Goal: Task Accomplishment & Management: Use online tool/utility

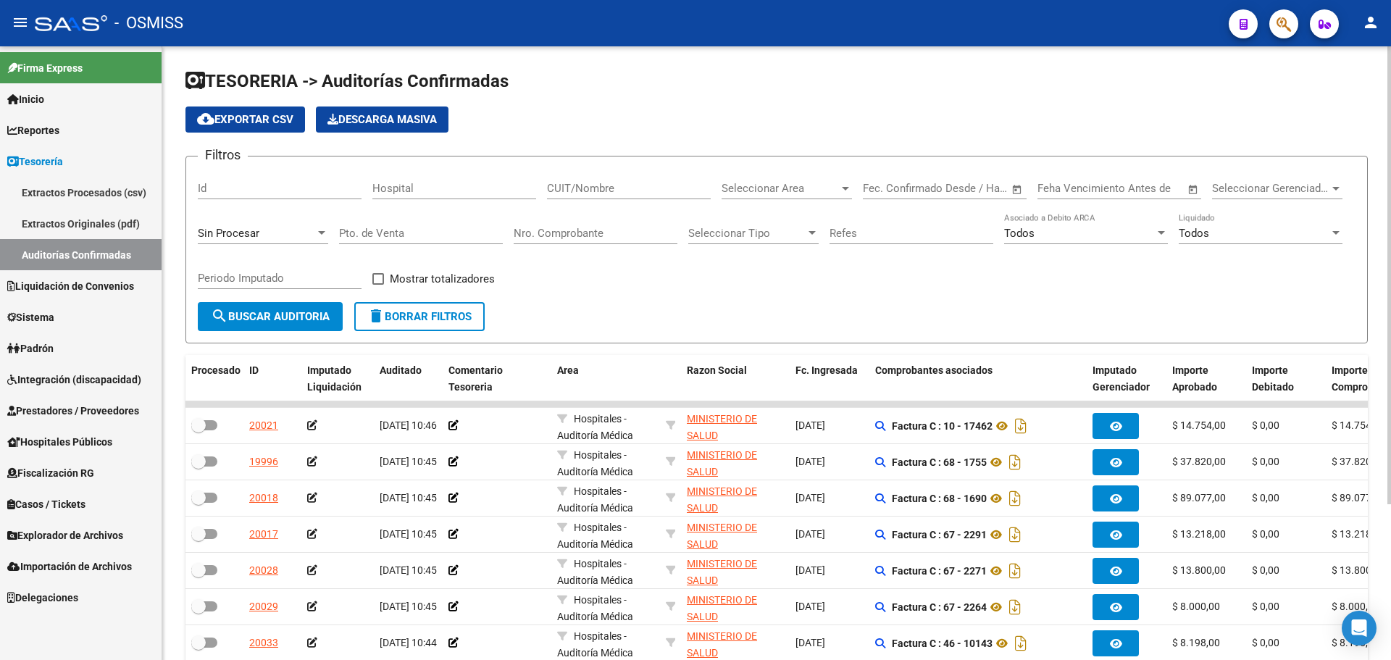
click at [573, 218] on div "Nro. Comprobante" at bounding box center [596, 228] width 164 height 31
type input "3634"
click at [289, 228] on div "Sin Procesar" at bounding box center [256, 233] width 117 height 13
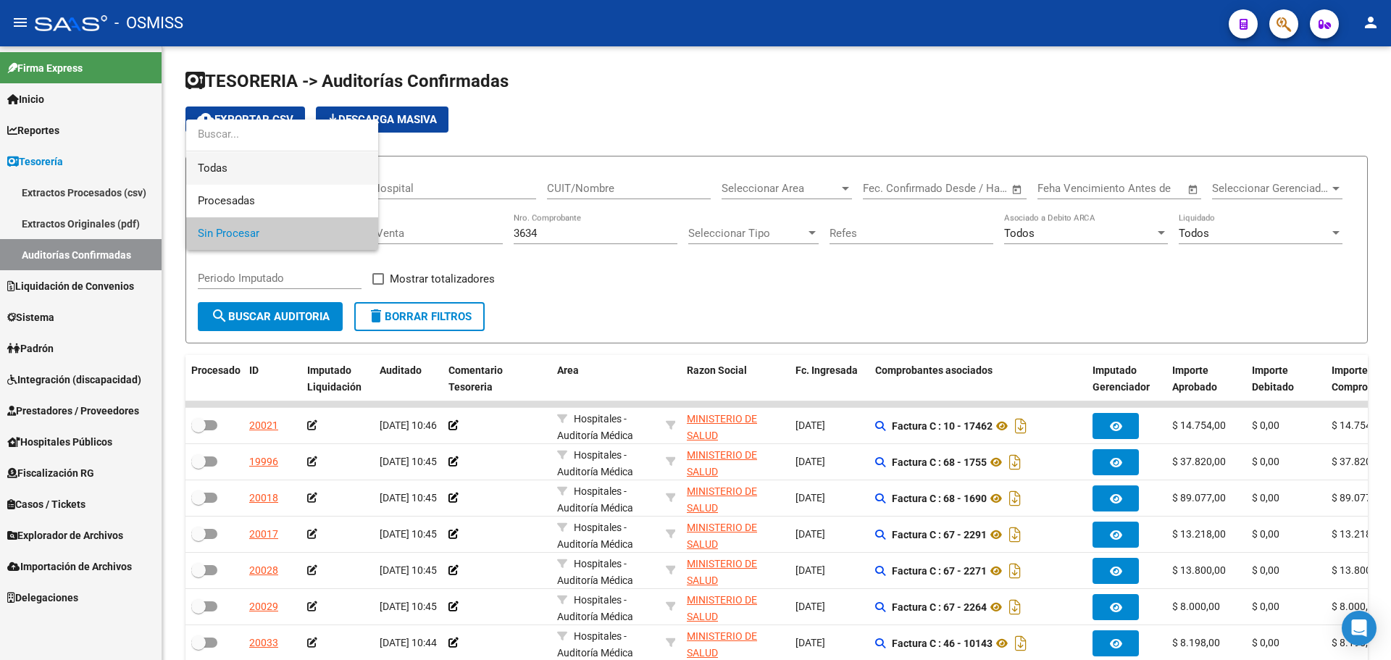
click at [259, 169] on span "Todas" at bounding box center [282, 168] width 169 height 33
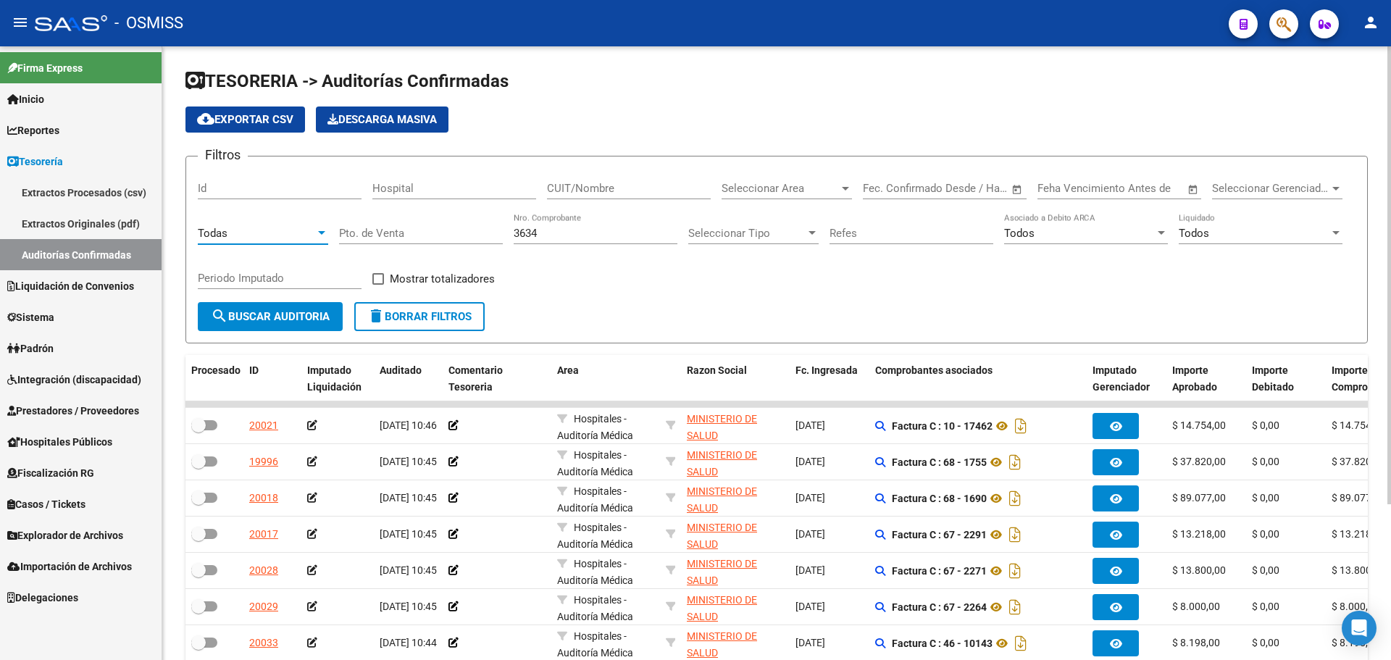
click at [236, 314] on span "search Buscar Auditoria" at bounding box center [270, 316] width 119 height 13
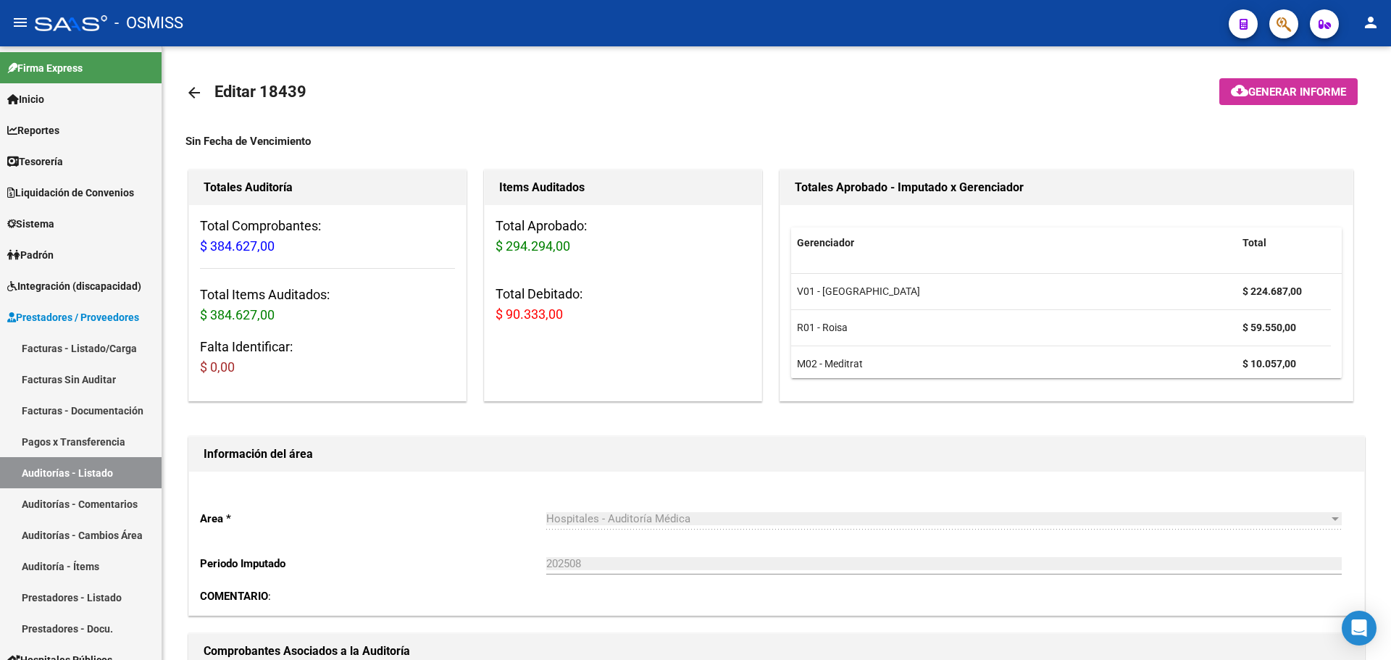
scroll to position [636, 0]
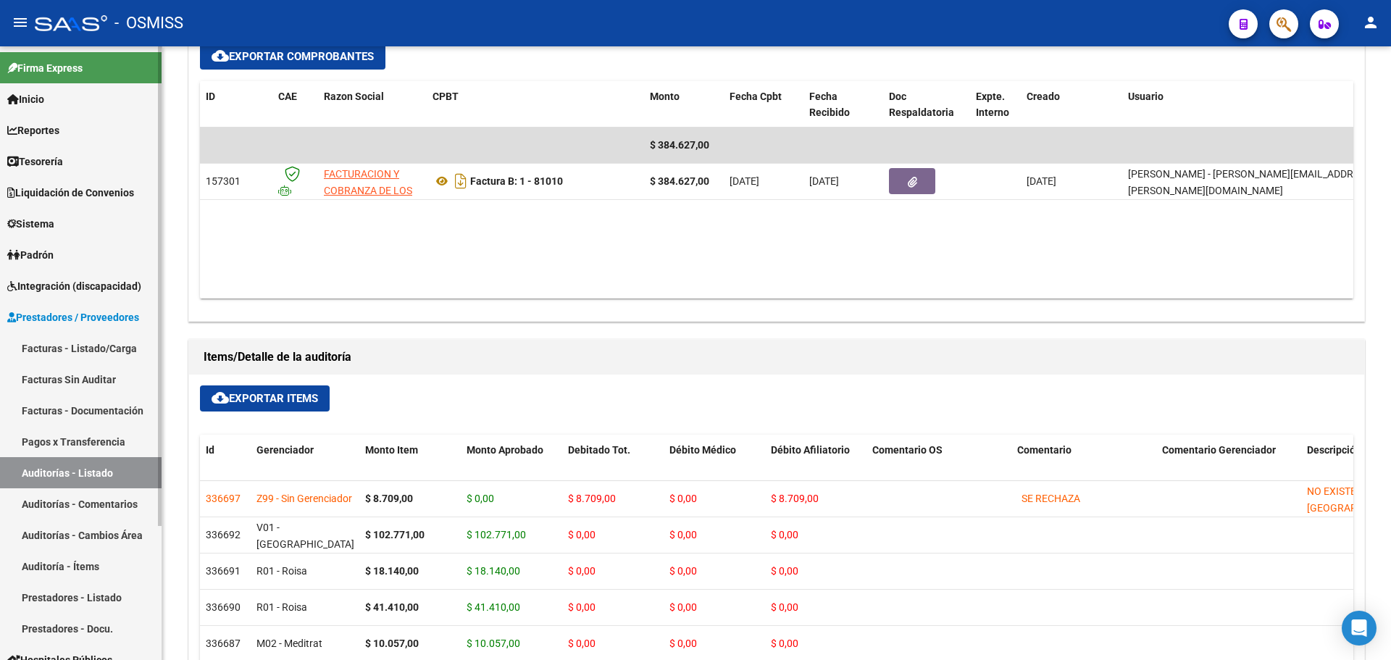
click at [75, 167] on link "Tesorería" at bounding box center [81, 161] width 162 height 31
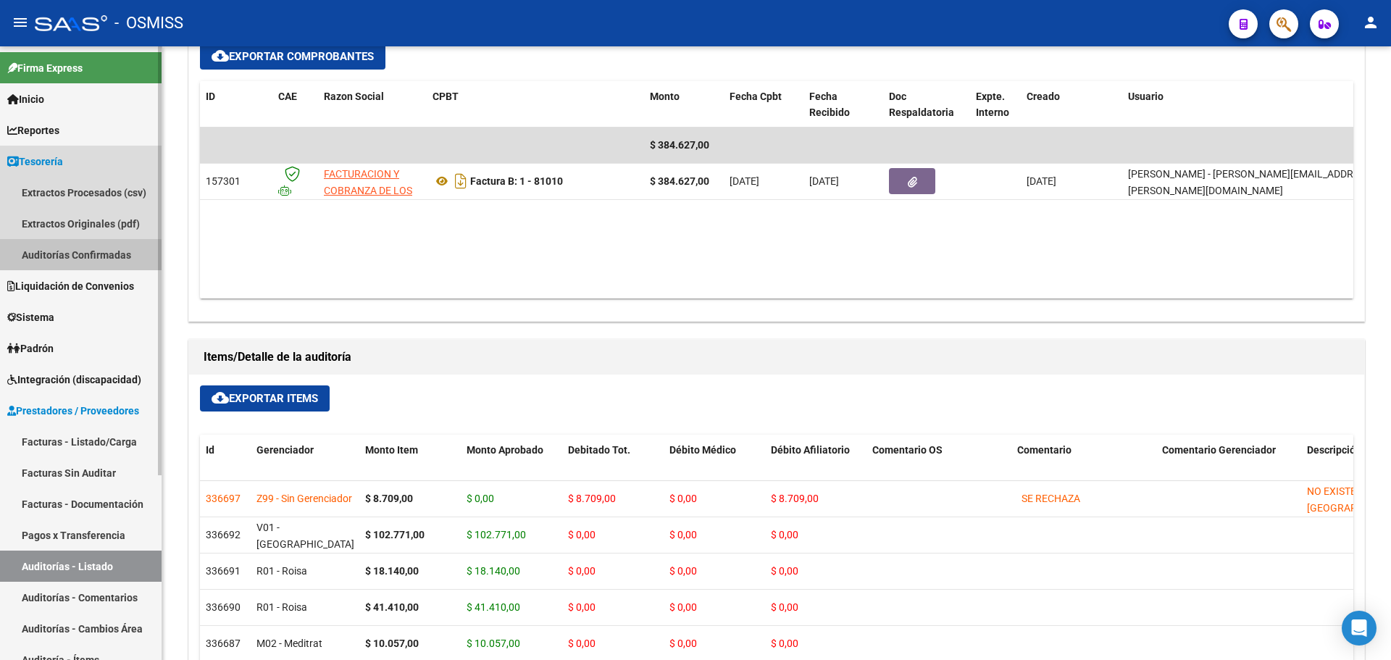
click at [62, 261] on link "Auditorías Confirmadas" at bounding box center [81, 254] width 162 height 31
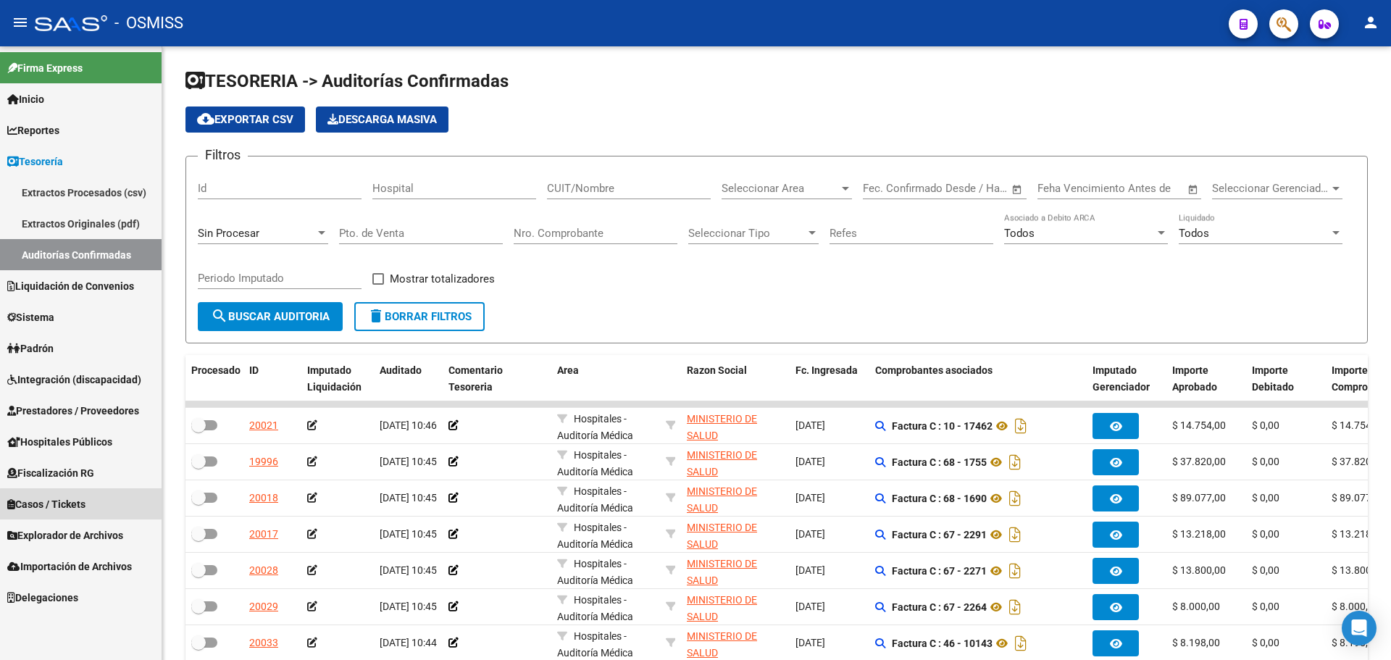
click at [85, 505] on span "Casos / Tickets" at bounding box center [46, 504] width 78 height 16
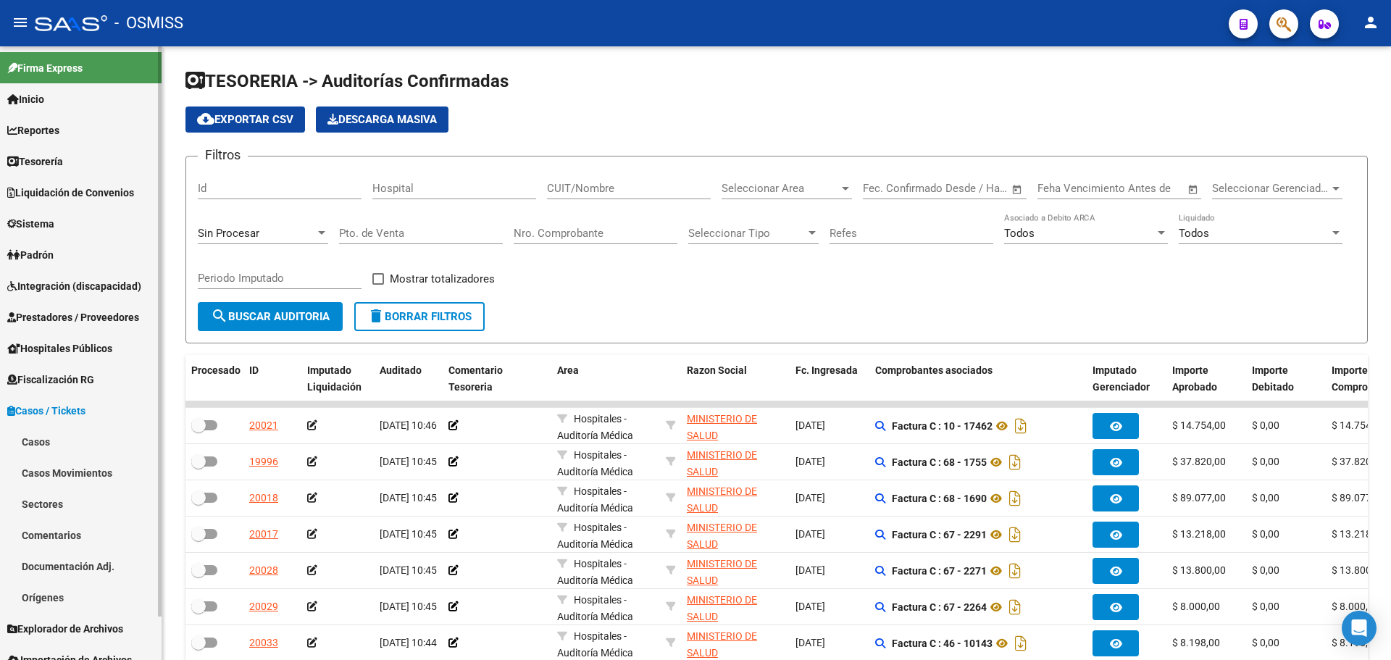
click at [68, 441] on link "Casos" at bounding box center [81, 441] width 162 height 31
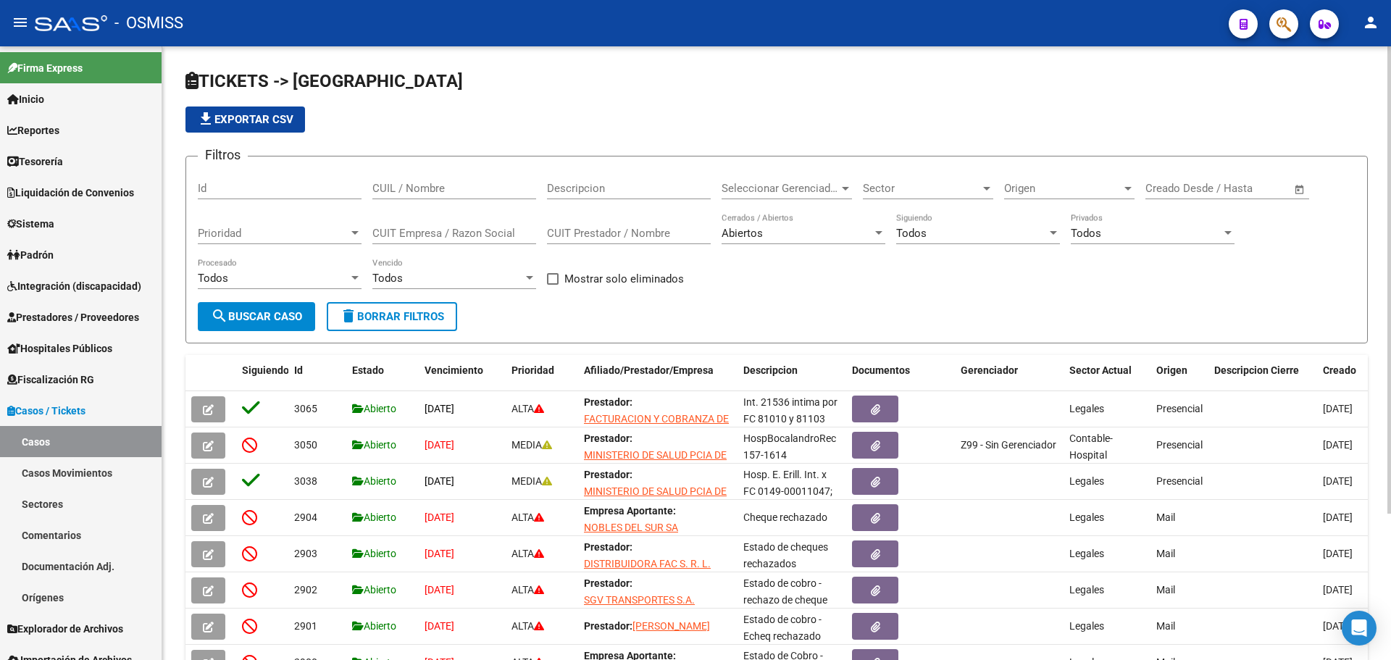
click at [905, 183] on span "Sector" at bounding box center [921, 188] width 117 height 13
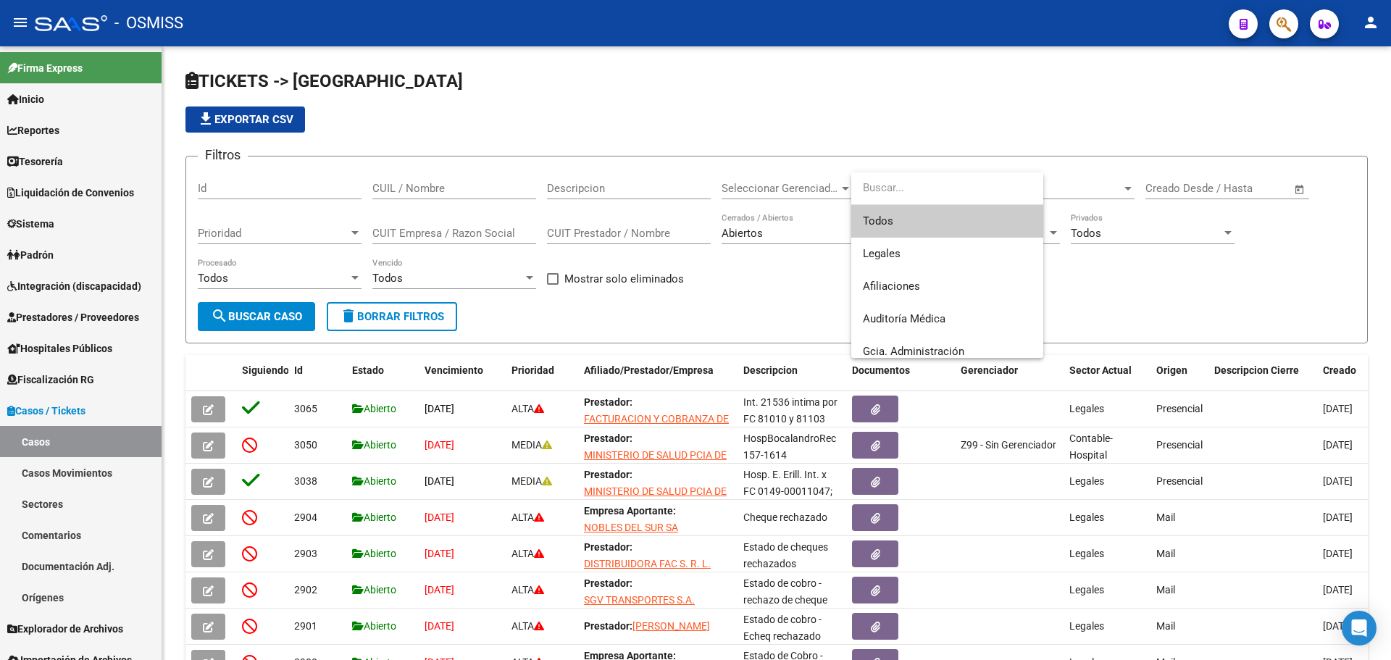
click at [773, 295] on div at bounding box center [695, 330] width 1391 height 660
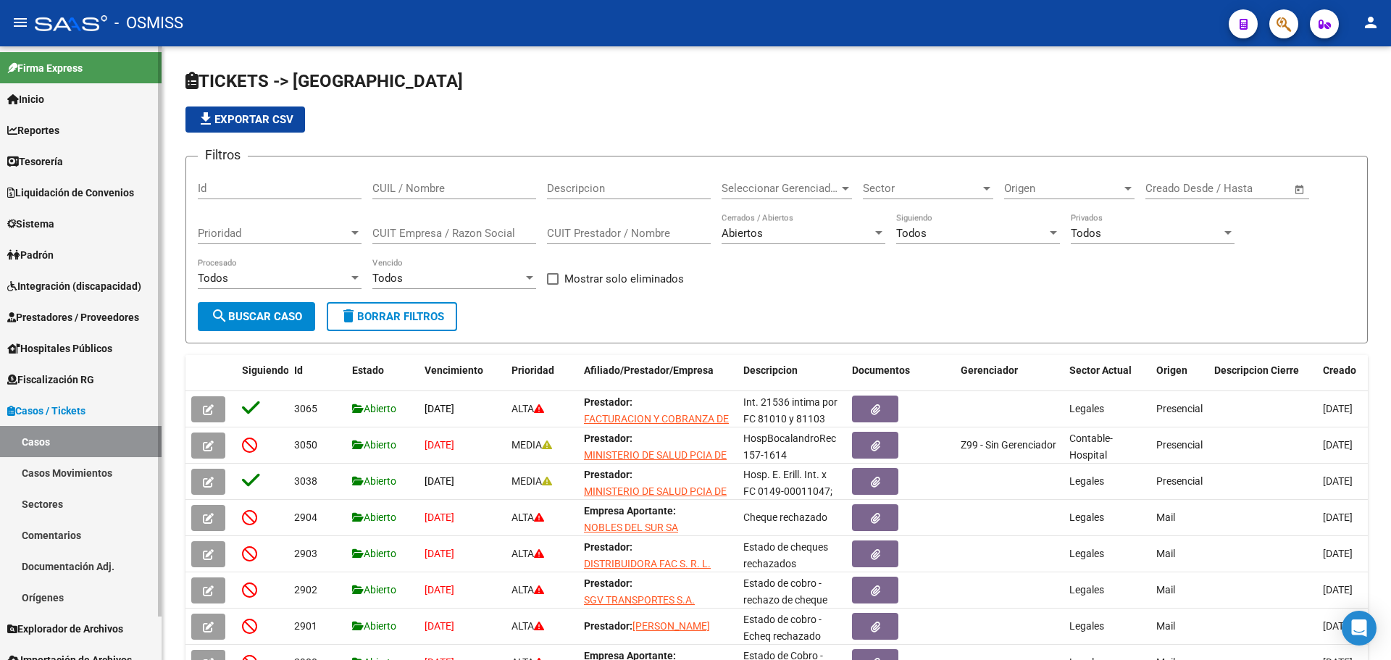
scroll to position [46, 0]
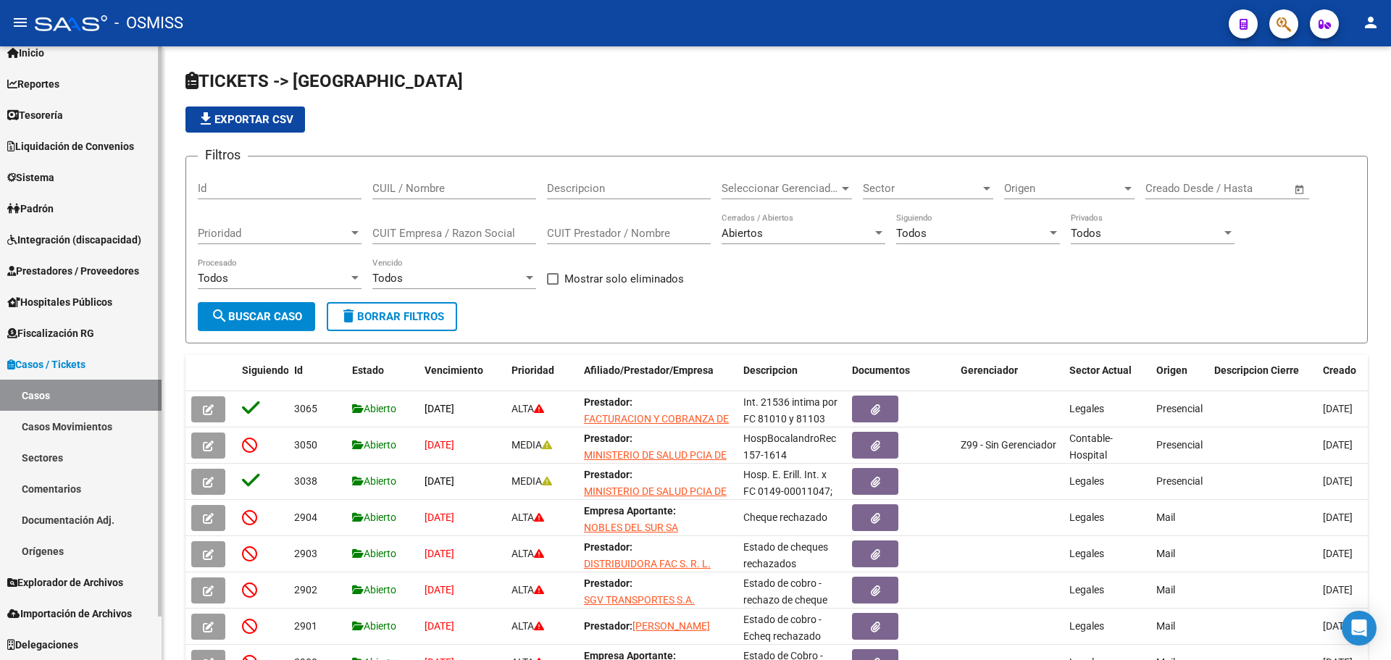
click at [64, 429] on link "Casos Movimientos" at bounding box center [81, 426] width 162 height 31
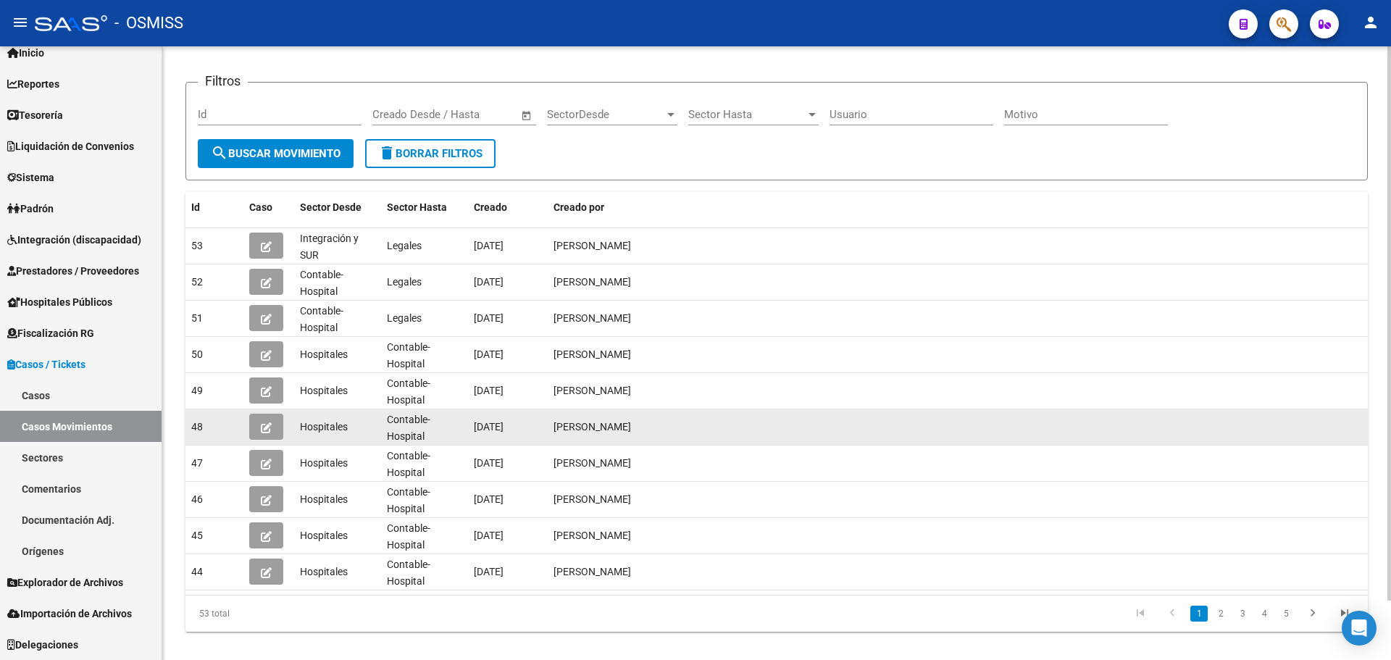
scroll to position [66, 0]
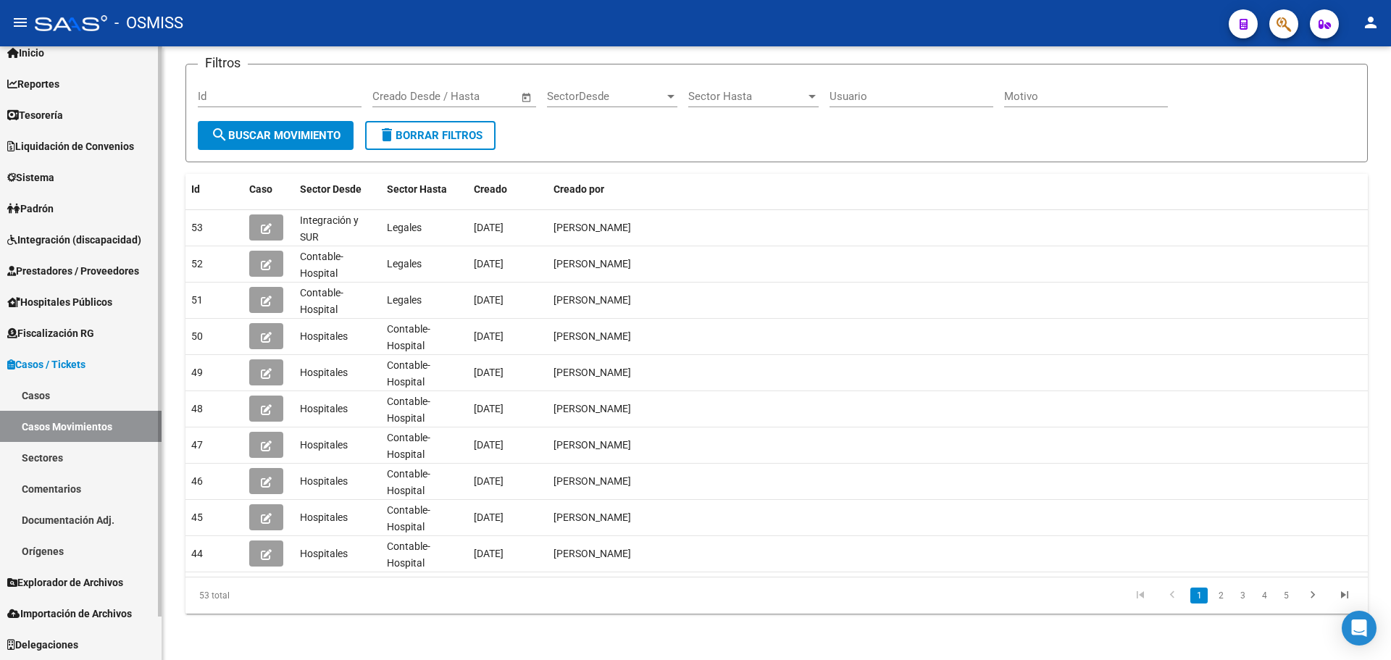
click at [117, 493] on link "Comentarios" at bounding box center [81, 488] width 162 height 31
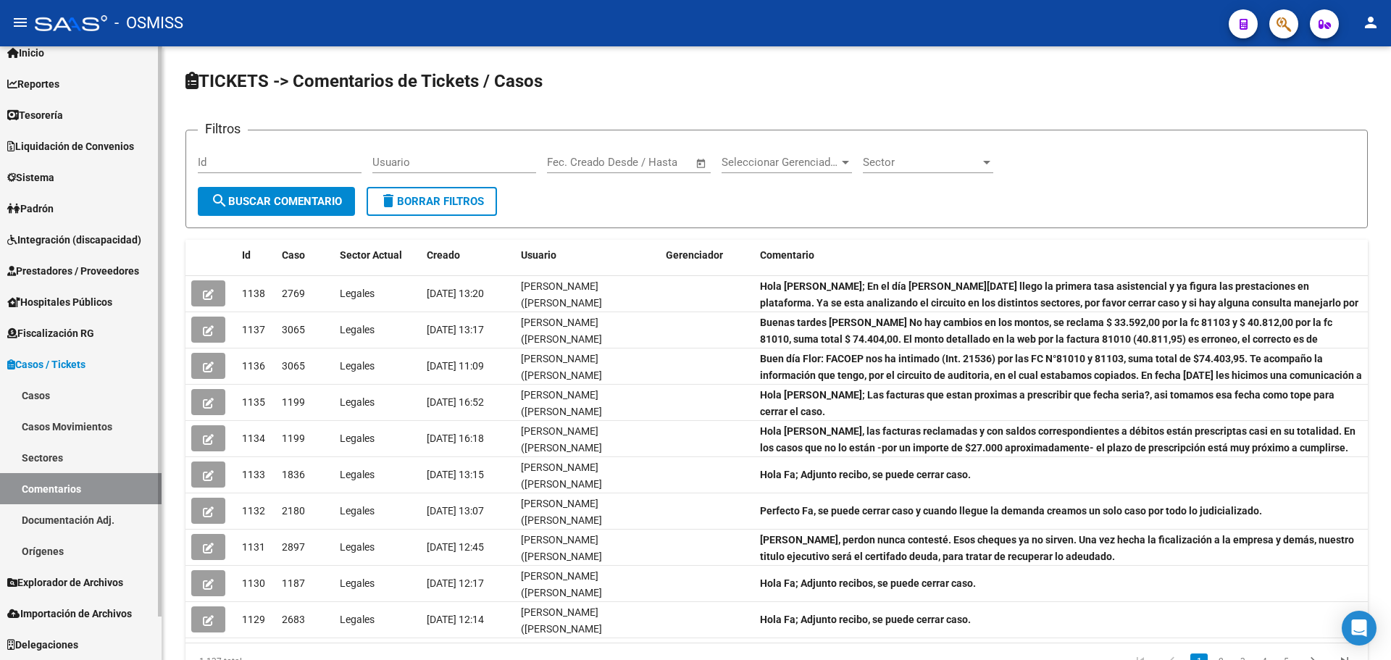
click at [100, 390] on link "Casos" at bounding box center [81, 395] width 162 height 31
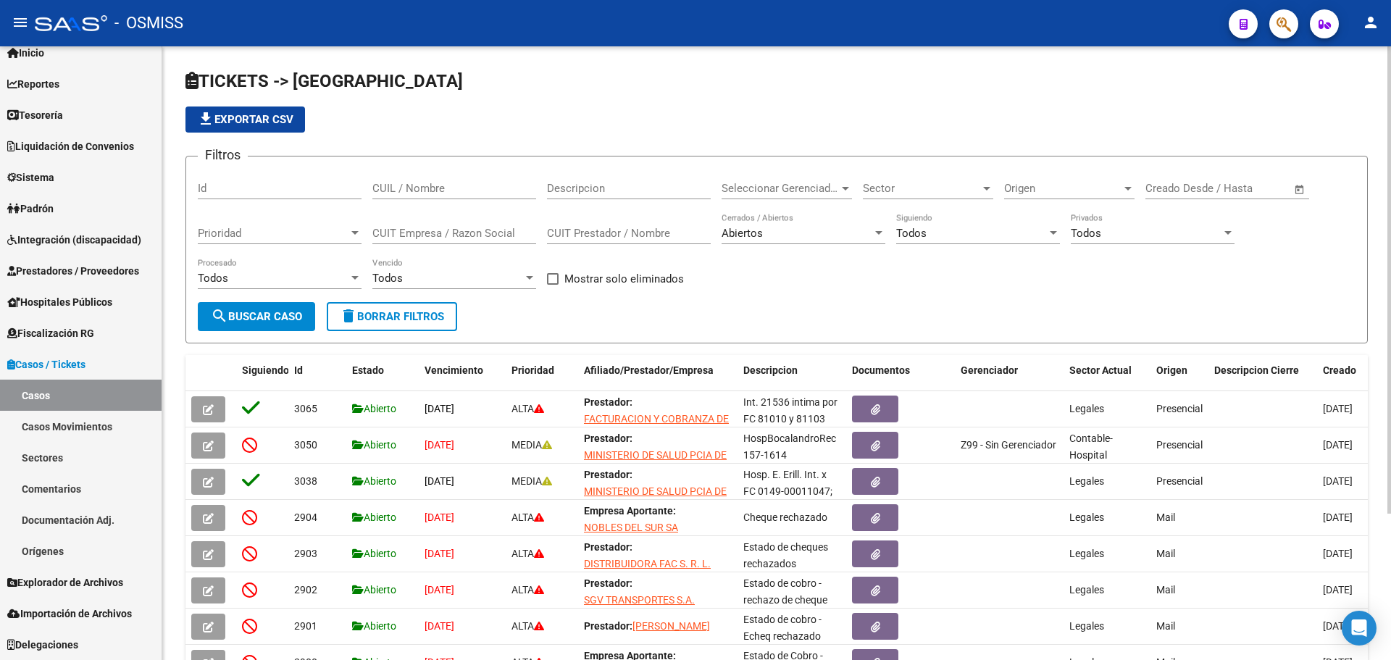
click at [244, 179] on div "Id" at bounding box center [280, 183] width 164 height 31
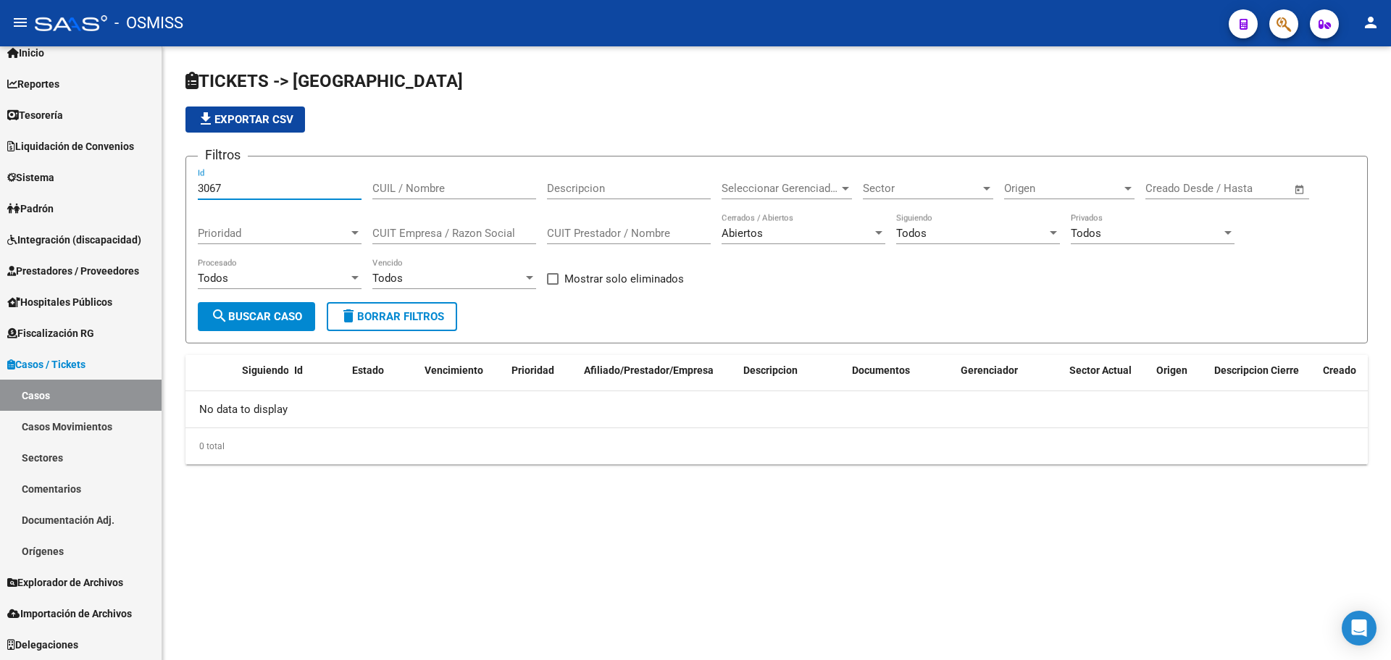
type input "3067"
click at [795, 239] on div "Abiertos" at bounding box center [796, 233] width 151 height 13
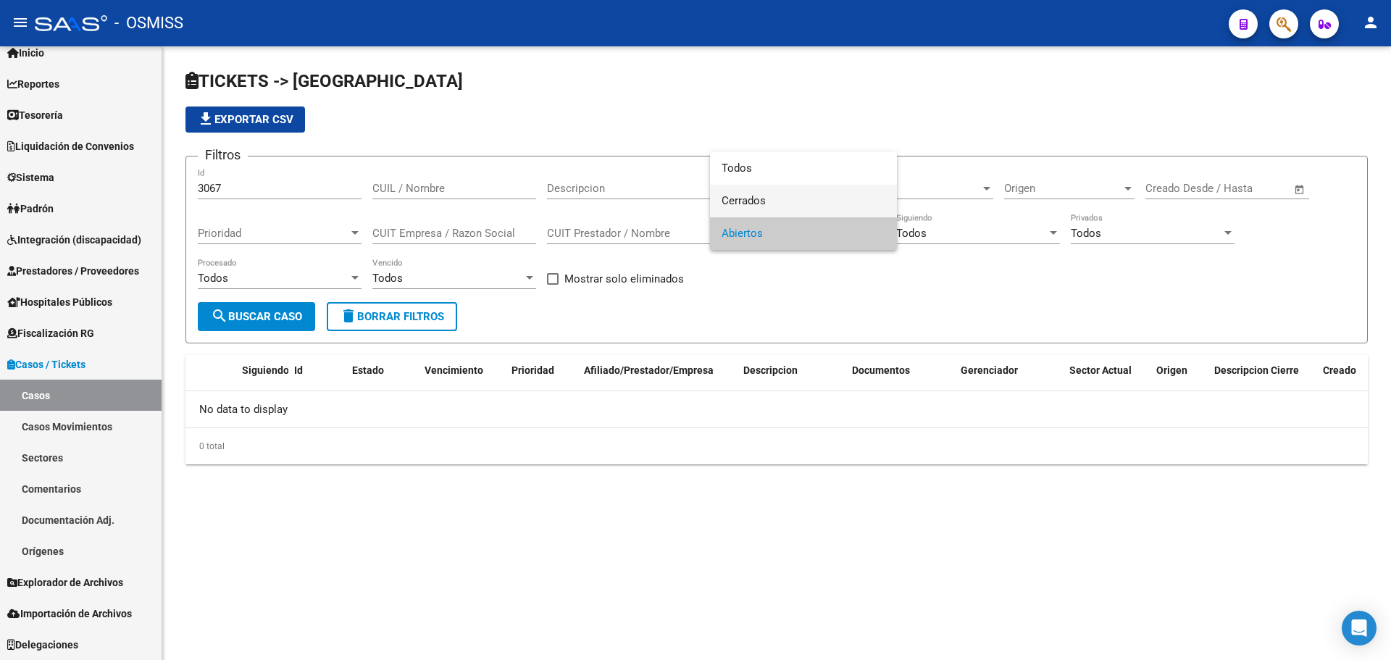
click at [746, 185] on span "Cerrados" at bounding box center [803, 201] width 164 height 33
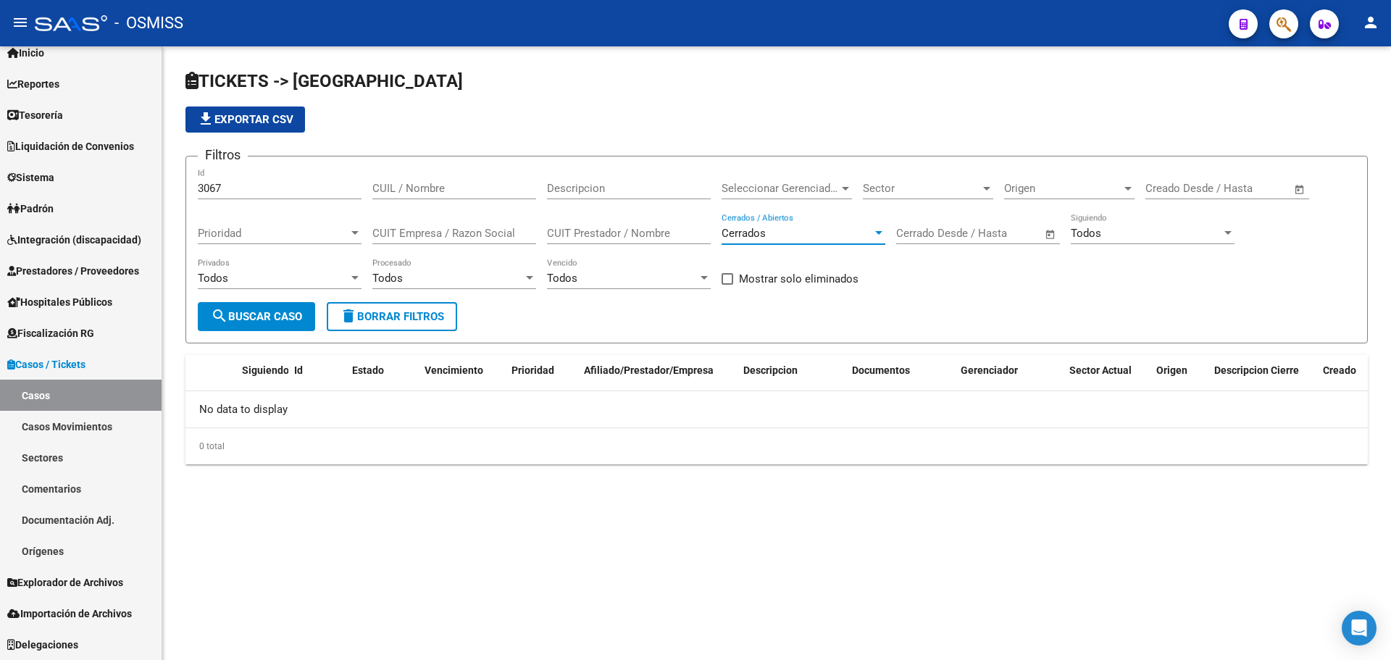
click at [742, 235] on span "Cerrados" at bounding box center [743, 233] width 44 height 13
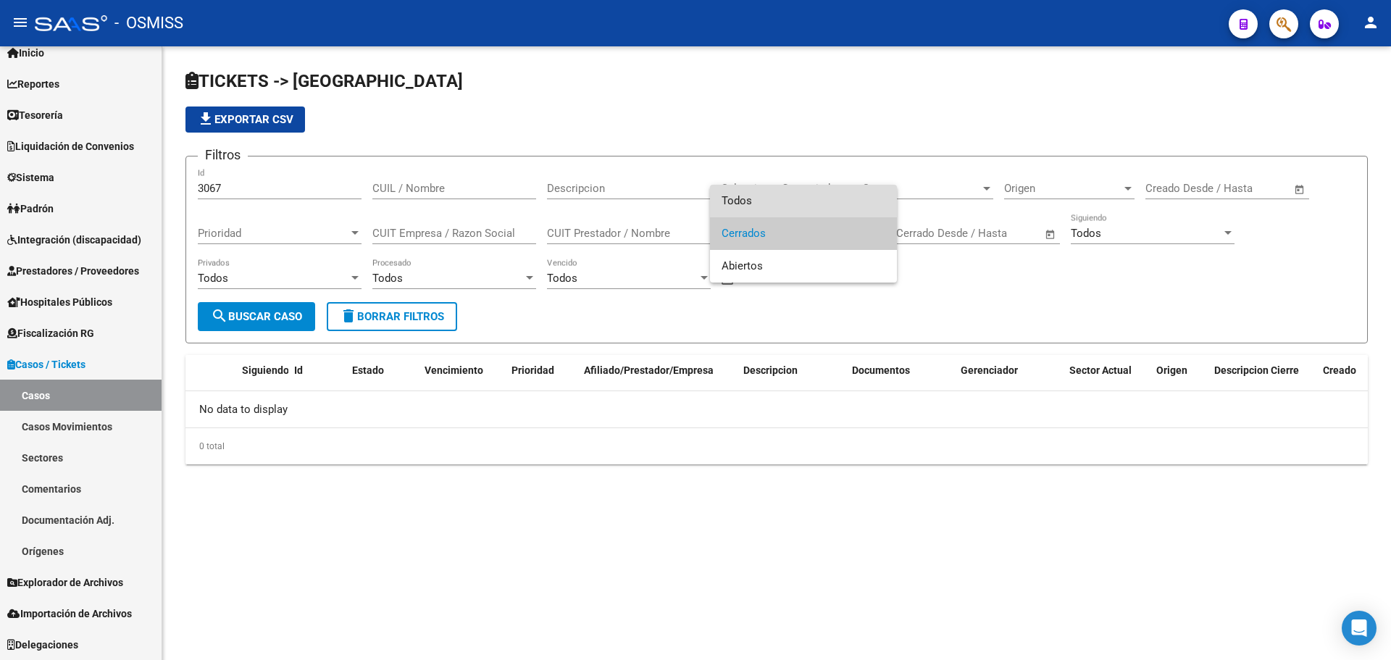
click at [734, 188] on span "Todos" at bounding box center [803, 201] width 164 height 33
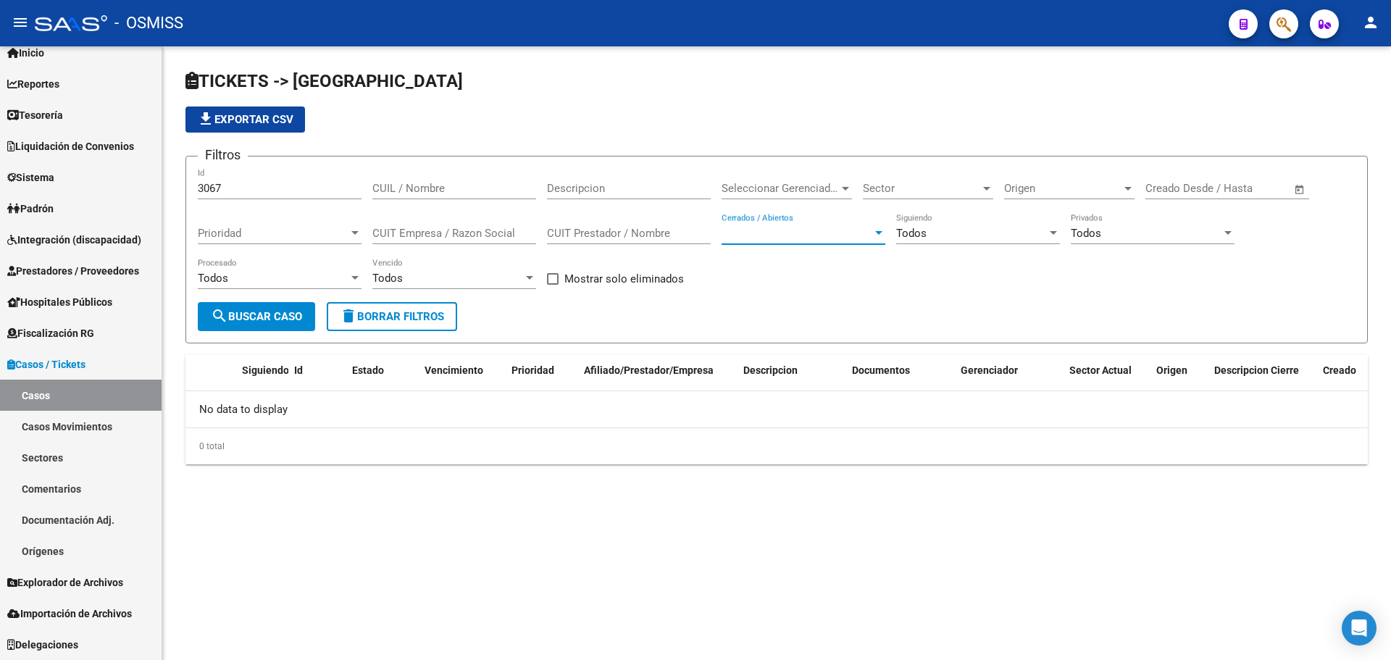
click at [288, 314] on span "search Buscar Caso" at bounding box center [256, 316] width 91 height 13
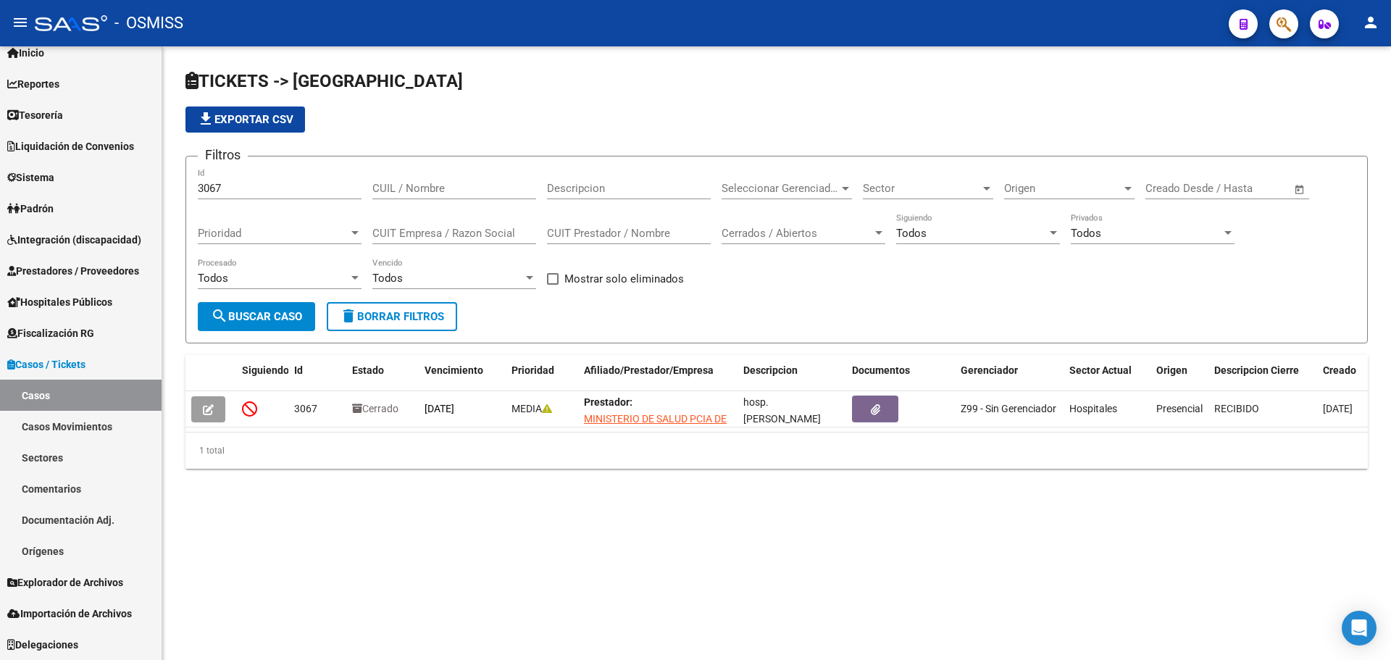
click at [423, 500] on div "TICKETS -> Casos file_download Exportar CSV Filtros 3067 Id CUIL / Nombre Descr…" at bounding box center [776, 280] width 1228 height 469
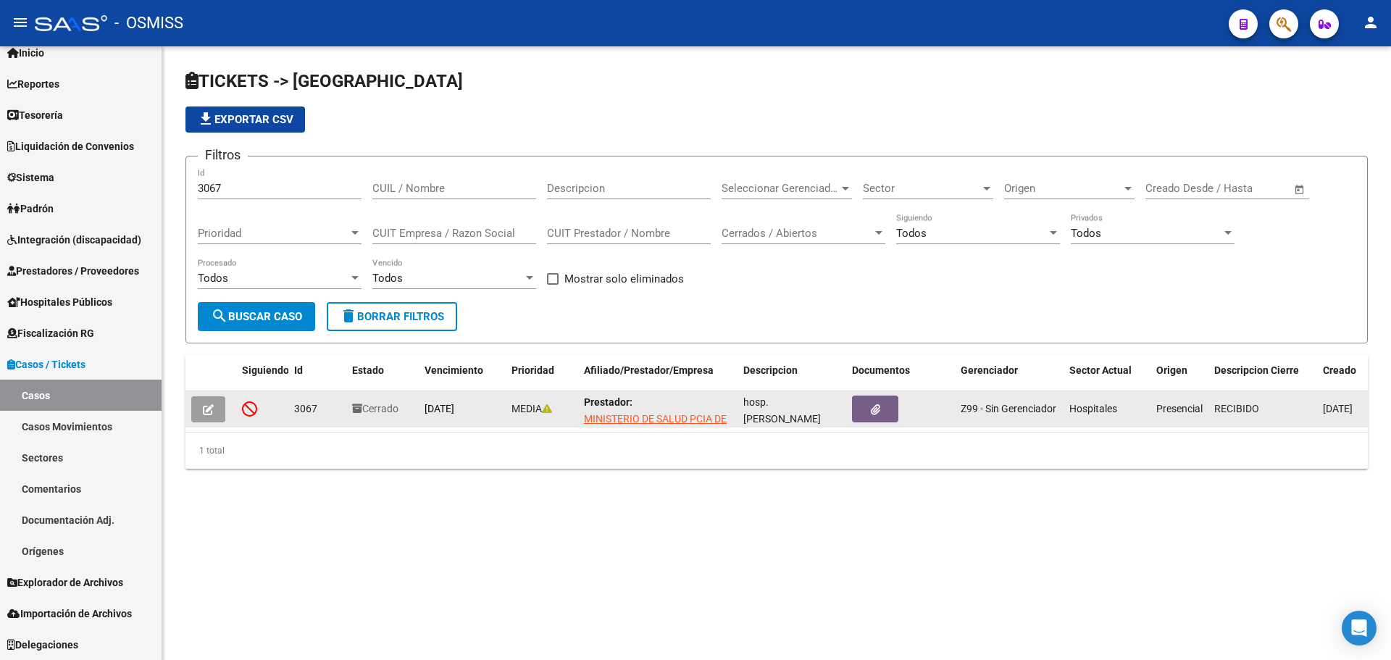
click at [208, 414] on icon "button" at bounding box center [208, 409] width 11 height 11
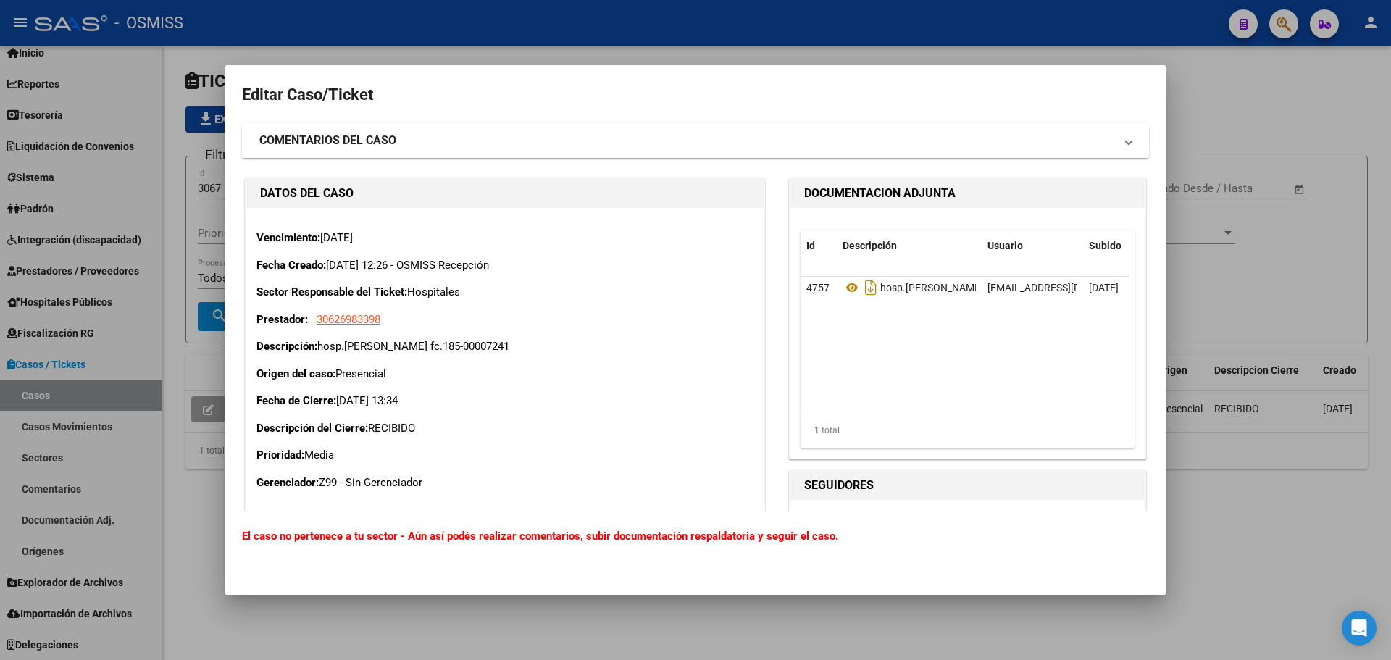
click at [1057, 130] on mat-expansion-panel-header "COMENTARIOS DEL CASO" at bounding box center [695, 140] width 907 height 35
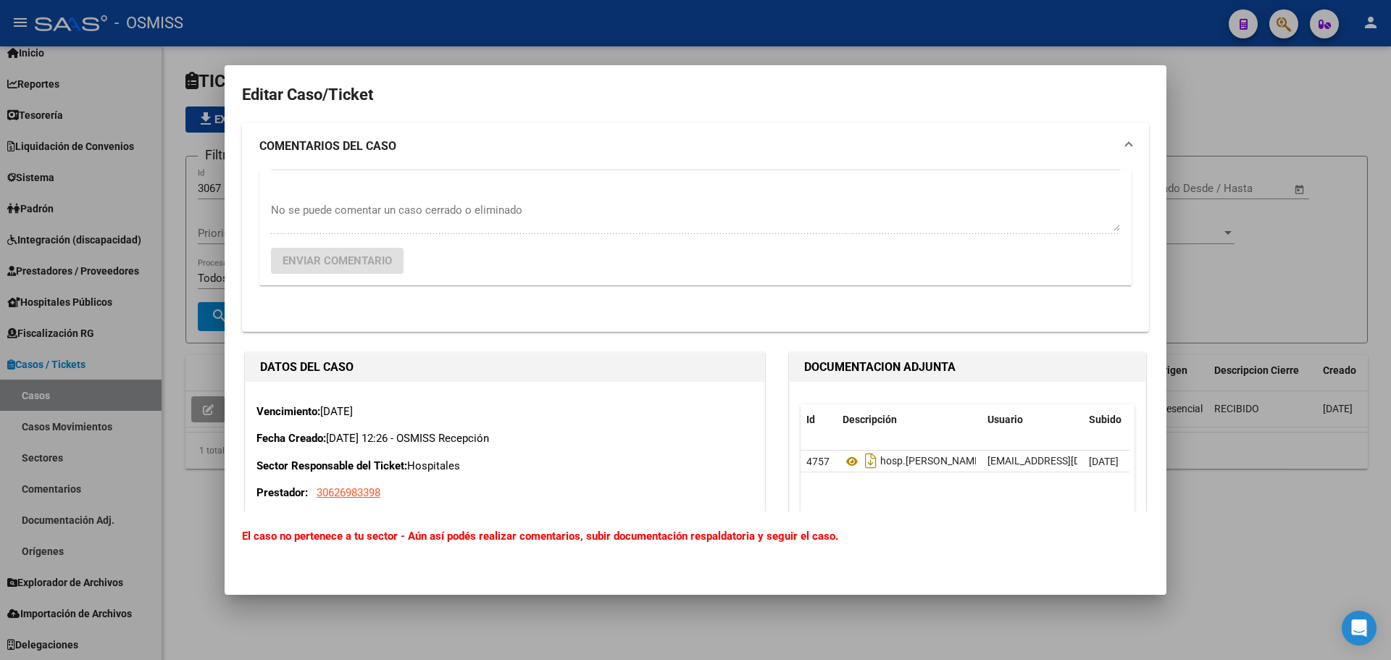
click at [1084, 140] on mat-panel-title "COMENTARIOS DEL CASO" at bounding box center [686, 146] width 855 height 17
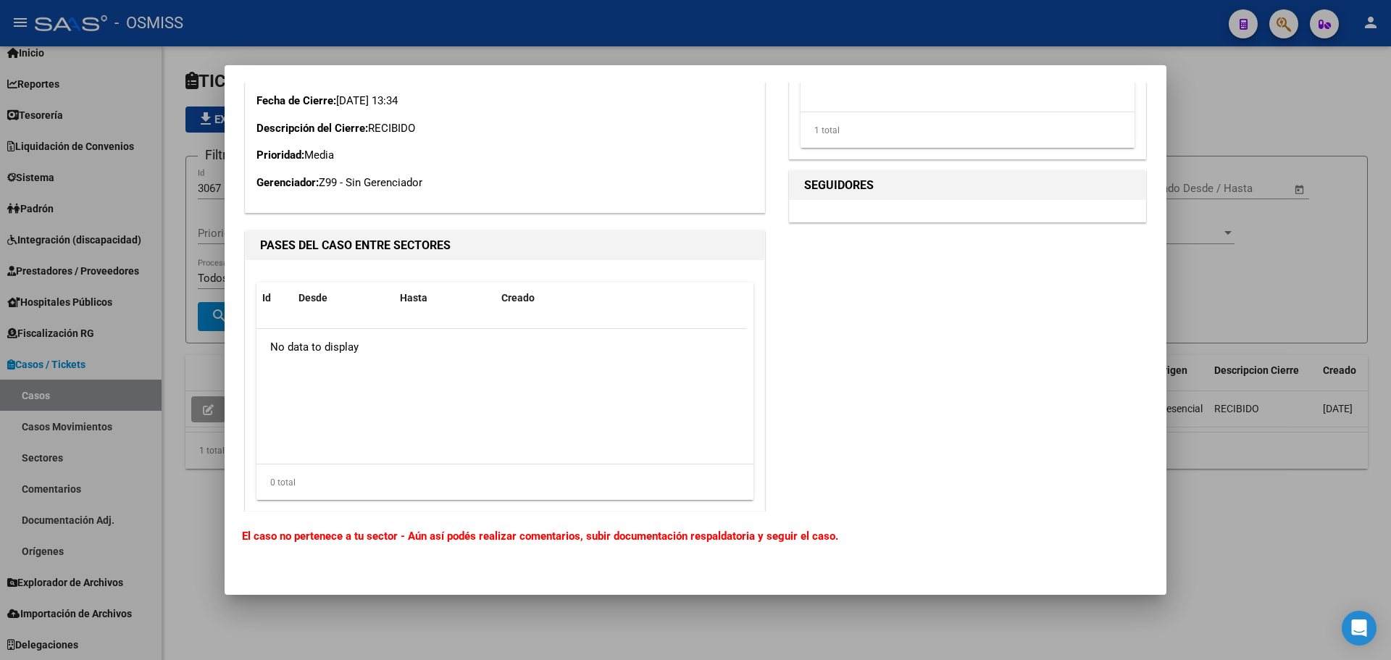
scroll to position [303, 0]
click at [345, 458] on datatable-body "No data to display" at bounding box center [501, 393] width 490 height 135
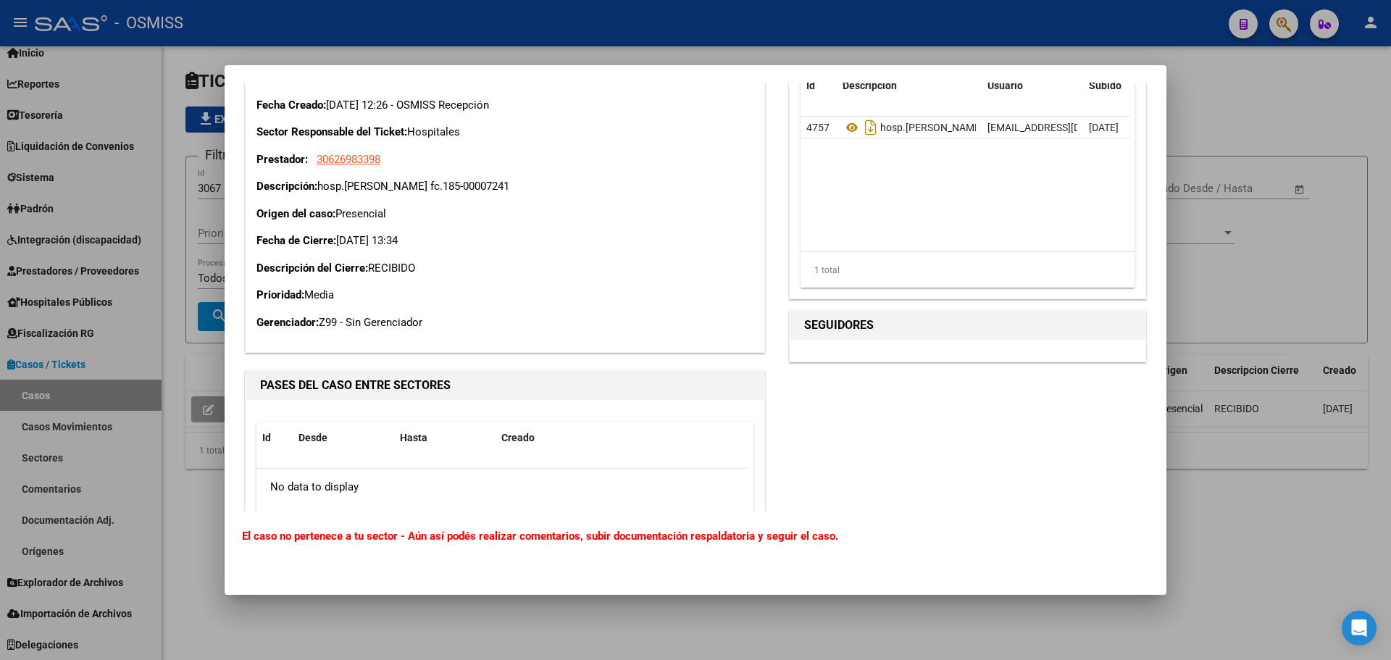
scroll to position [158, 0]
click at [401, 262] on p "Descripción del Cierre: RECIBIDO" at bounding box center [504, 270] width 497 height 17
click at [436, 277] on p "Descripción del Cierre: RECIBIDO" at bounding box center [504, 270] width 497 height 17
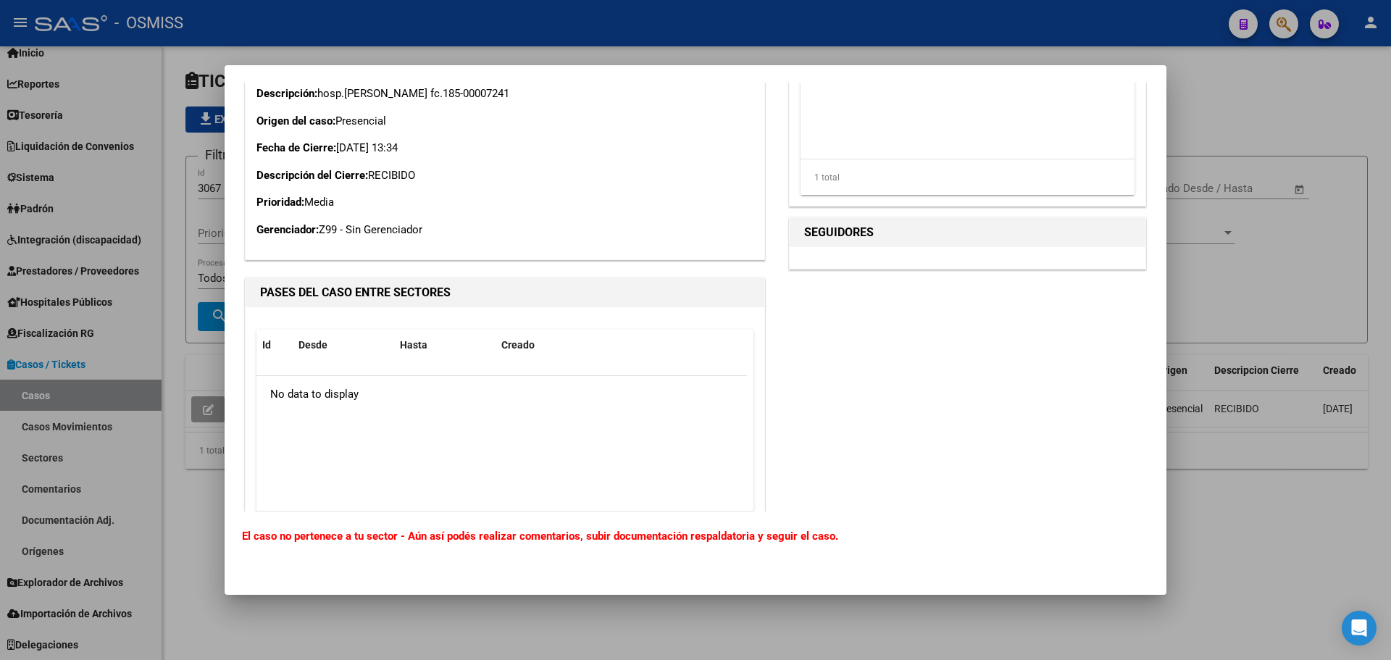
scroll to position [303, 0]
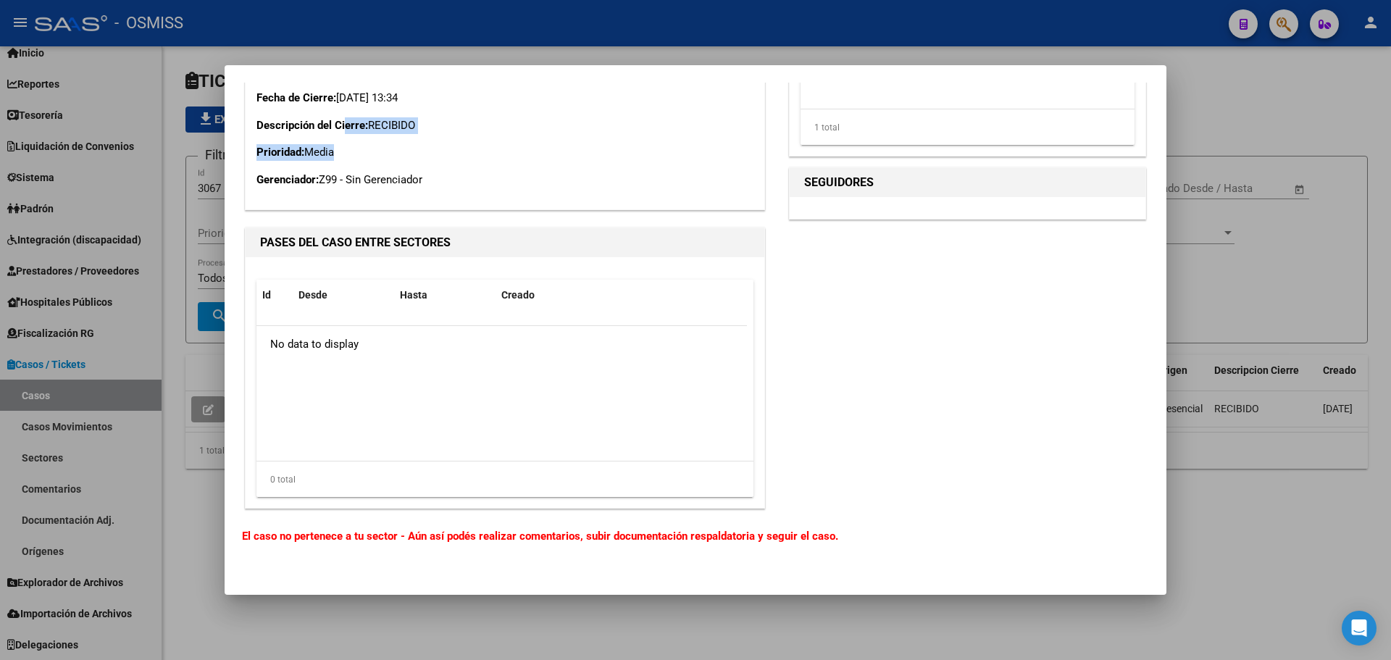
click at [347, 140] on div "Vencimiento: 26/09/2025 Fecha Creado: 19/09/2025 12:26 - OSMISS Recepción Secto…" at bounding box center [504, 57] width 497 height 261
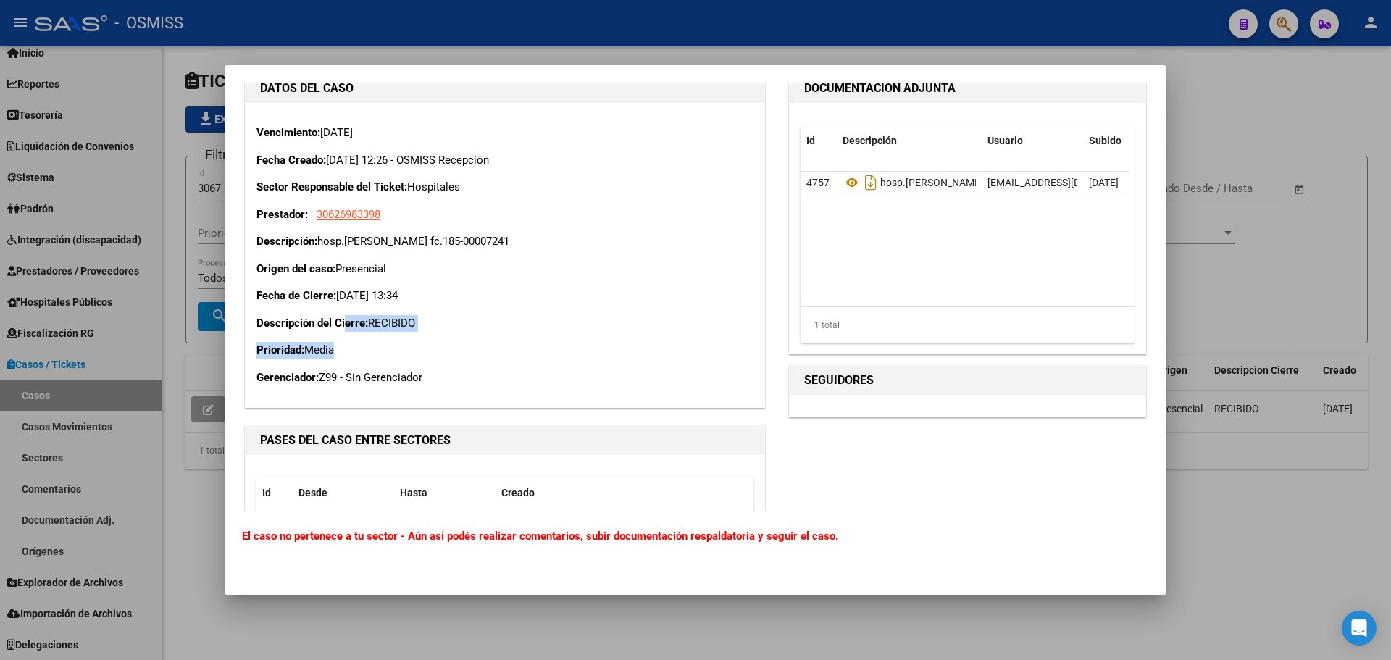
scroll to position [85, 0]
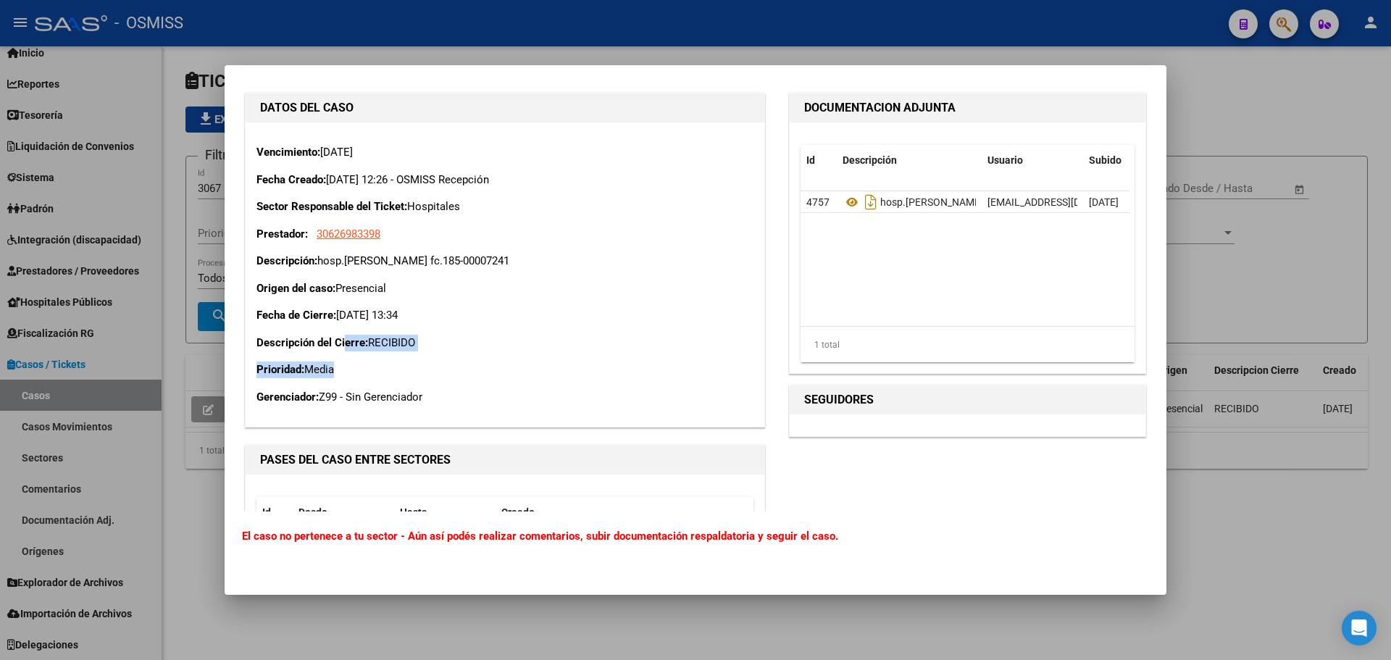
click at [435, 348] on p "Descripción del Cierre: RECIBIDO" at bounding box center [504, 343] width 497 height 17
click at [363, 378] on div "Vencimiento: 26/09/2025 Fecha Creado: 19/09/2025 12:26 - OSMISS Recepción Secto…" at bounding box center [504, 274] width 497 height 261
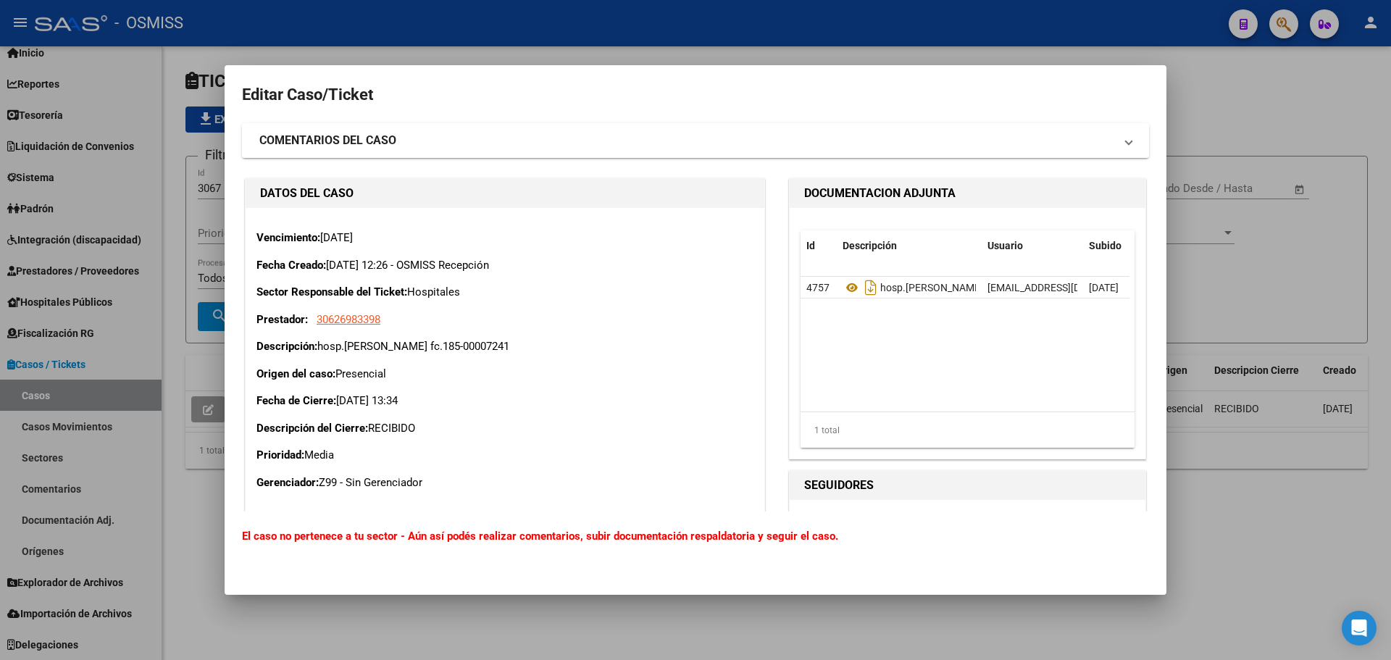
click at [359, 138] on strong "COMENTARIOS DEL CASO" at bounding box center [327, 140] width 137 height 17
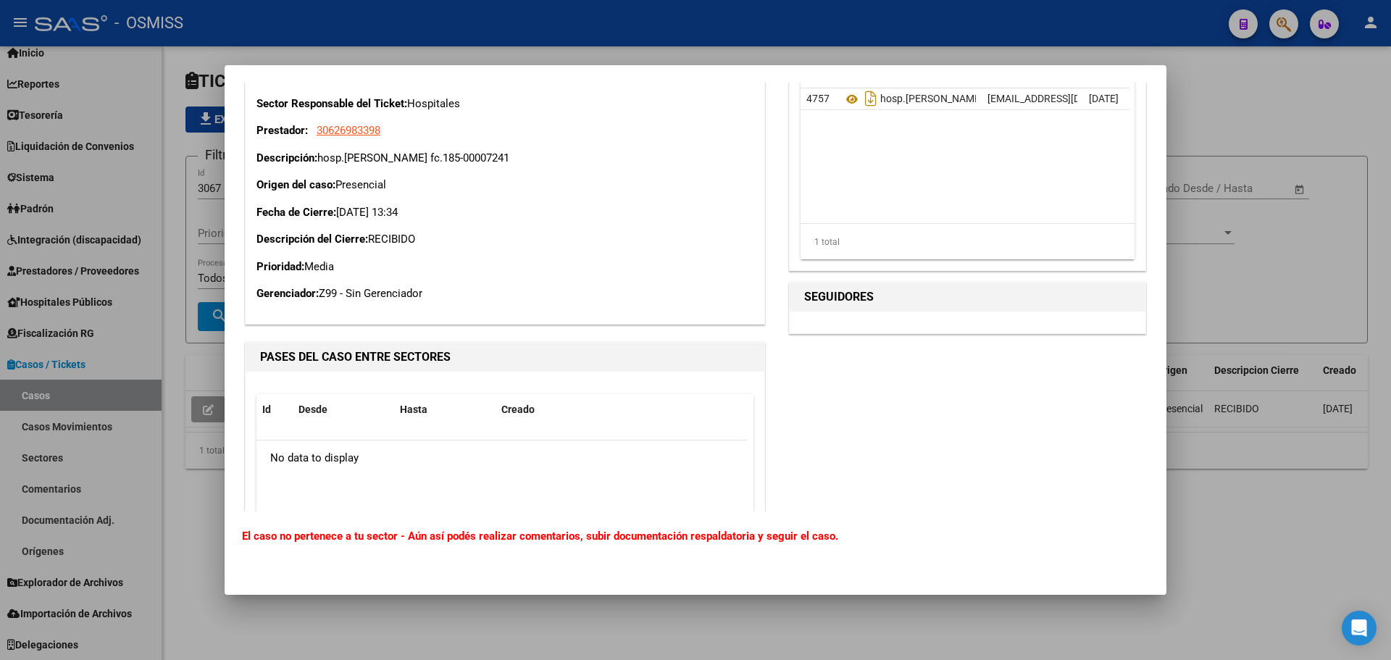
click at [514, 322] on div "Vencimiento: 26/09/2025 Fecha Creado: 19/09/2025 12:26 - OSMISS Recepción Secto…" at bounding box center [505, 172] width 519 height 304
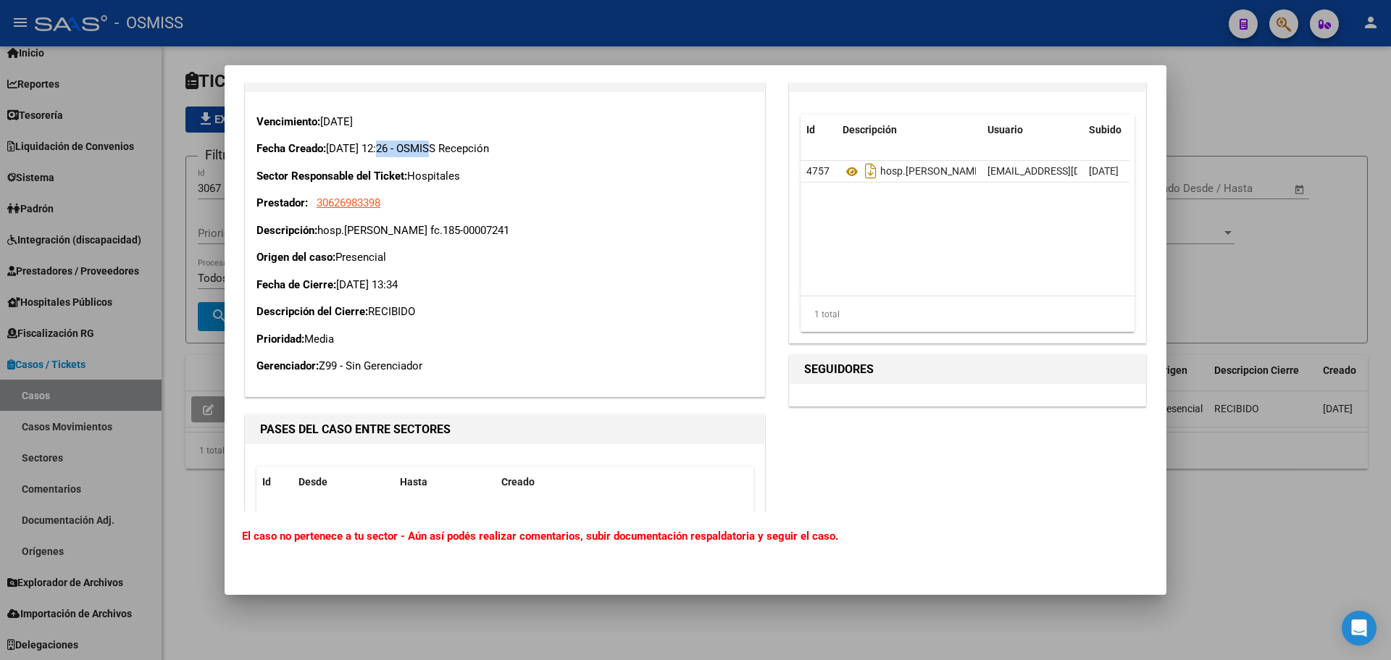
drag, startPoint x: 380, startPoint y: 154, endPoint x: 426, endPoint y: 151, distance: 46.4
click at [426, 151] on p "Fecha Creado: 19/09/2025 12:26 - OSMISS Recepción" at bounding box center [504, 149] width 497 height 17
click at [611, 236] on p "Descripción: hosp.carlotto fc.185-00007241" at bounding box center [504, 230] width 497 height 17
click at [370, 206] on span "30626983398" at bounding box center [349, 202] width 64 height 13
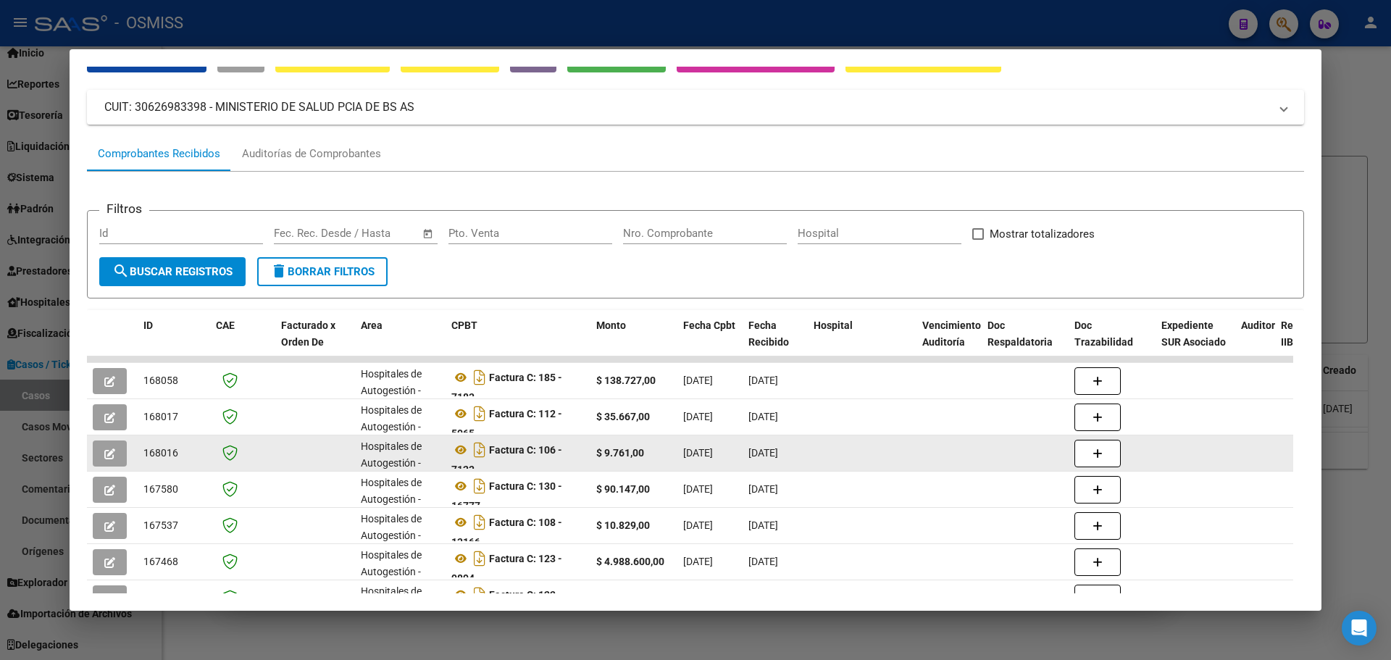
scroll to position [1, 0]
drag, startPoint x: 514, startPoint y: 414, endPoint x: 538, endPoint y: 440, distance: 35.9
click at [538, 440] on datatable-scroller "168058 Hospitales de Autogestión - Afiliaciones Factura C: 185 - 7183 $ 138.727…" at bounding box center [690, 540] width 1206 height 369
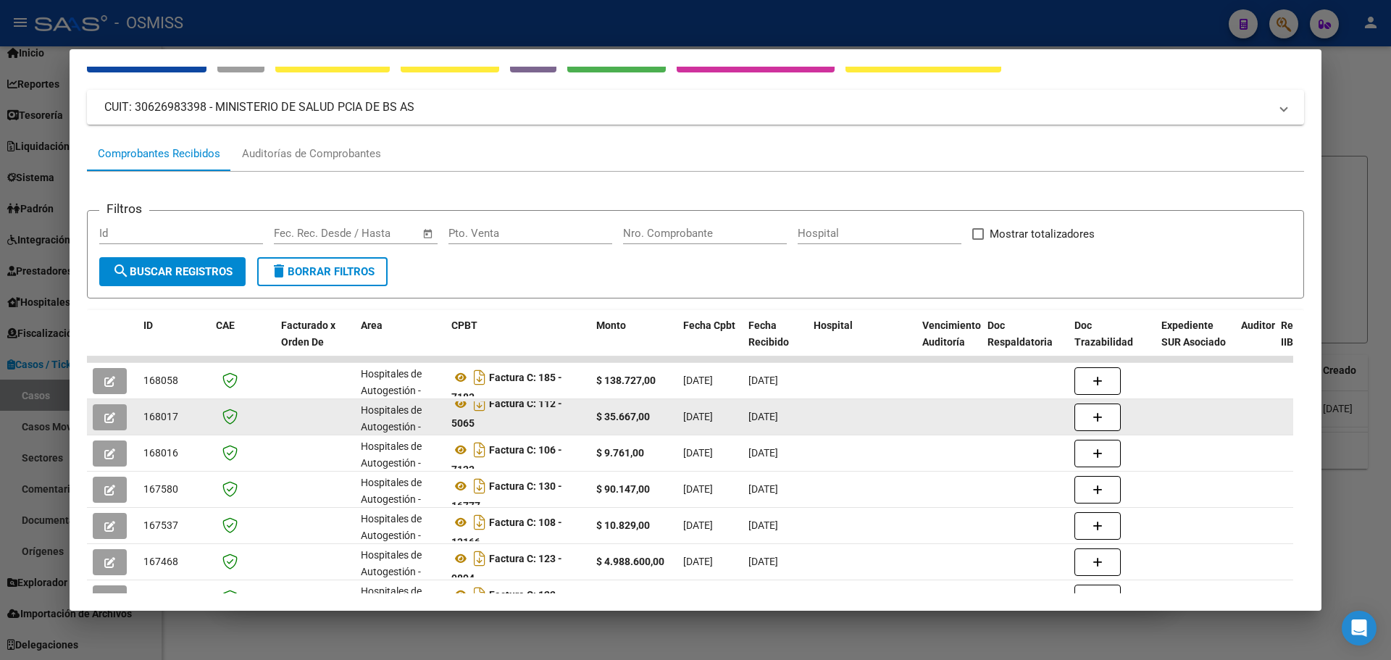
click at [534, 427] on div "Factura C: 112 - 5065" at bounding box center [517, 416] width 133 height 30
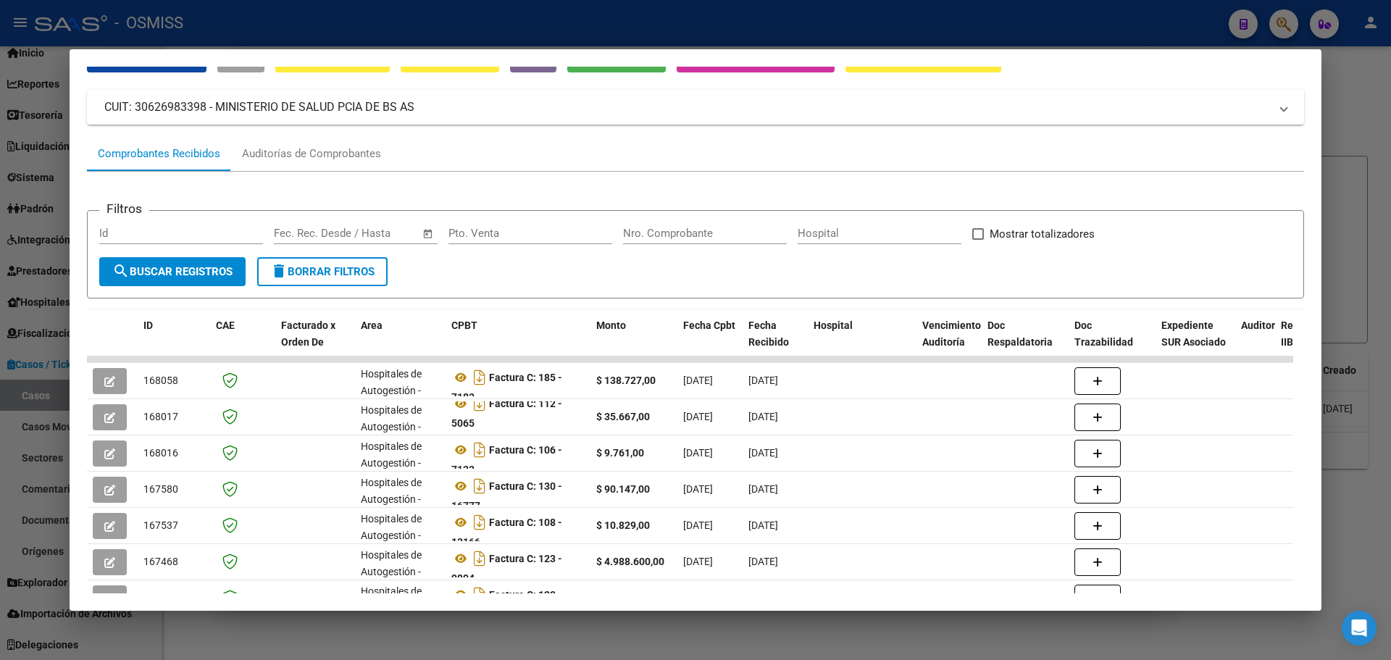
click at [1359, 380] on div at bounding box center [695, 330] width 1391 height 660
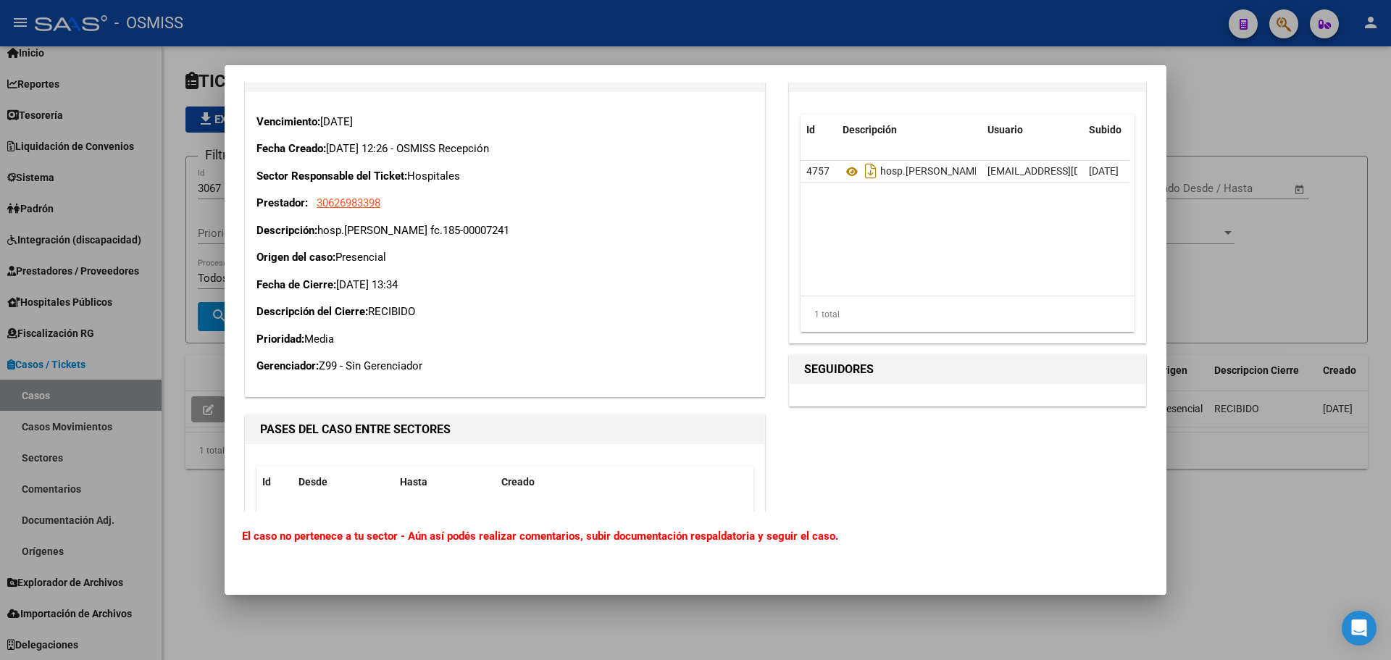
click at [1285, 25] on div at bounding box center [695, 330] width 1391 height 660
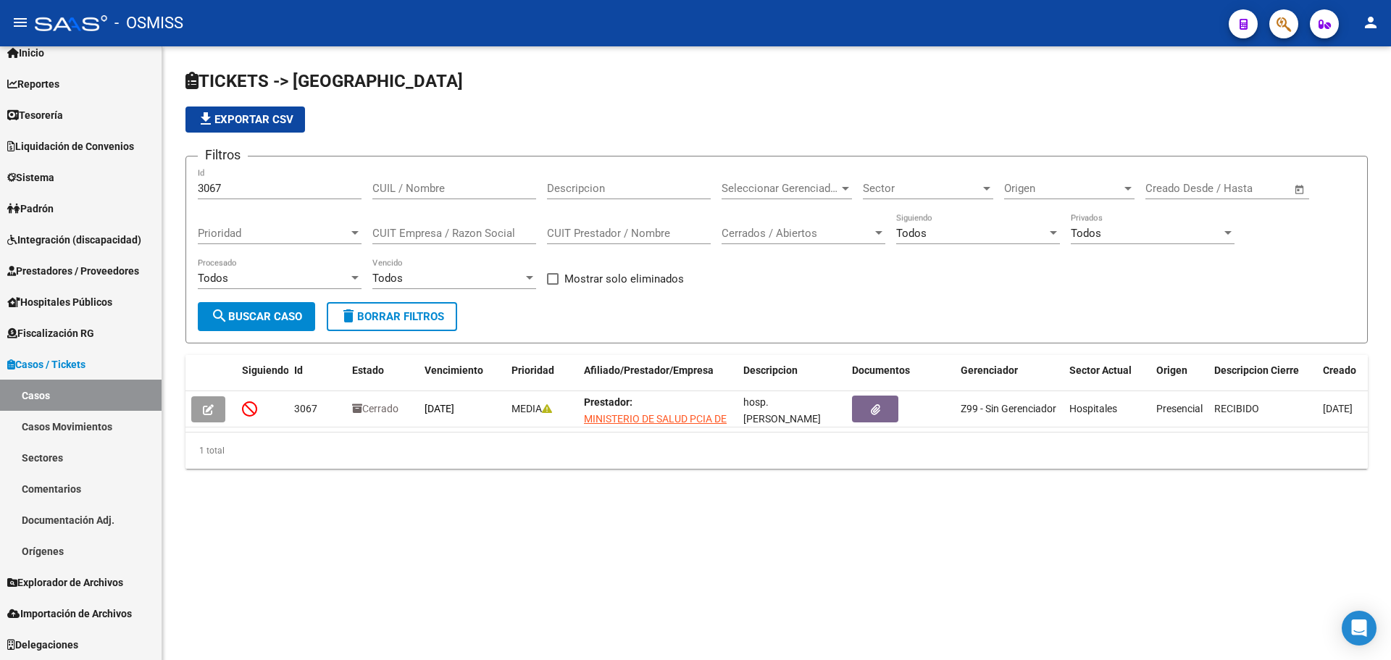
click at [918, 289] on div "Filtros 3067 Id CUIL / Nombre Descripcion Seleccionar Gerenciador Seleccionar G…" at bounding box center [776, 235] width 1157 height 134
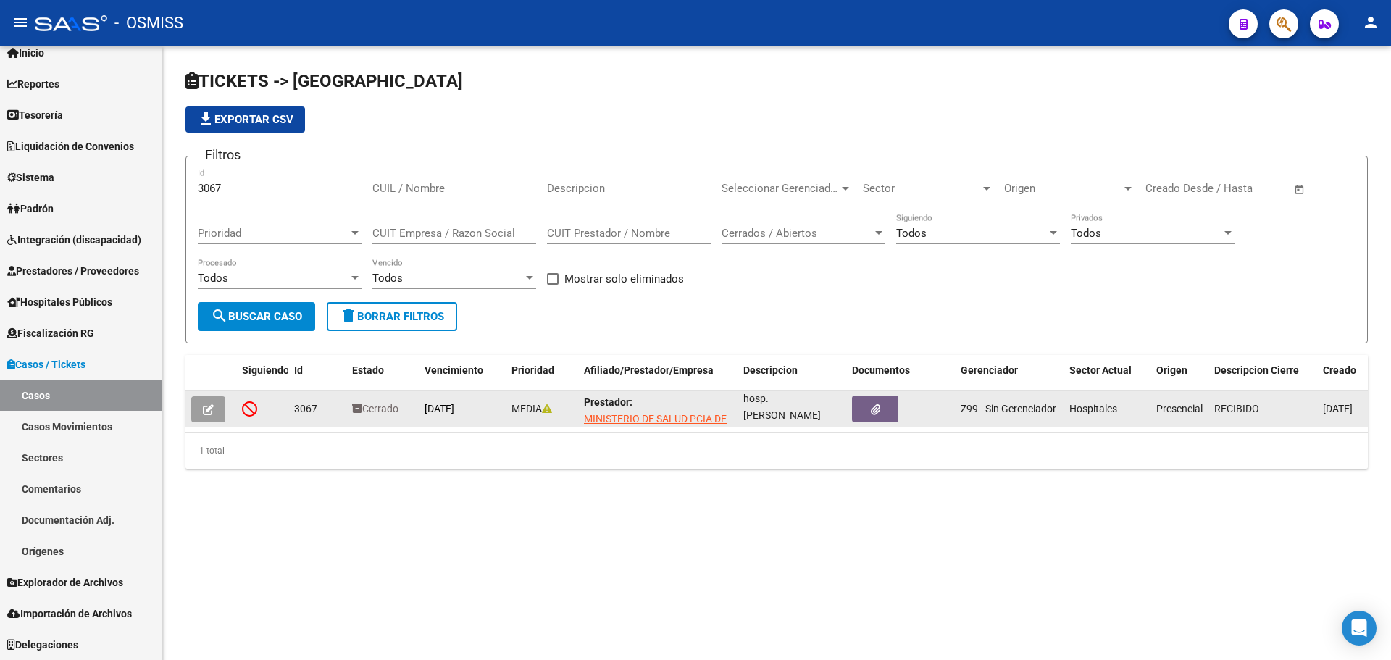
drag, startPoint x: 763, startPoint y: 419, endPoint x: 818, endPoint y: 426, distance: 56.2
click at [818, 426] on datatable-body-cell "hosp.carlotto fc.185-00007241" at bounding box center [791, 408] width 109 height 35
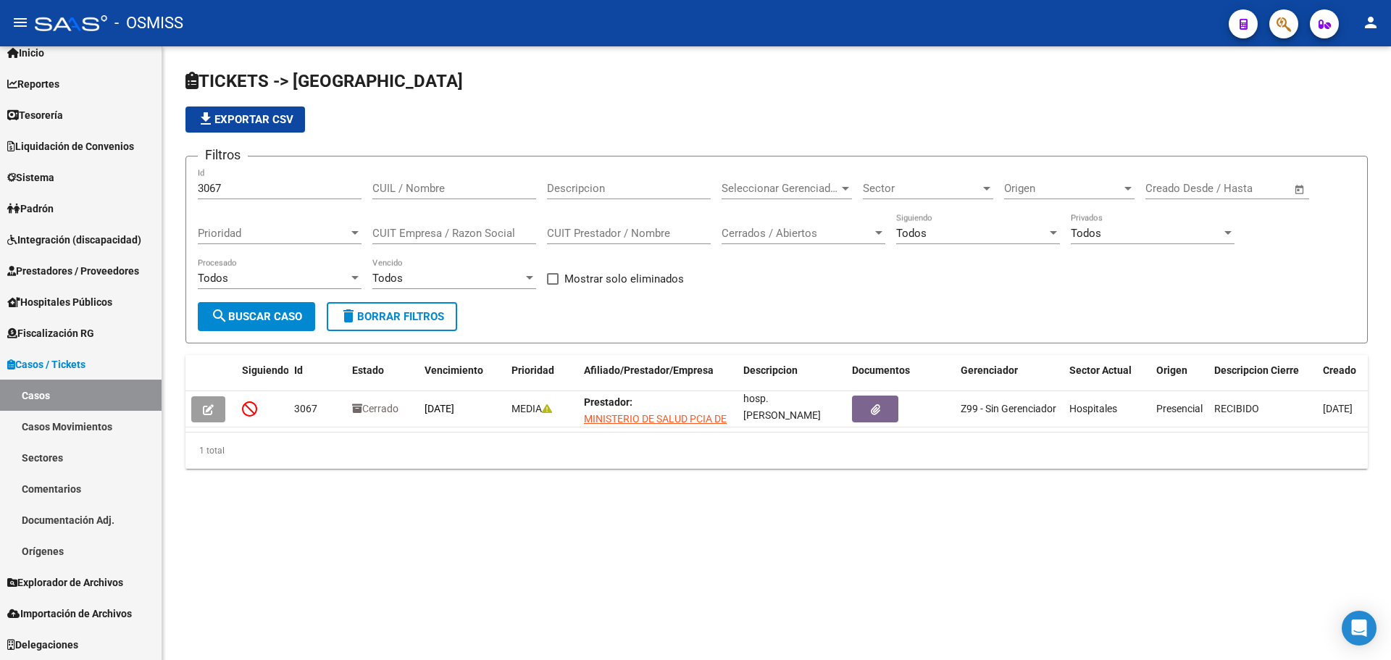
click at [980, 288] on div "Filtros 3067 Id CUIL / Nombre Descripcion Seleccionar Gerenciador Seleccionar G…" at bounding box center [776, 235] width 1157 height 134
click at [1281, 21] on icon "button" at bounding box center [1283, 24] width 14 height 17
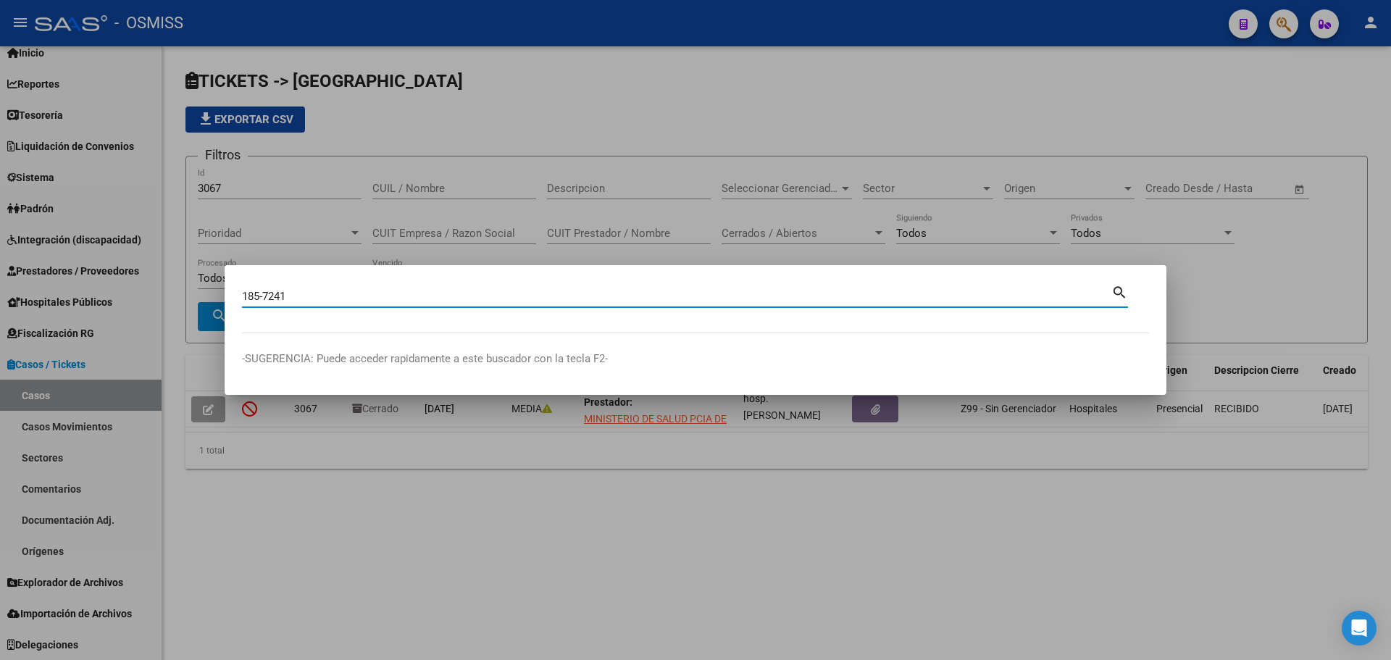
type input "185-7241"
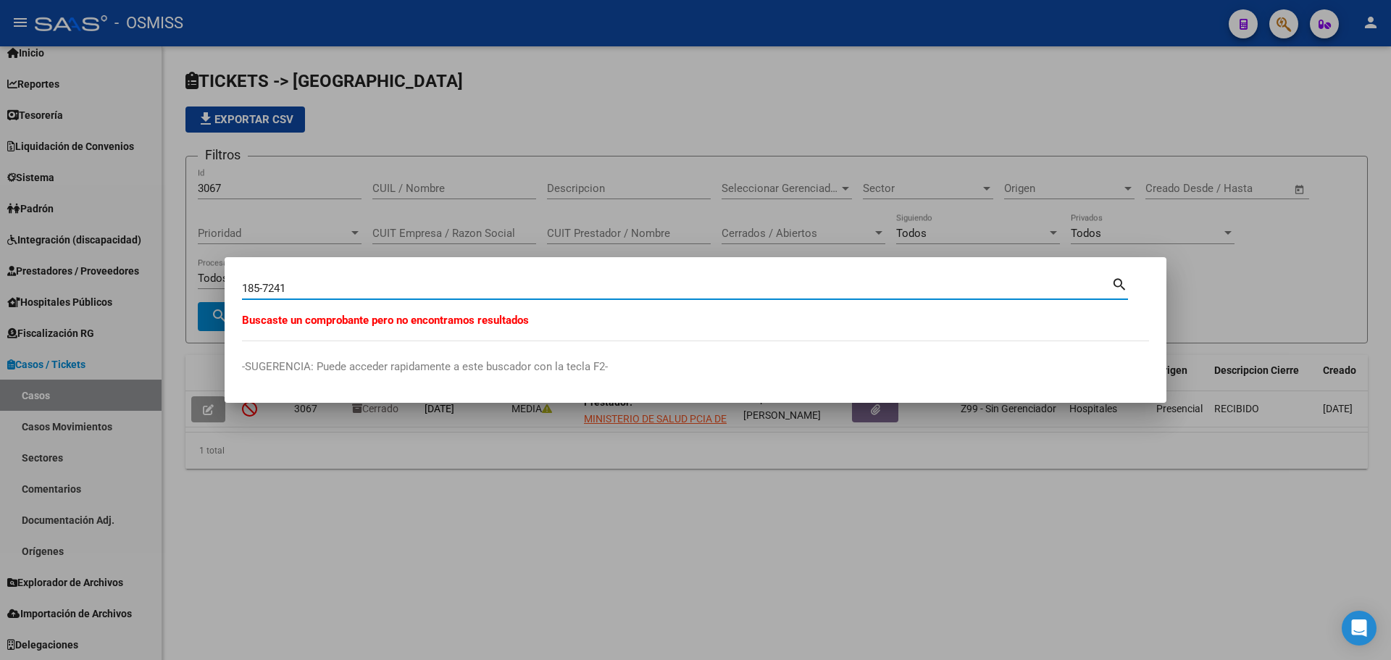
click at [800, 185] on div at bounding box center [695, 330] width 1391 height 660
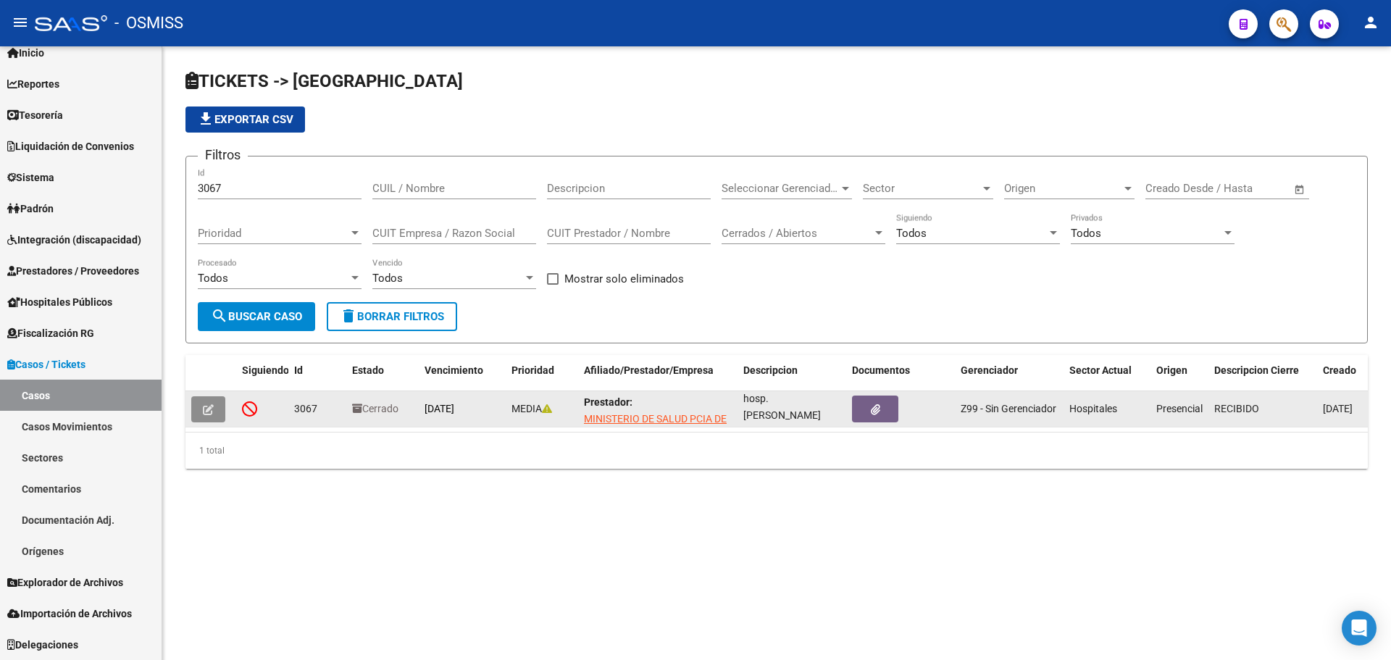
click at [204, 419] on button "button" at bounding box center [208, 409] width 34 height 26
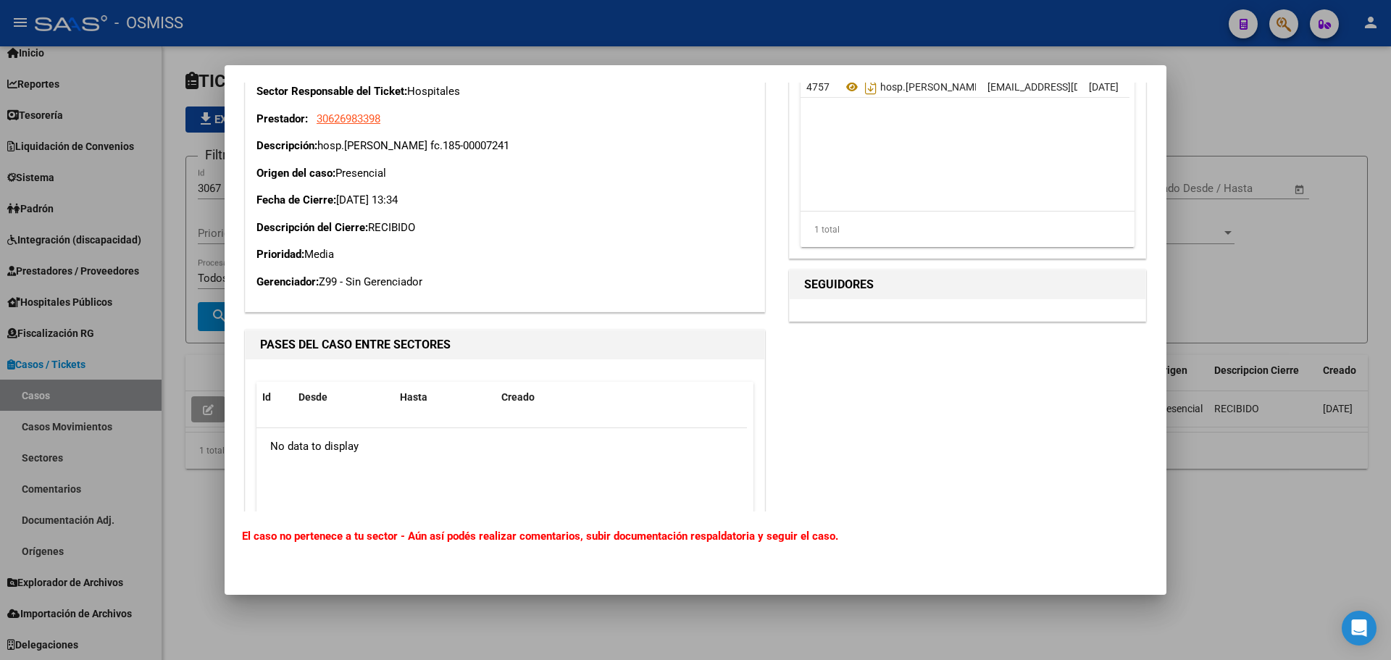
scroll to position [303, 0]
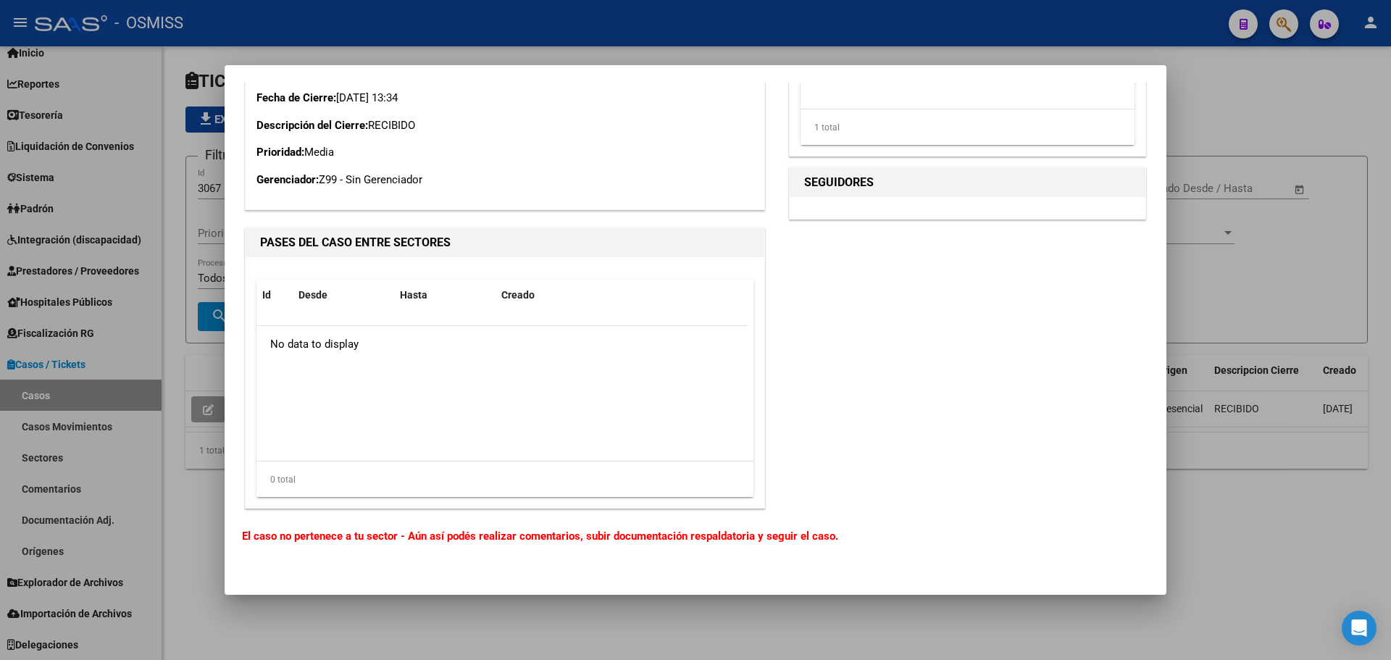
click at [1204, 482] on div at bounding box center [695, 330] width 1391 height 660
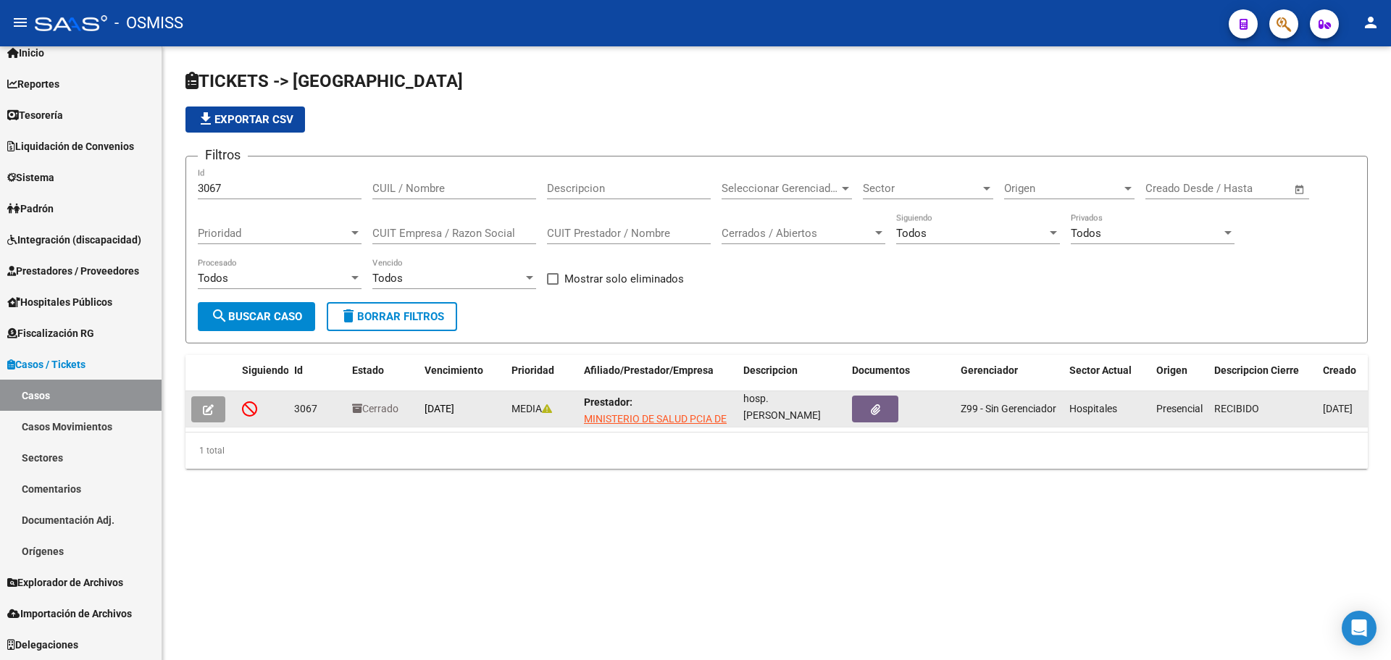
click at [359, 405] on icon at bounding box center [357, 408] width 10 height 10
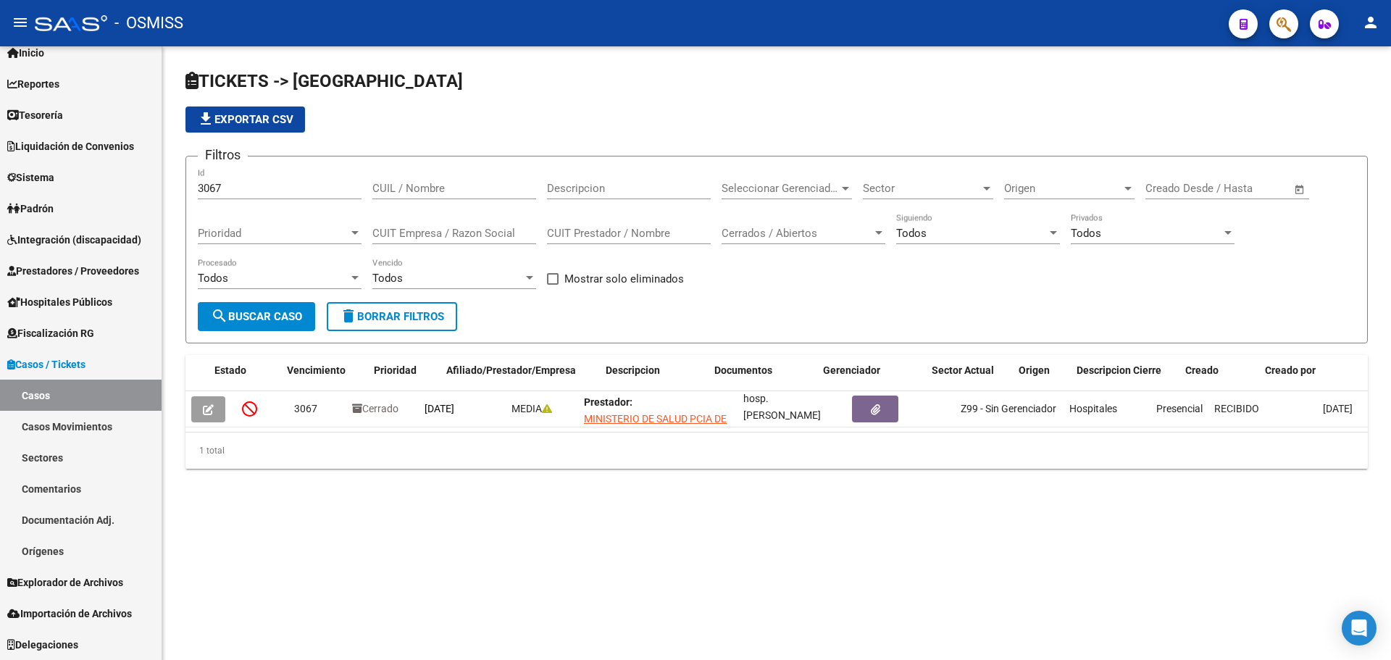
scroll to position [0, 138]
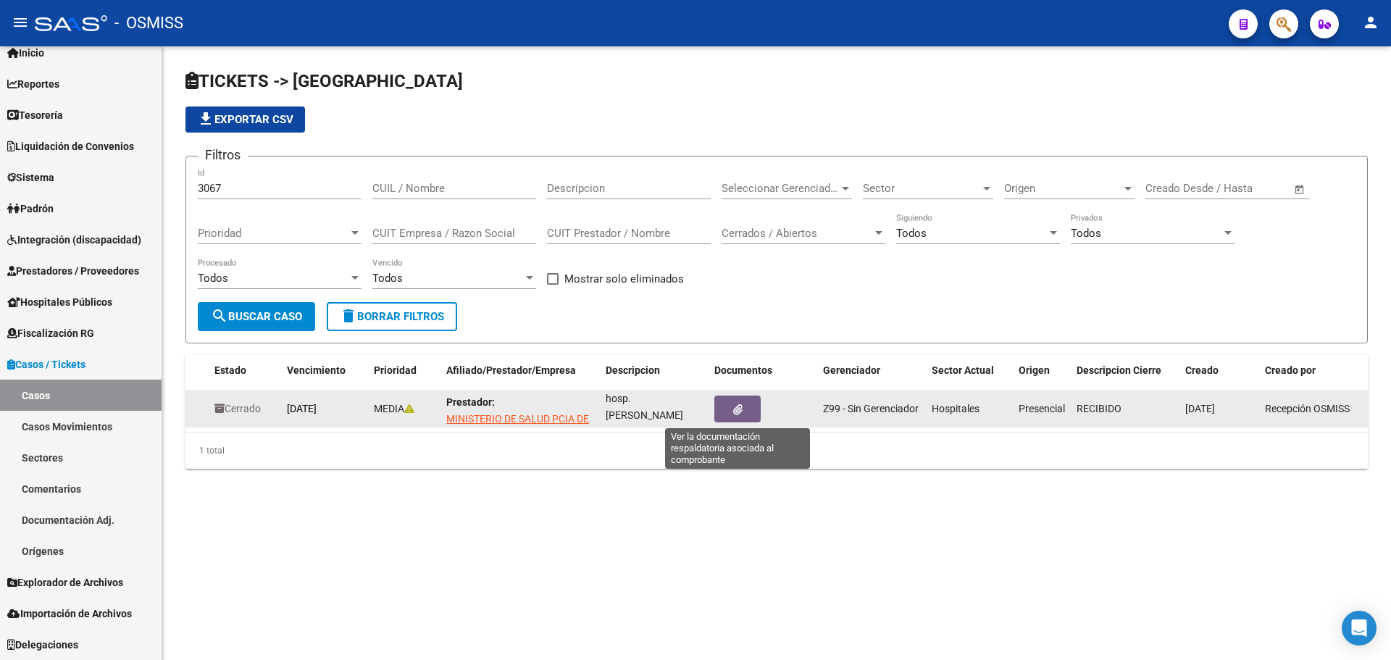
click at [738, 414] on icon "button" at bounding box center [737, 409] width 9 height 11
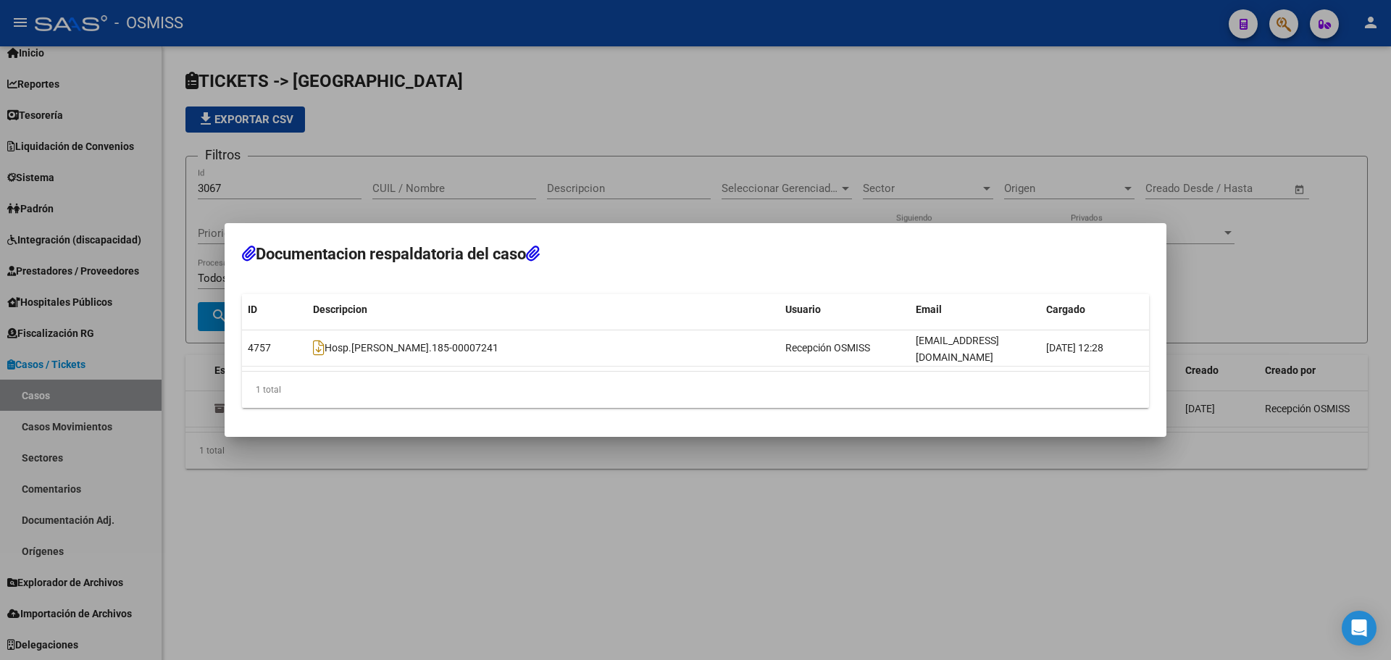
click at [594, 500] on div at bounding box center [695, 330] width 1391 height 660
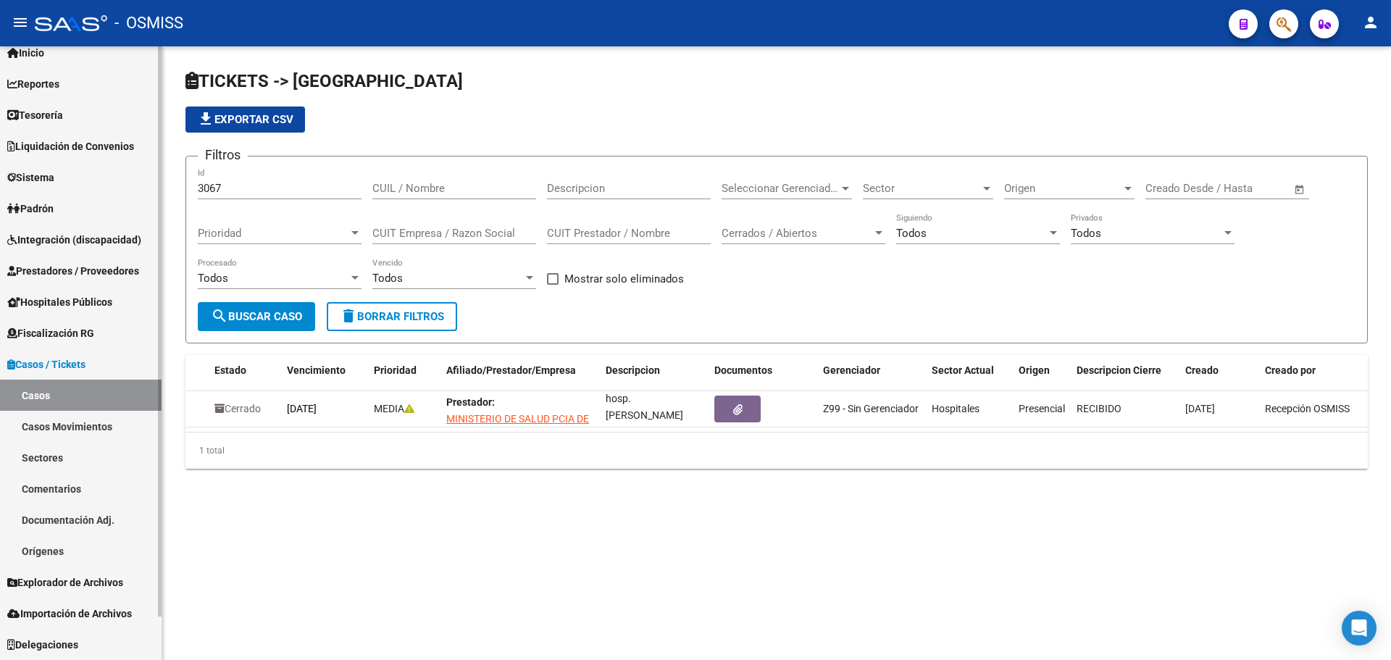
scroll to position [0, 0]
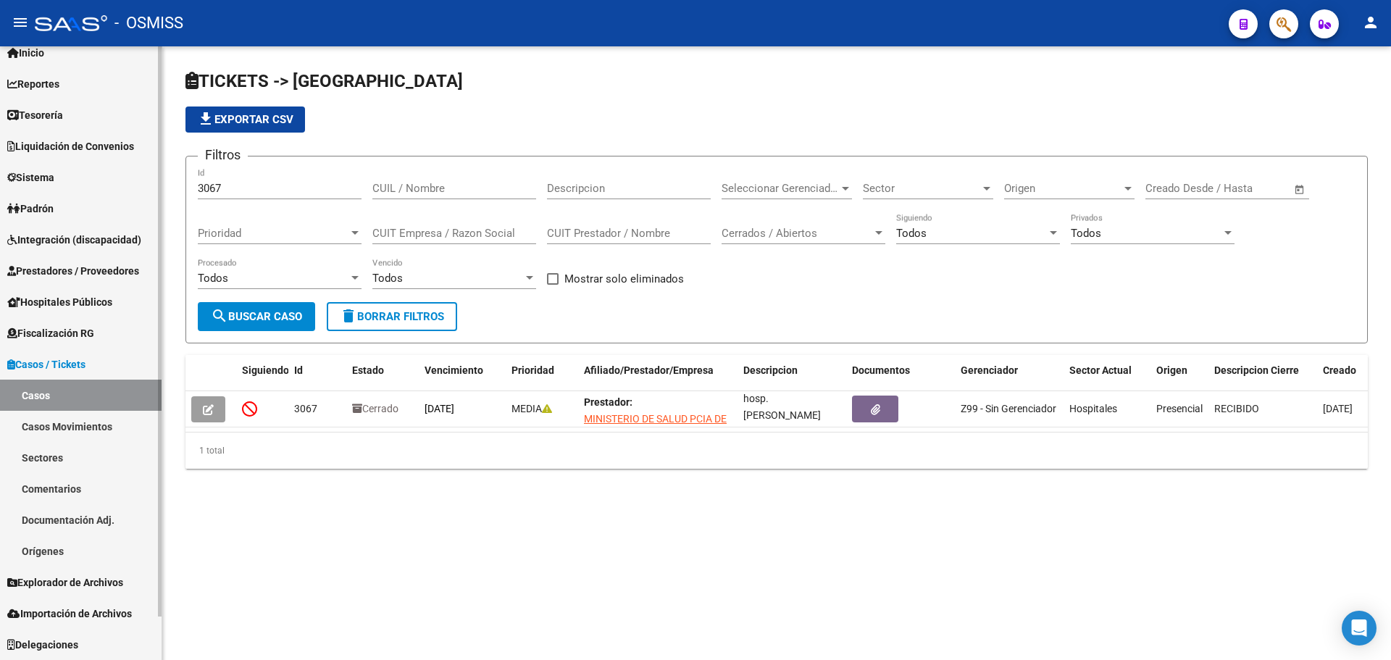
drag, startPoint x: 416, startPoint y: 429, endPoint x: 0, endPoint y: 331, distance: 427.8
click at [0, 331] on mat-sidenav-container "Firma Express Inicio Calendario SSS Instructivos Contacto OS Reportes Ingresos …" at bounding box center [695, 352] width 1391 height 613
click at [429, 542] on mat-sidenav-content "TICKETS -> Casos file_download Exportar CSV Filtros 3067 Id CUIL / Nombre Descr…" at bounding box center [776, 352] width 1228 height 613
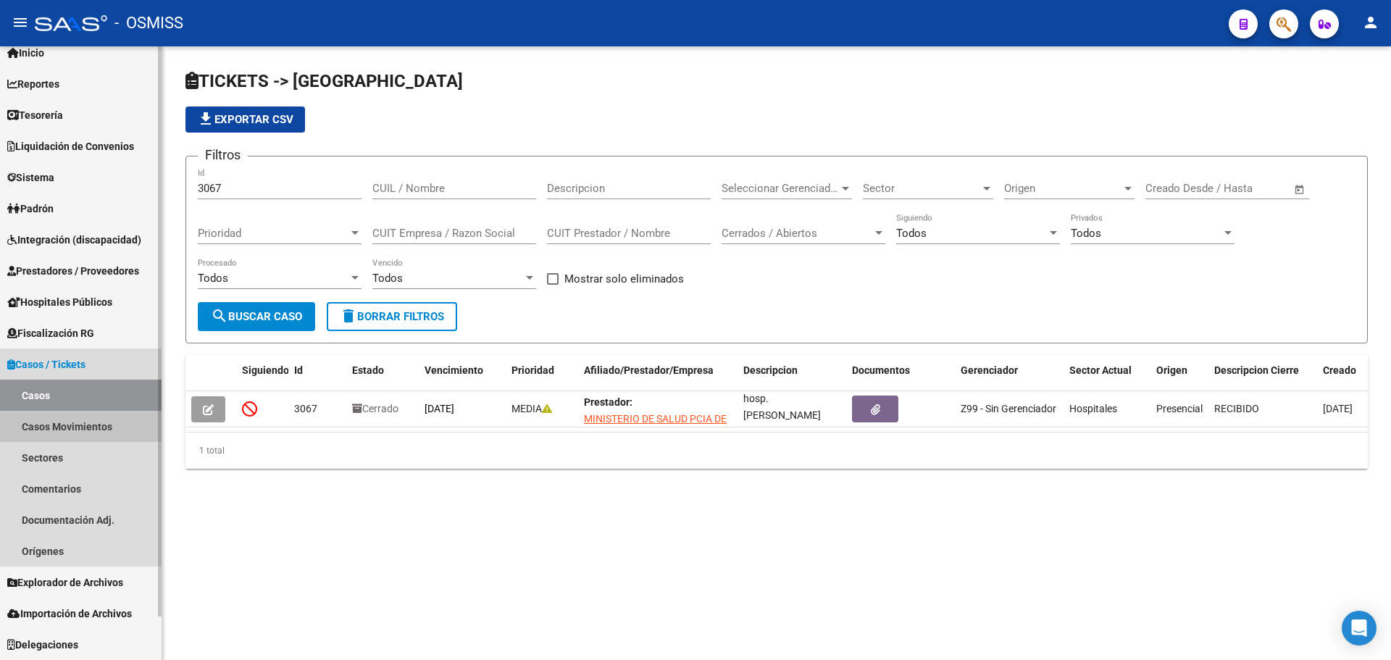
click at [77, 432] on link "Casos Movimientos" at bounding box center [81, 426] width 162 height 31
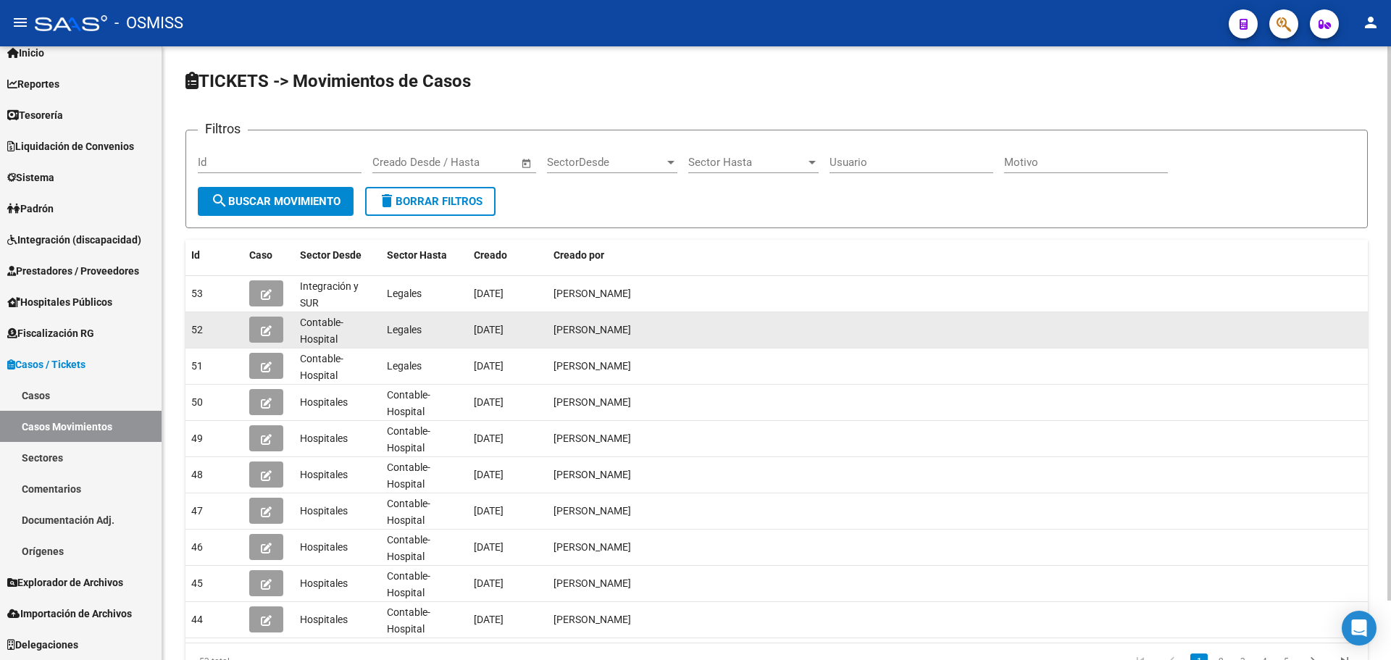
click at [269, 332] on icon "button" at bounding box center [266, 330] width 11 height 11
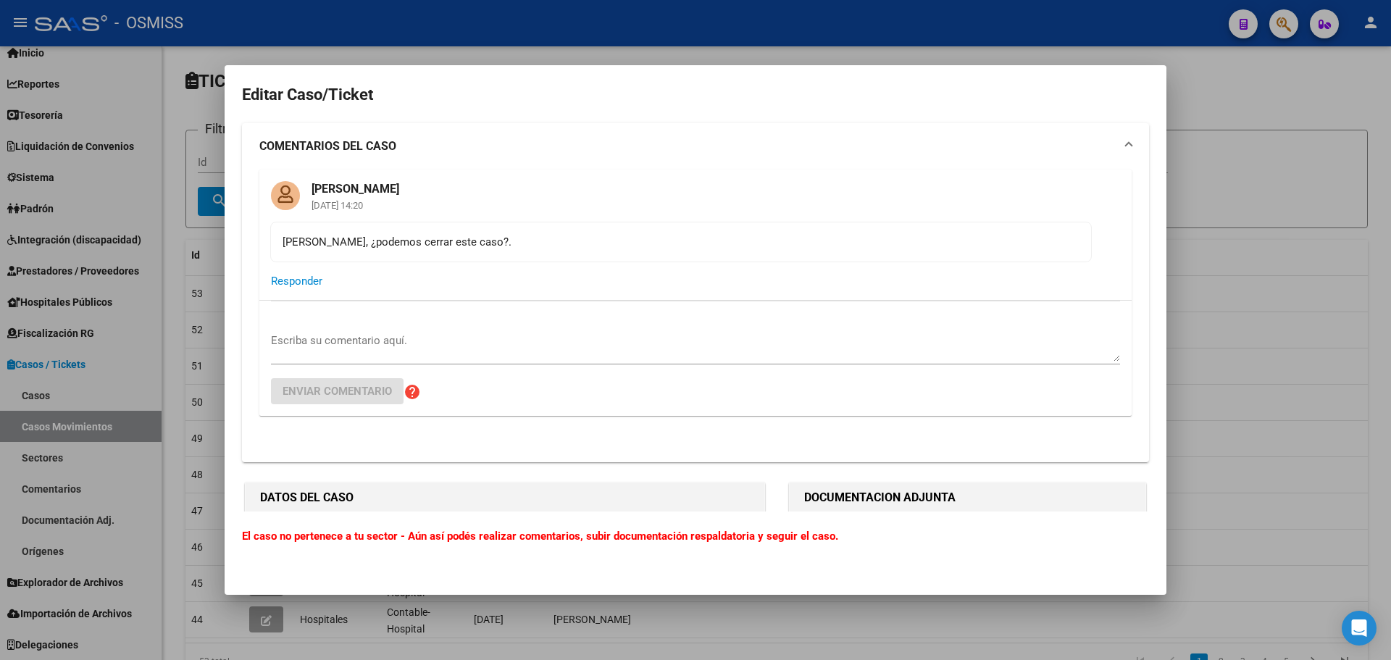
click at [188, 276] on div at bounding box center [695, 330] width 1391 height 660
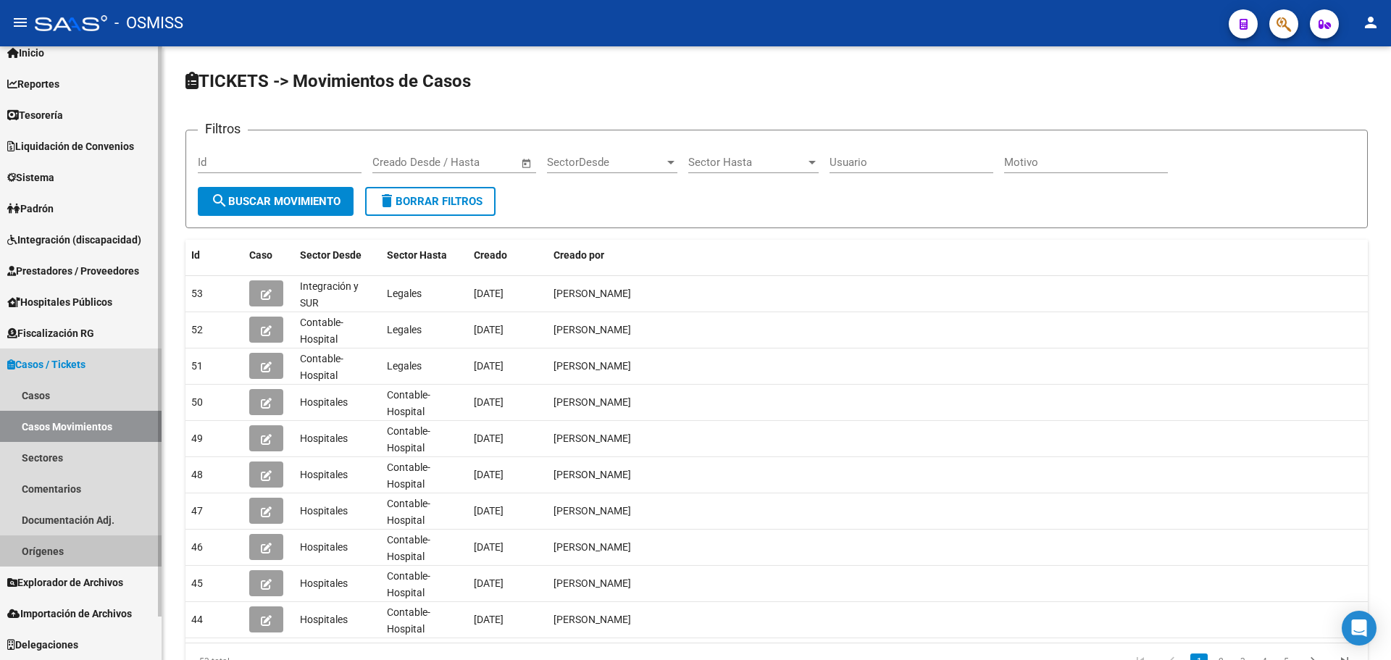
click at [58, 547] on link "Orígenes" at bounding box center [81, 550] width 162 height 31
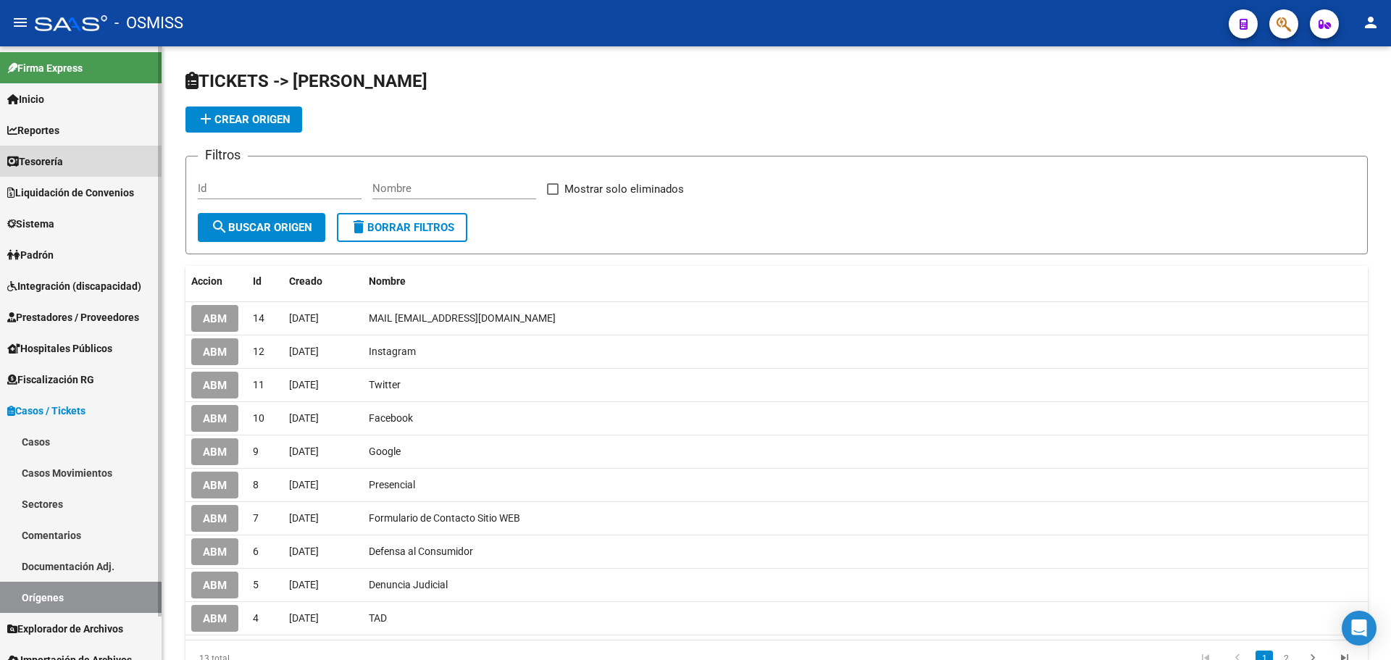
click at [59, 157] on span "Tesorería" at bounding box center [35, 162] width 56 height 16
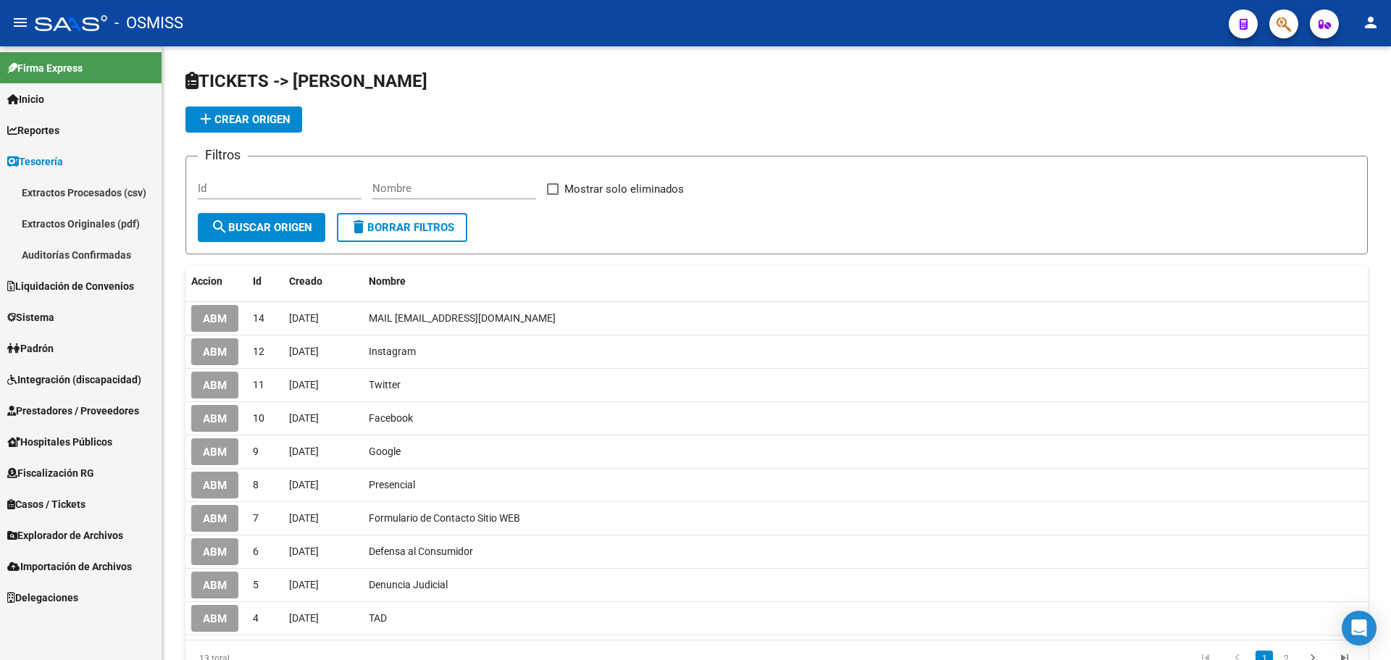
click at [70, 259] on link "Auditorías Confirmadas" at bounding box center [81, 254] width 162 height 31
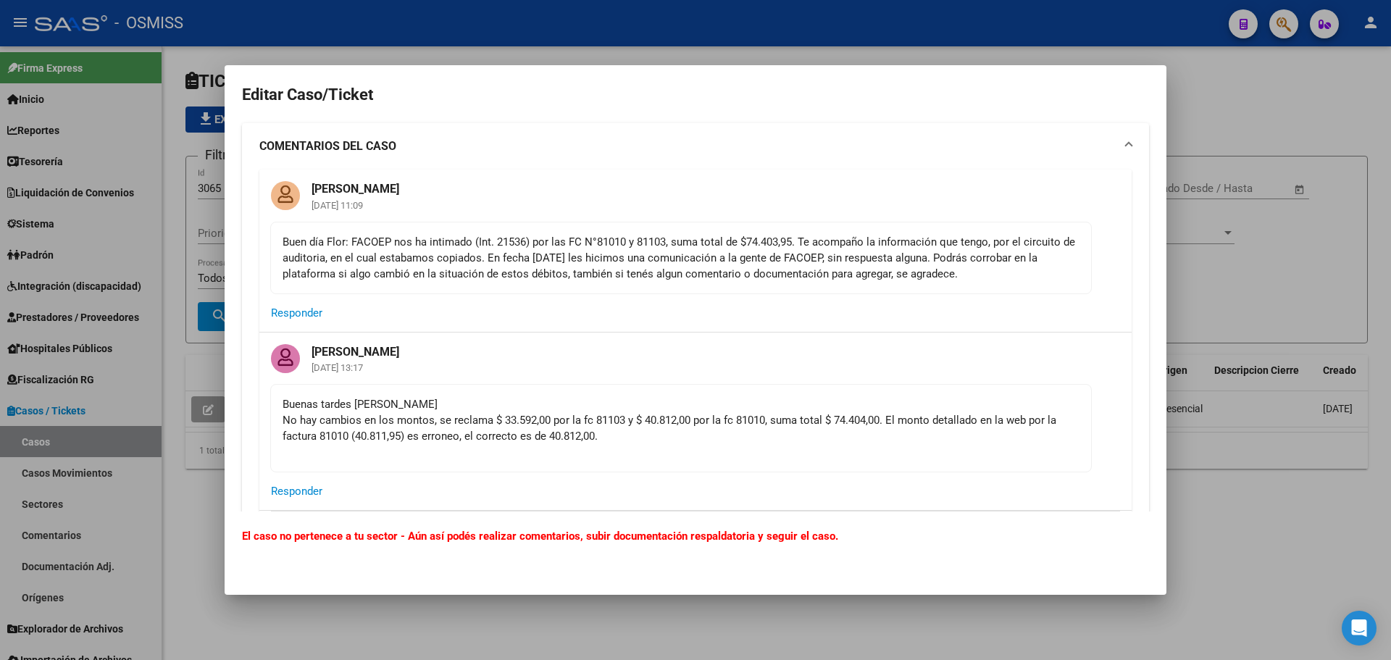
click at [357, 441] on div "Buenas tardes Fany No hay cambios en los montos, se reclama $ 33.592,00 por la …" at bounding box center [680, 428] width 797 height 64
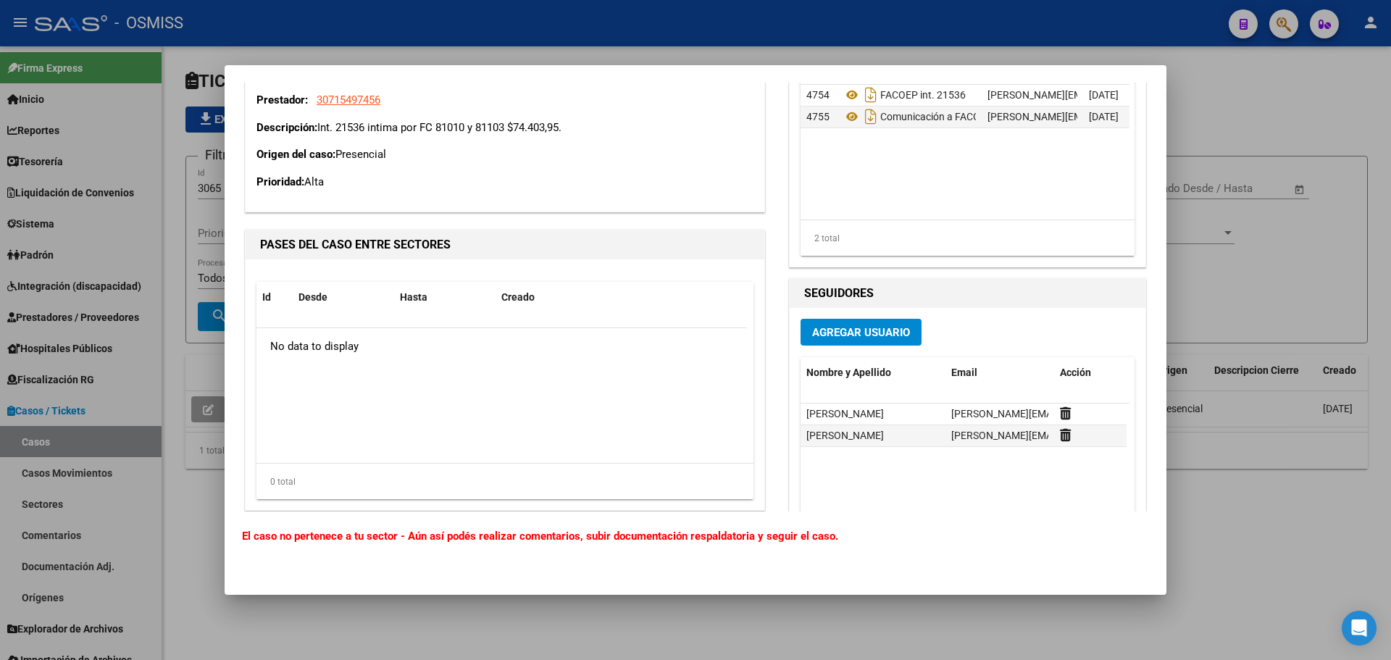
scroll to position [819, 0]
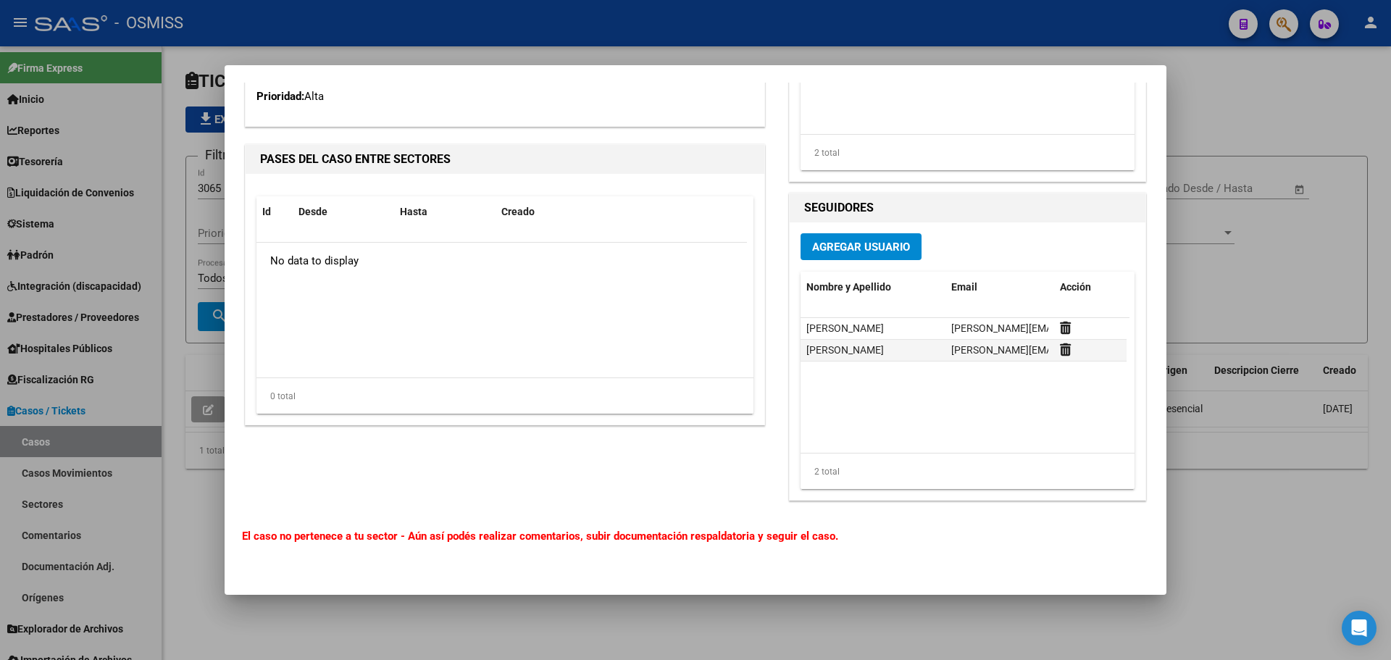
click at [1390, 301] on div at bounding box center [695, 330] width 1391 height 660
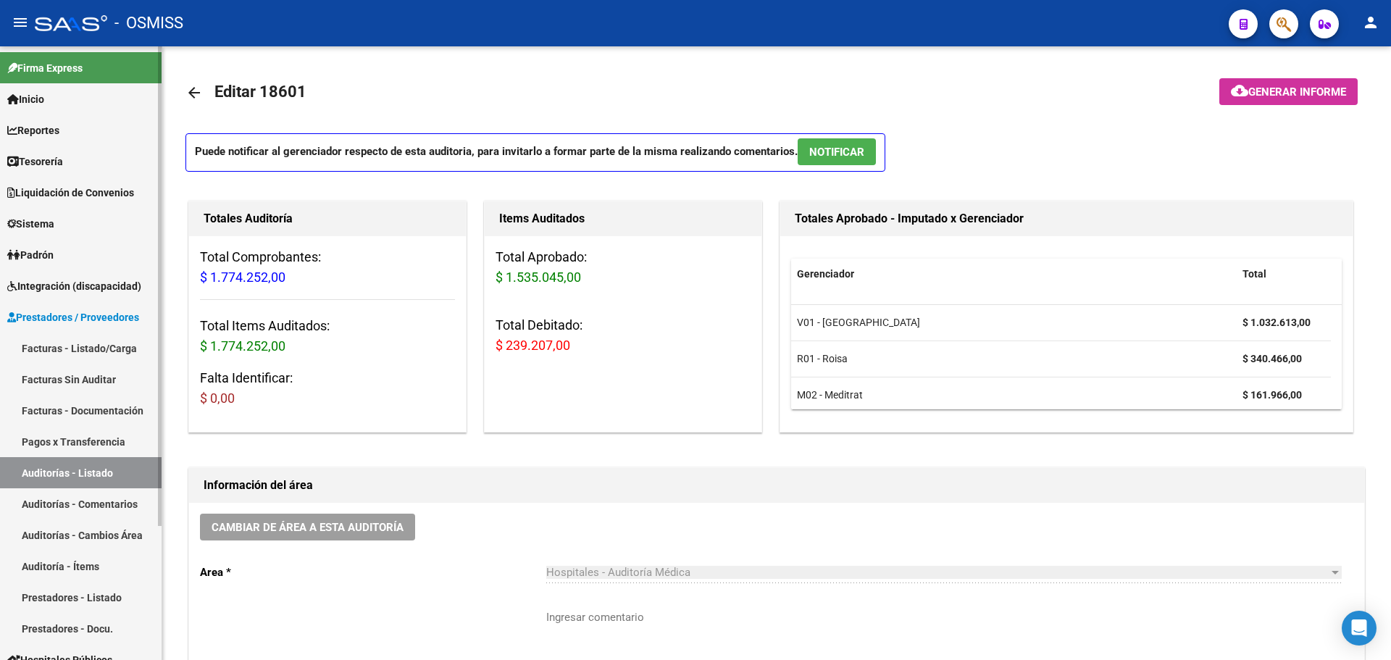
click at [74, 162] on link "Tesorería" at bounding box center [81, 161] width 162 height 31
click at [71, 165] on link "Tesorería" at bounding box center [81, 161] width 162 height 31
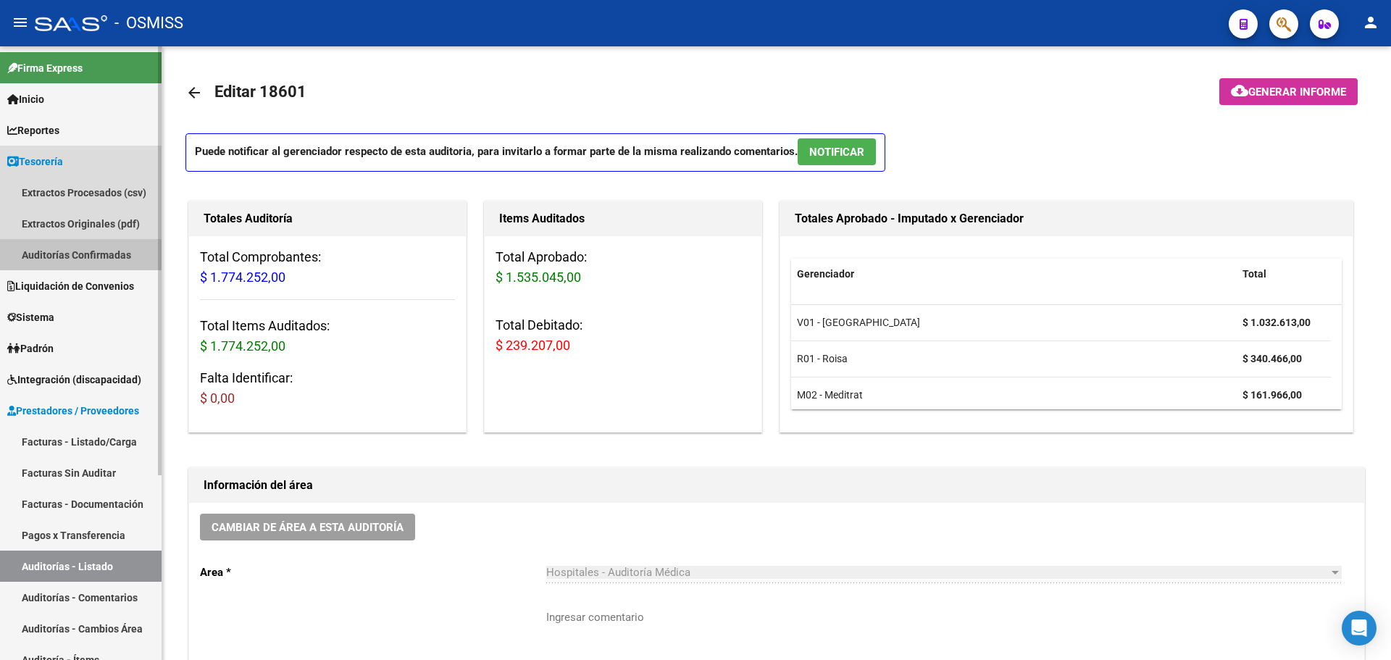
click at [85, 259] on link "Auditorías Confirmadas" at bounding box center [81, 254] width 162 height 31
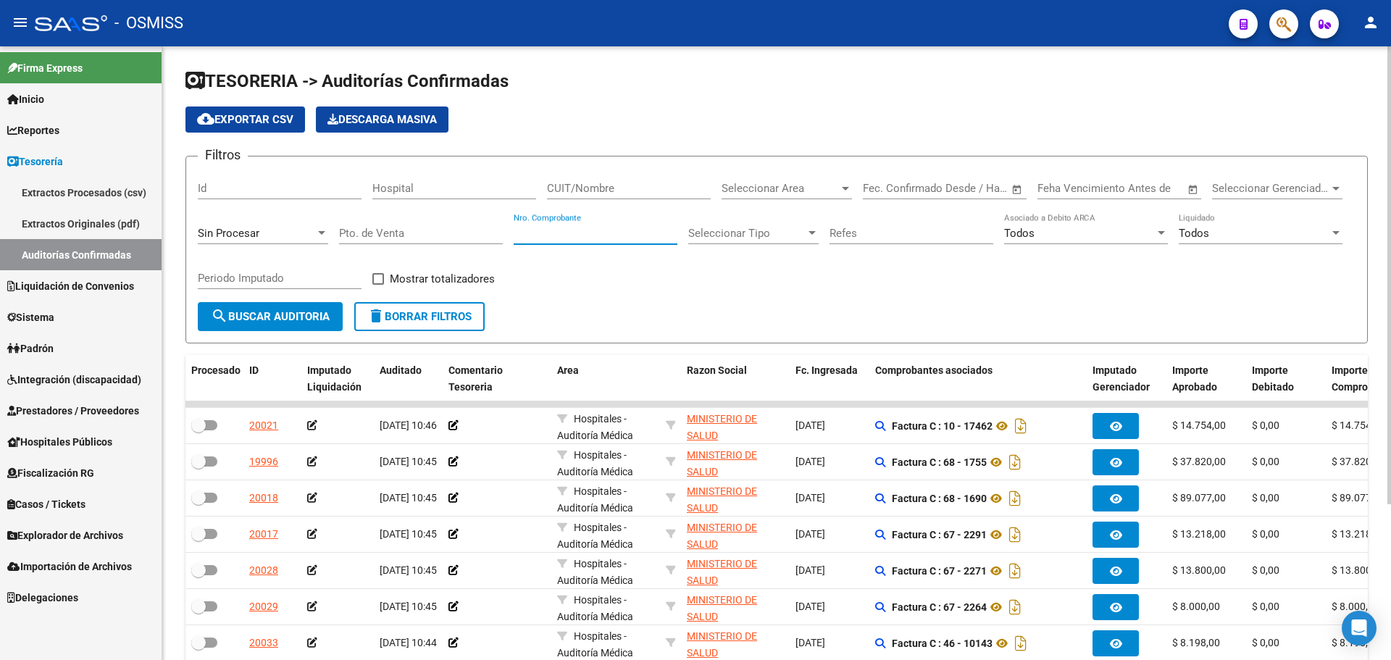
click at [608, 233] on input "Nro. Comprobante" at bounding box center [596, 233] width 164 height 13
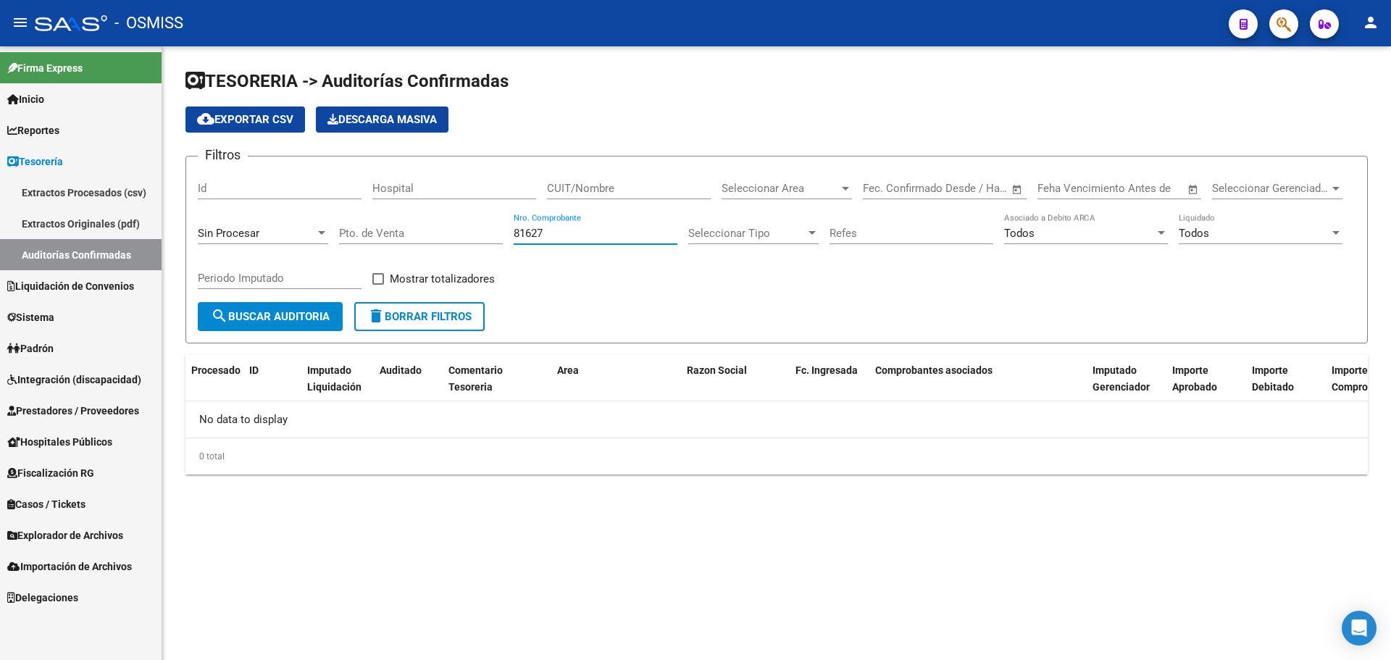
type input "81627"
click at [1289, 38] on span "button" at bounding box center [1283, 24] width 14 height 30
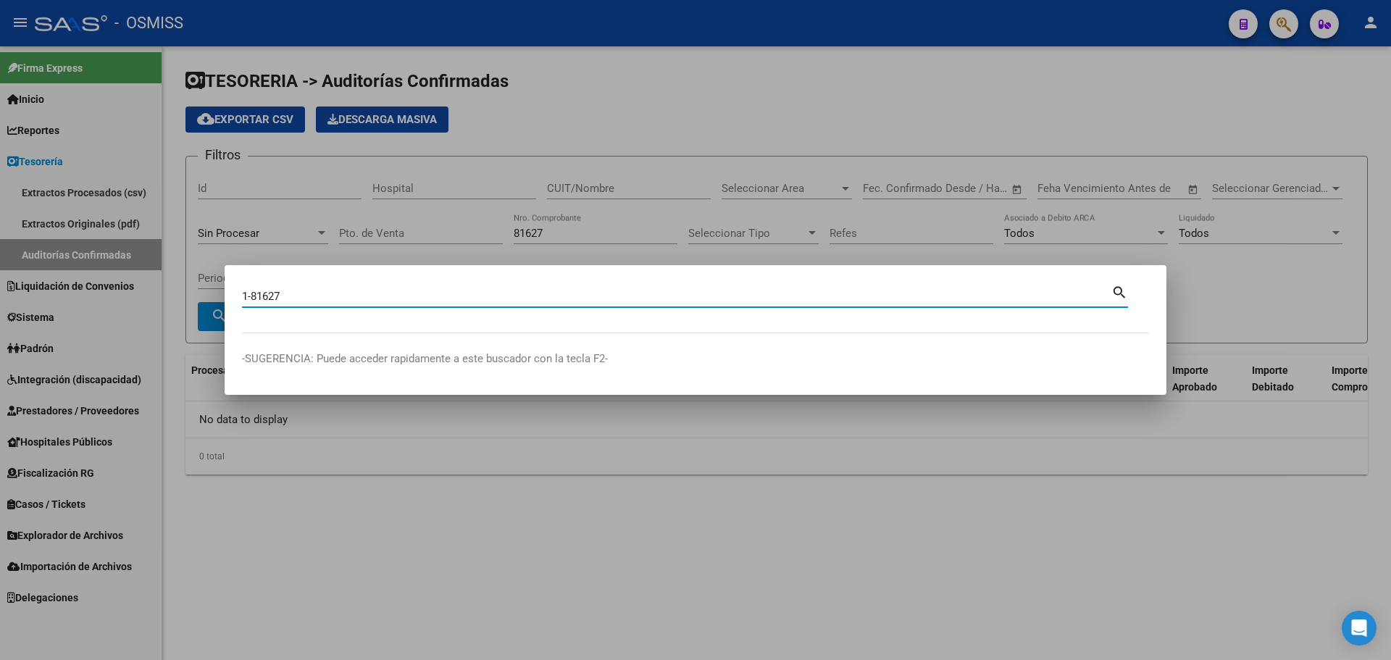
type input "1-81627"
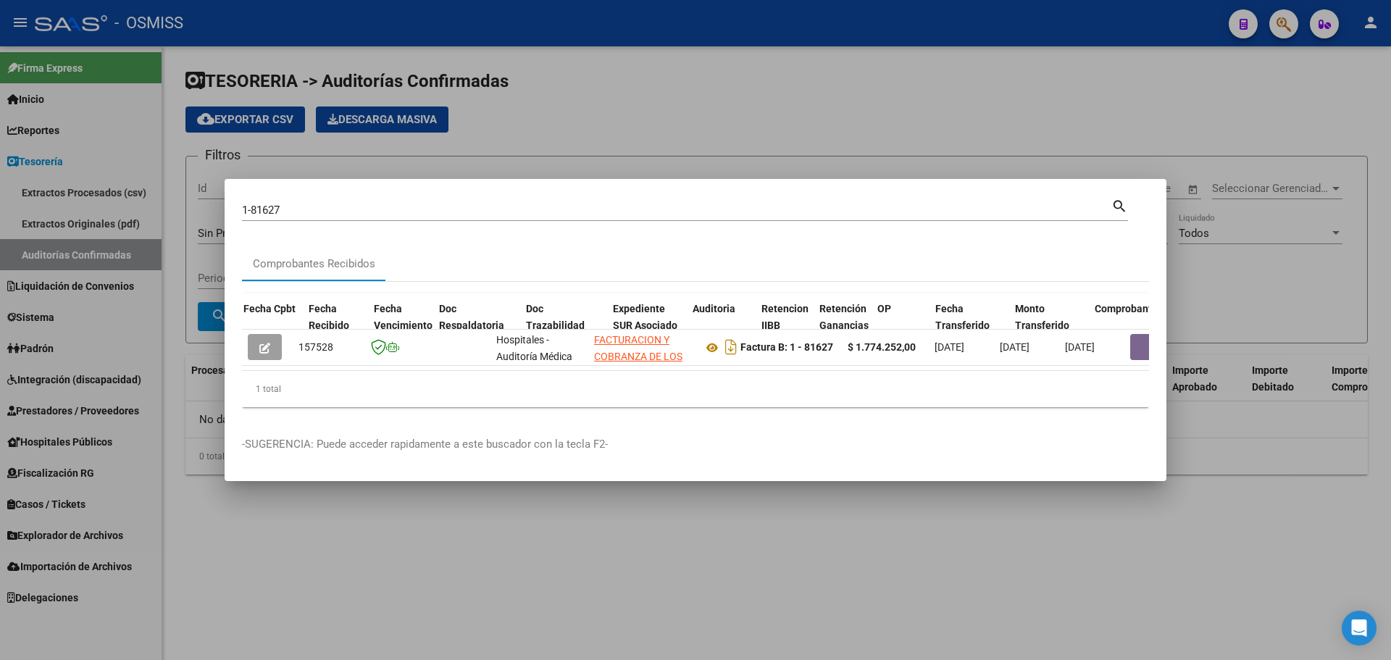
scroll to position [0, 719]
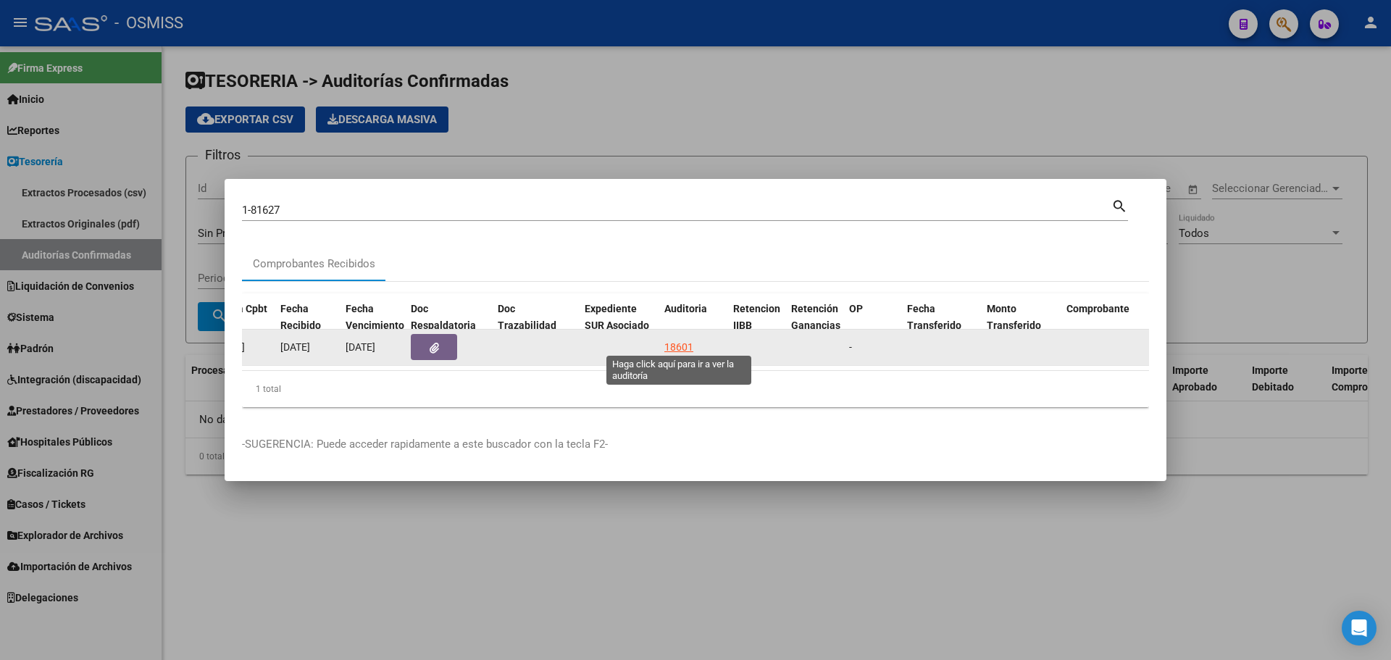
click at [679, 342] on div "18601" at bounding box center [678, 347] width 29 height 17
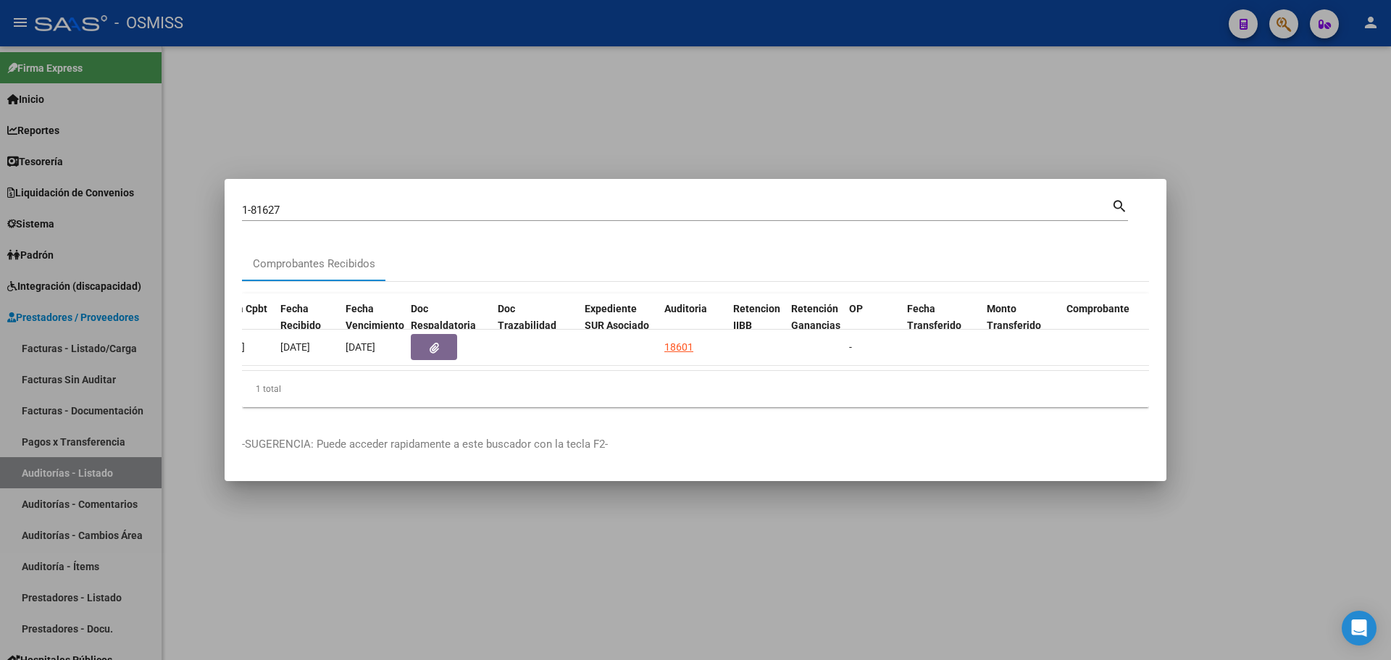
click at [546, 145] on div at bounding box center [695, 330] width 1391 height 660
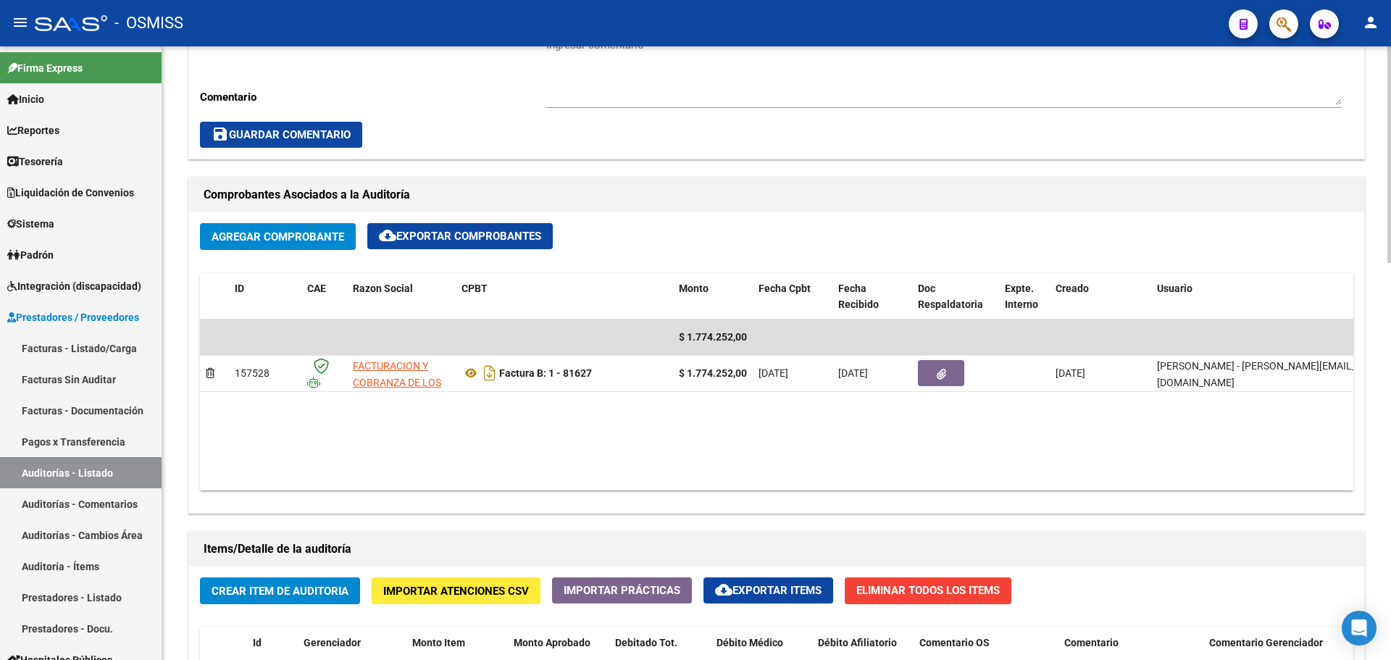
scroll to position [652, 0]
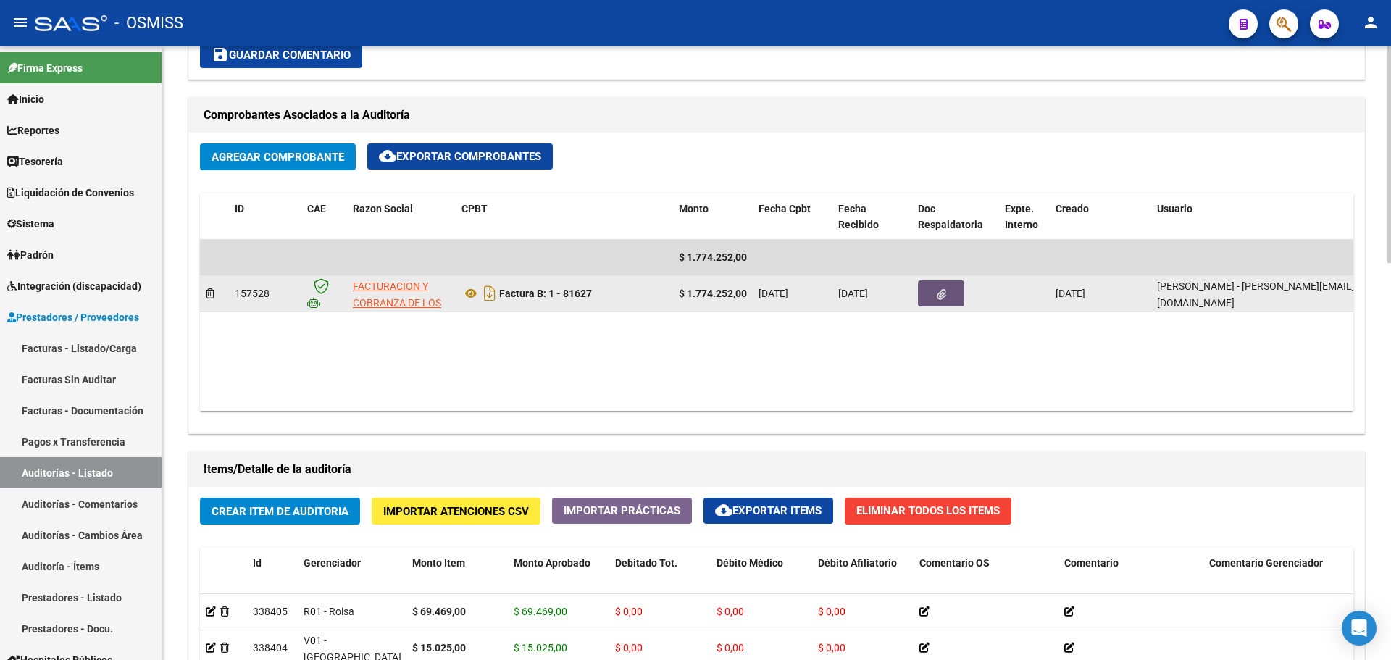
click at [952, 302] on button "button" at bounding box center [941, 293] width 46 height 26
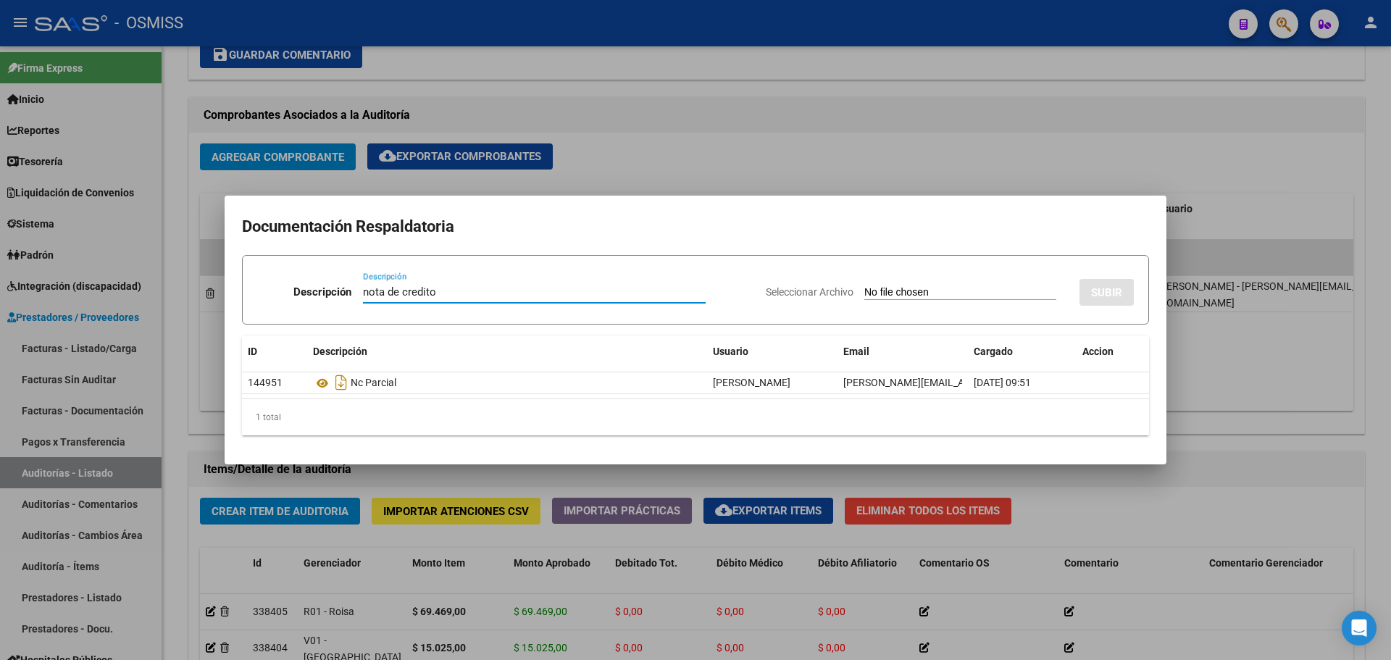
type input "nota de credito"
click at [928, 301] on div "Seleccionar Archivo SUBIR" at bounding box center [950, 289] width 368 height 44
click at [921, 293] on input "Seleccionar Archivo" at bounding box center [960, 293] width 192 height 14
type input "C:\fakepath\NC. FACOEP FC. 81627 2.pdf"
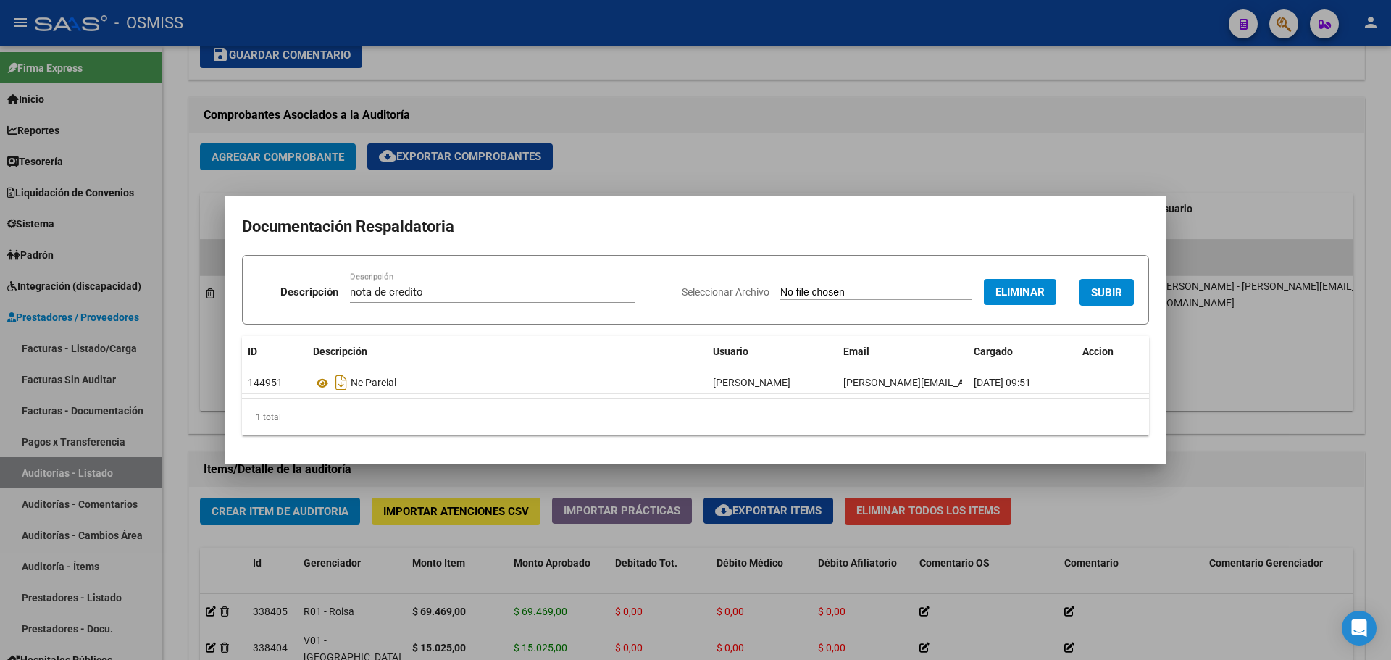
click at [1102, 291] on span "SUBIR" at bounding box center [1106, 292] width 31 height 13
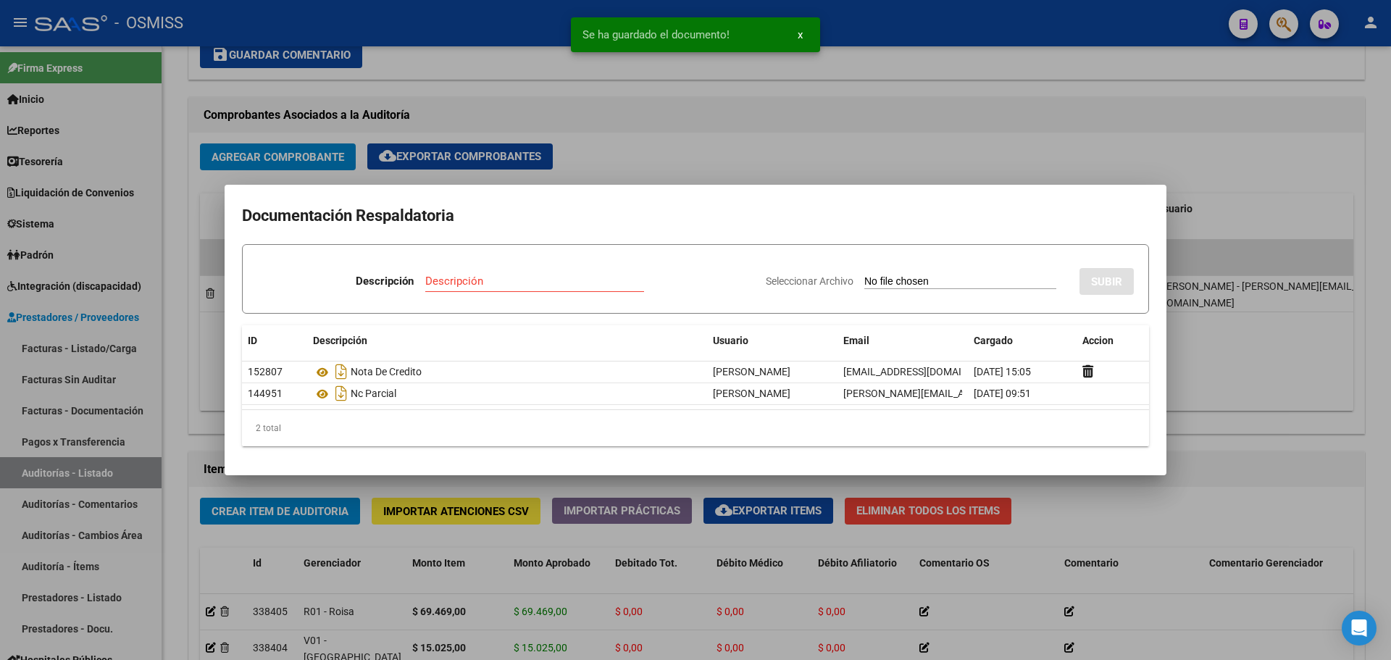
click at [606, 168] on div at bounding box center [695, 330] width 1391 height 660
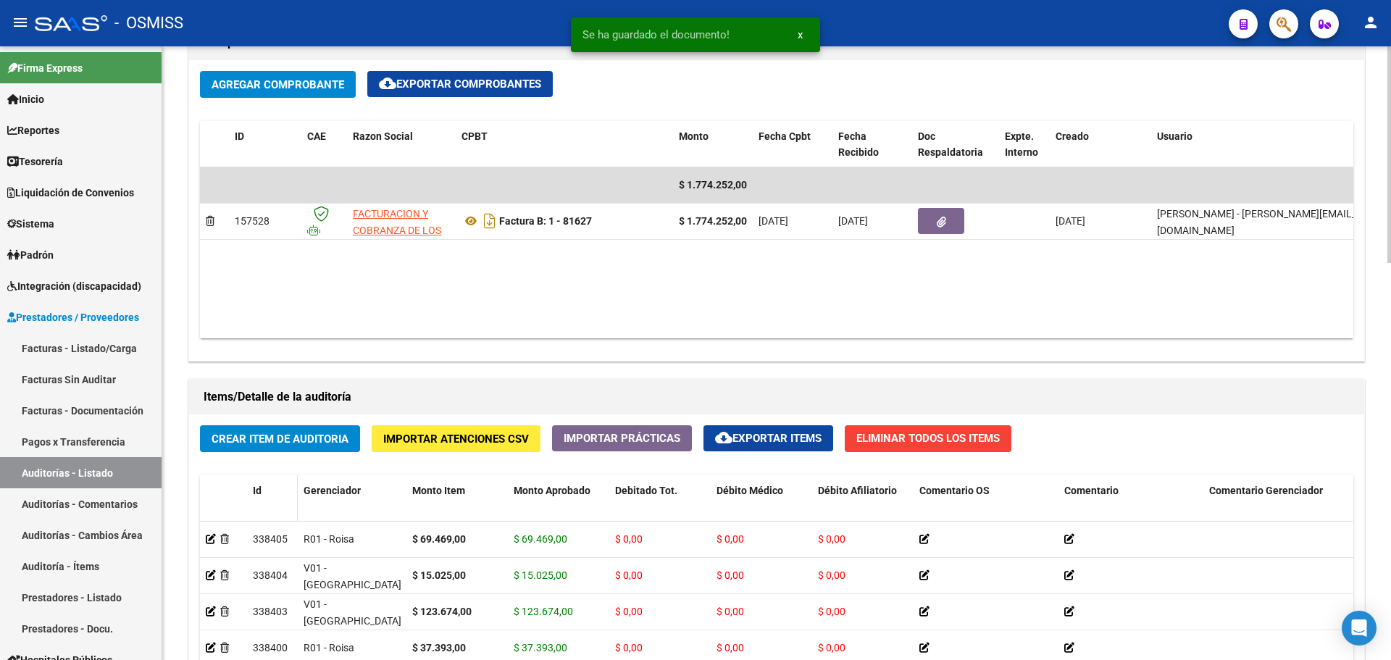
scroll to position [1127, 0]
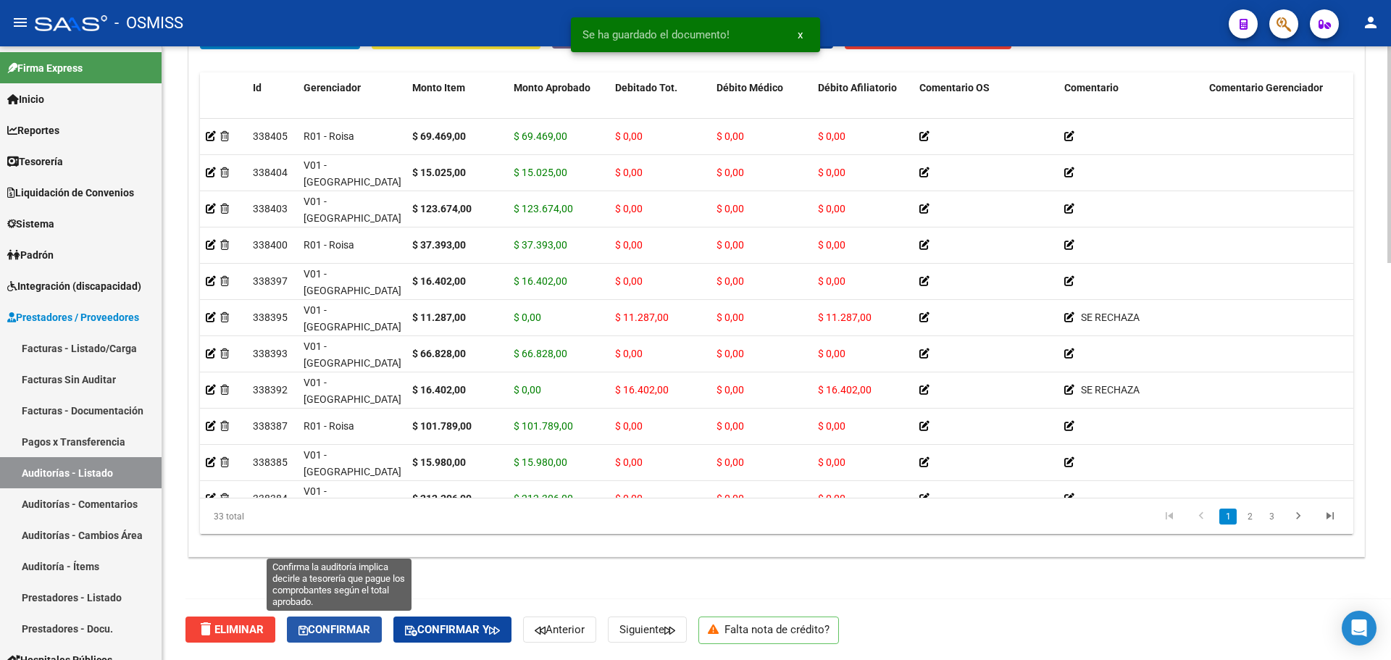
click at [334, 629] on span "Confirmar" at bounding box center [334, 629] width 72 height 13
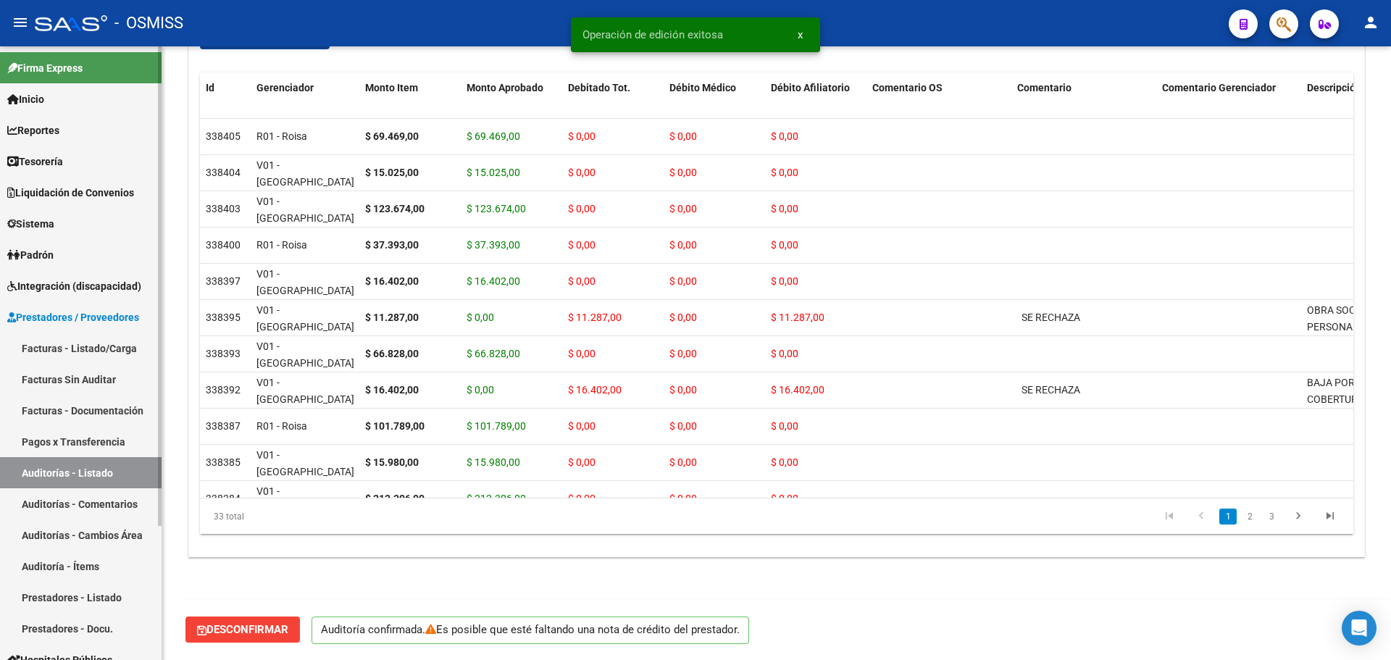
click at [56, 162] on span "Tesorería" at bounding box center [35, 162] width 56 height 16
click at [63, 167] on span "Tesorería" at bounding box center [35, 162] width 56 height 16
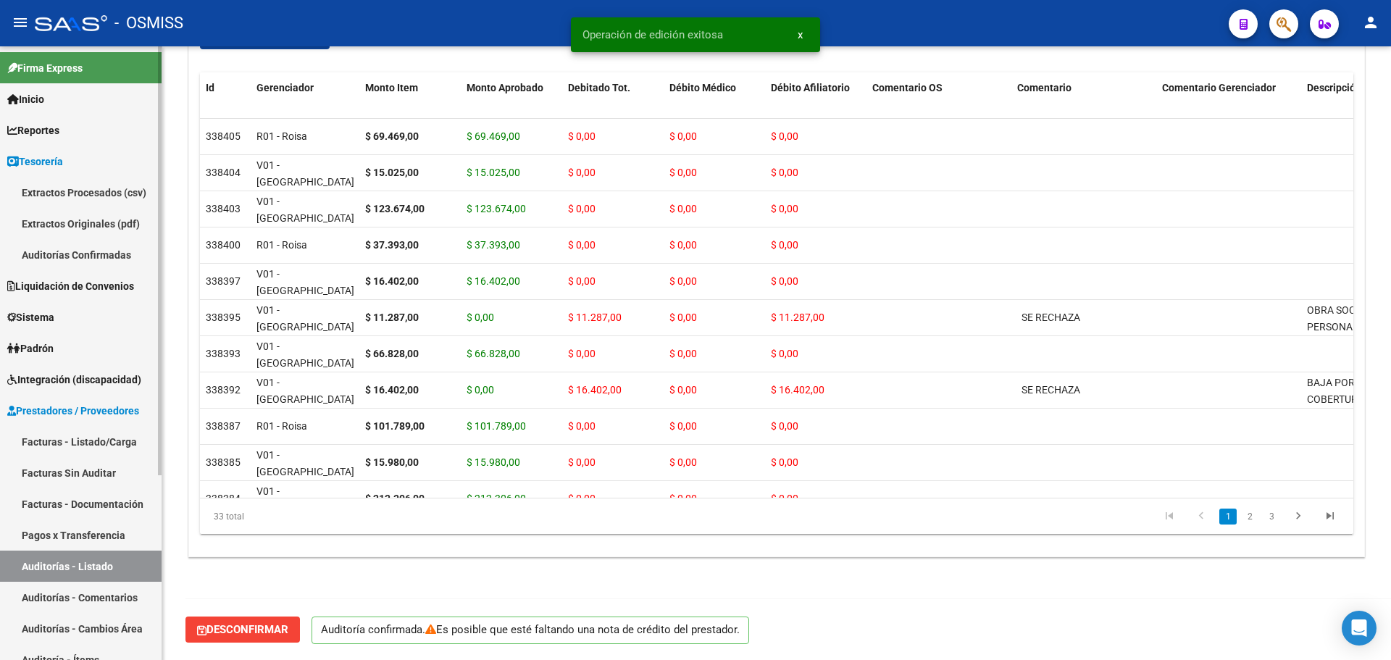
click at [73, 255] on link "Auditorías Confirmadas" at bounding box center [81, 254] width 162 height 31
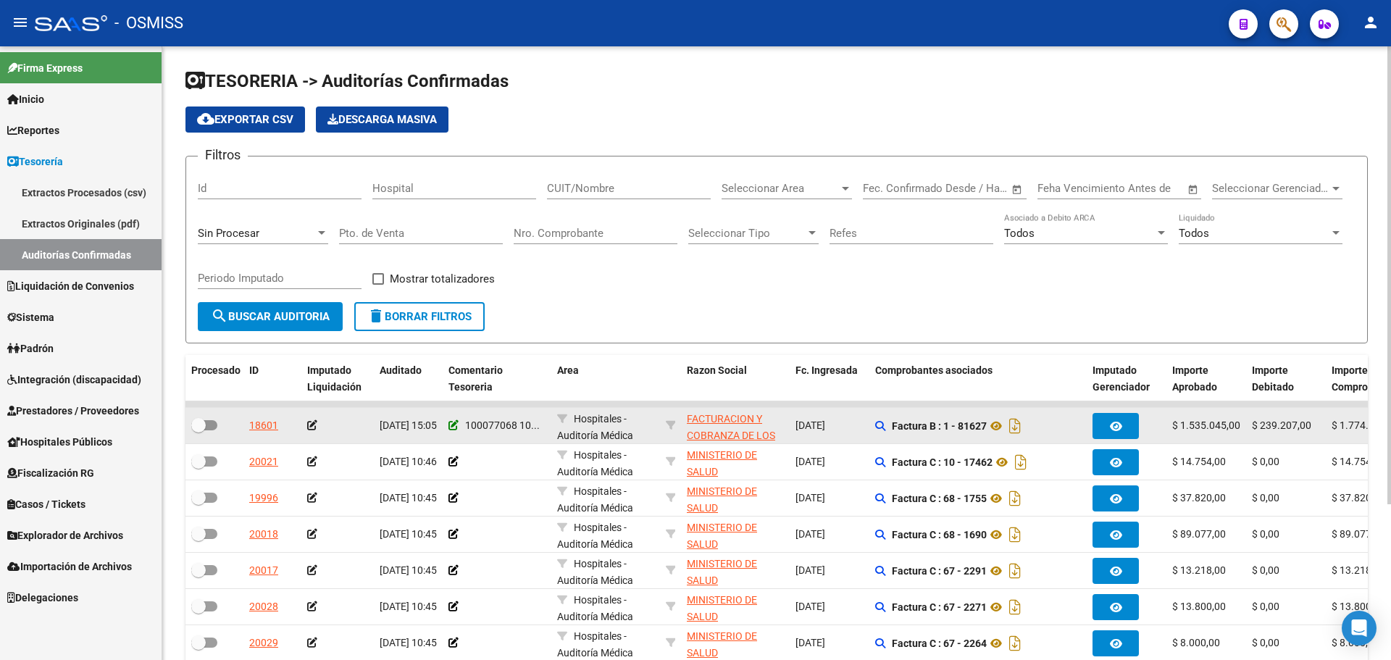
click at [456, 428] on icon at bounding box center [453, 425] width 10 height 10
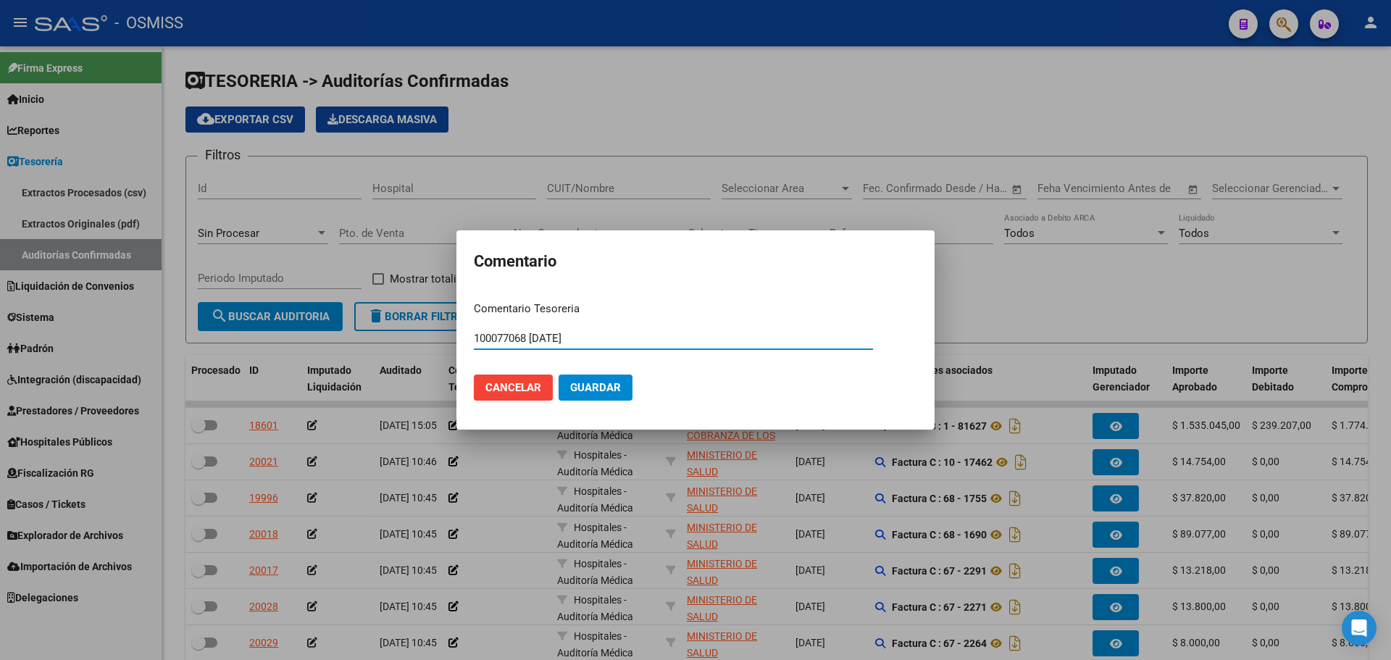
paste input "100078191"
type input "100077068 [DATE] 100078191 [DATE]"
click at [579, 389] on span "Guardar" at bounding box center [595, 387] width 51 height 13
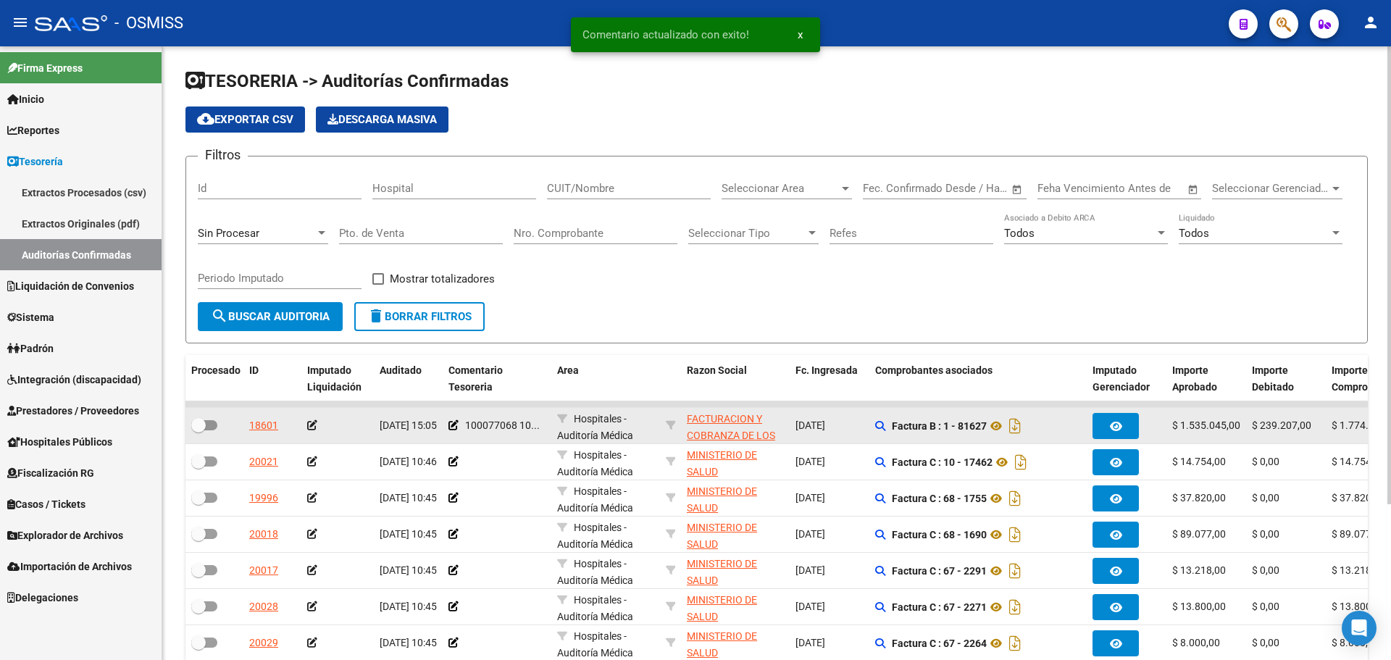
click at [311, 424] on icon at bounding box center [312, 425] width 10 height 10
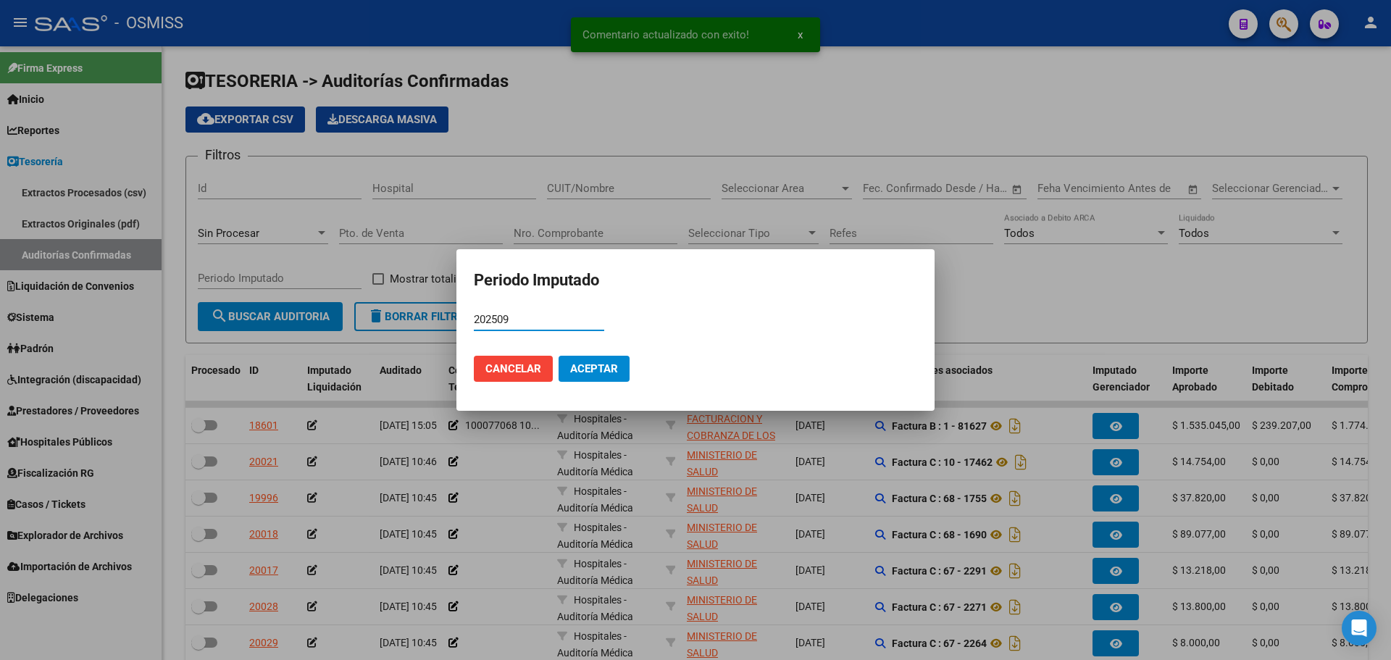
type input "202509"
click at [610, 366] on span "Aceptar" at bounding box center [594, 368] width 48 height 13
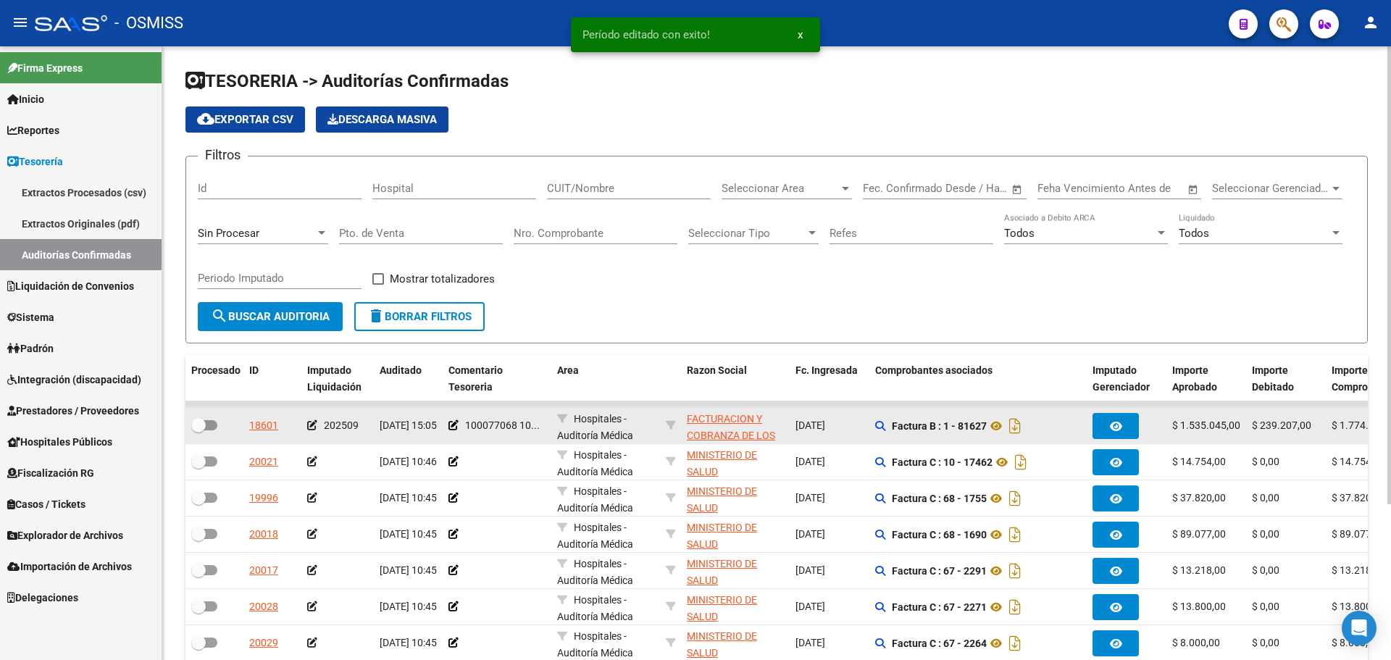
click at [217, 419] on div at bounding box center [214, 425] width 46 height 19
click at [215, 419] on label at bounding box center [204, 424] width 26 height 17
click at [198, 430] on input "checkbox" at bounding box center [198, 430] width 1 height 1
checkbox input "true"
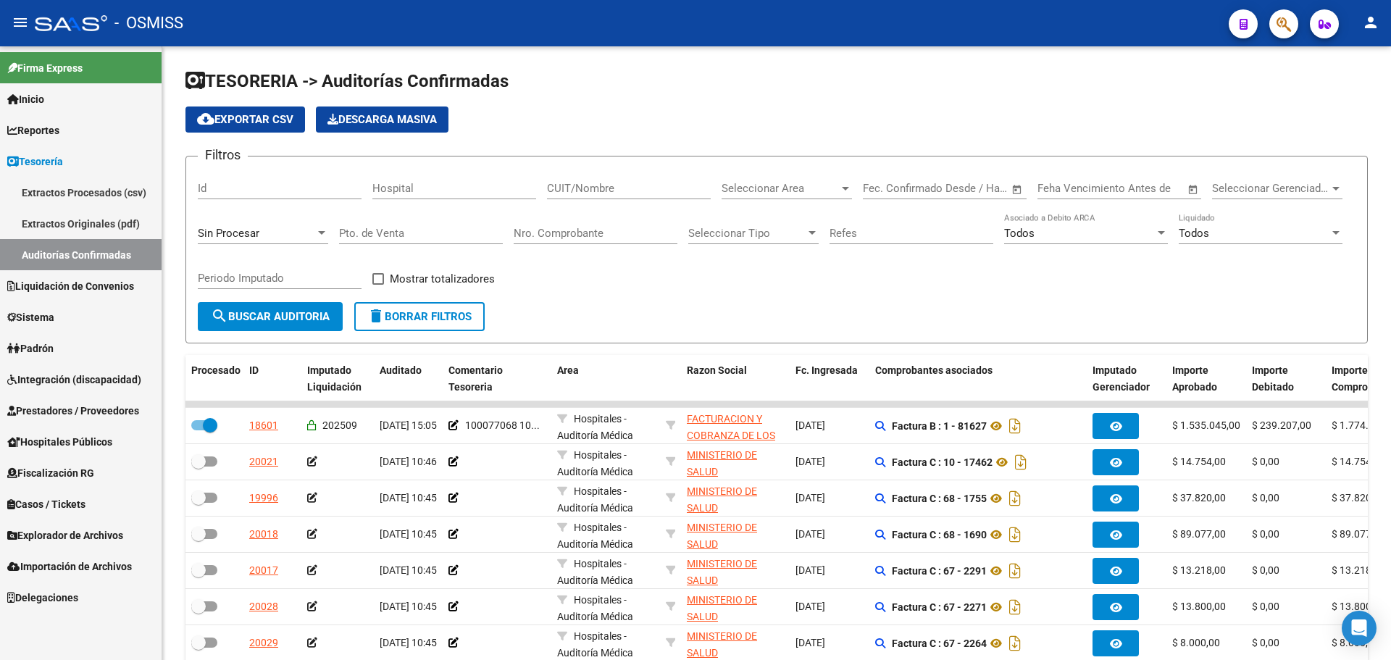
click at [133, 278] on span "Liquidación de Convenios" at bounding box center [70, 286] width 127 height 16
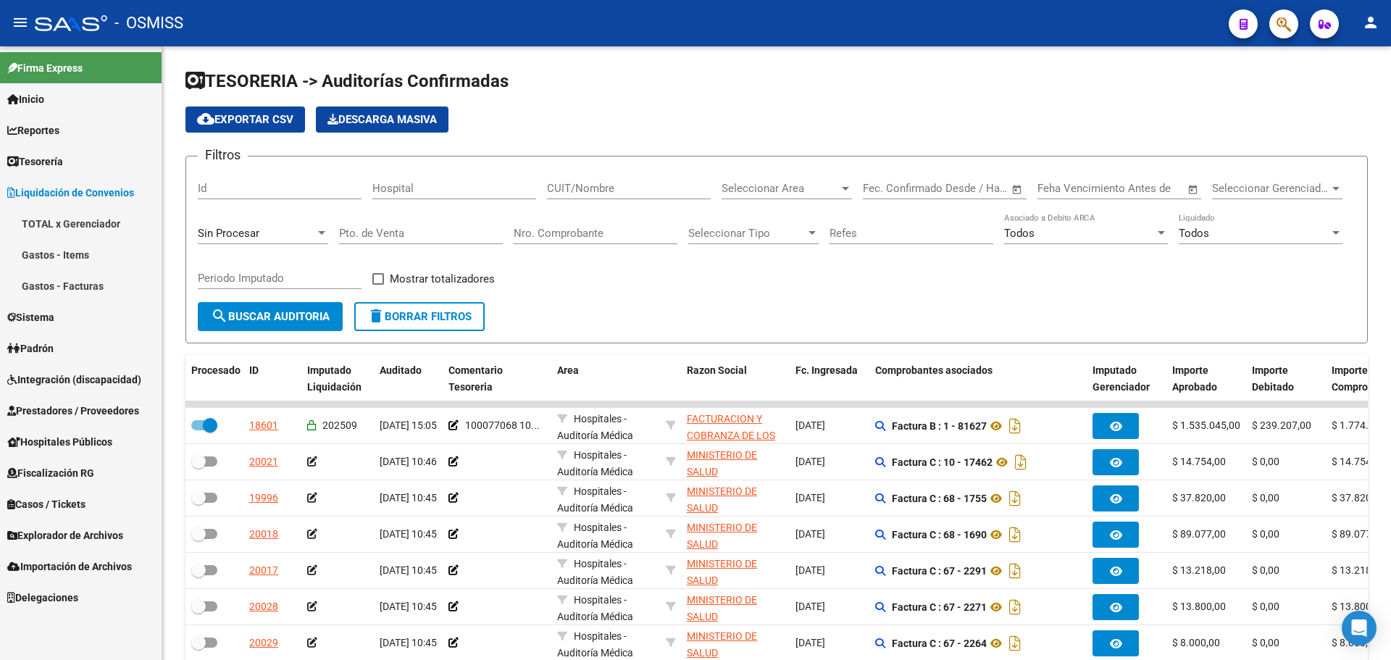
click at [122, 227] on link "TOTAL x Gerenciador" at bounding box center [81, 223] width 162 height 31
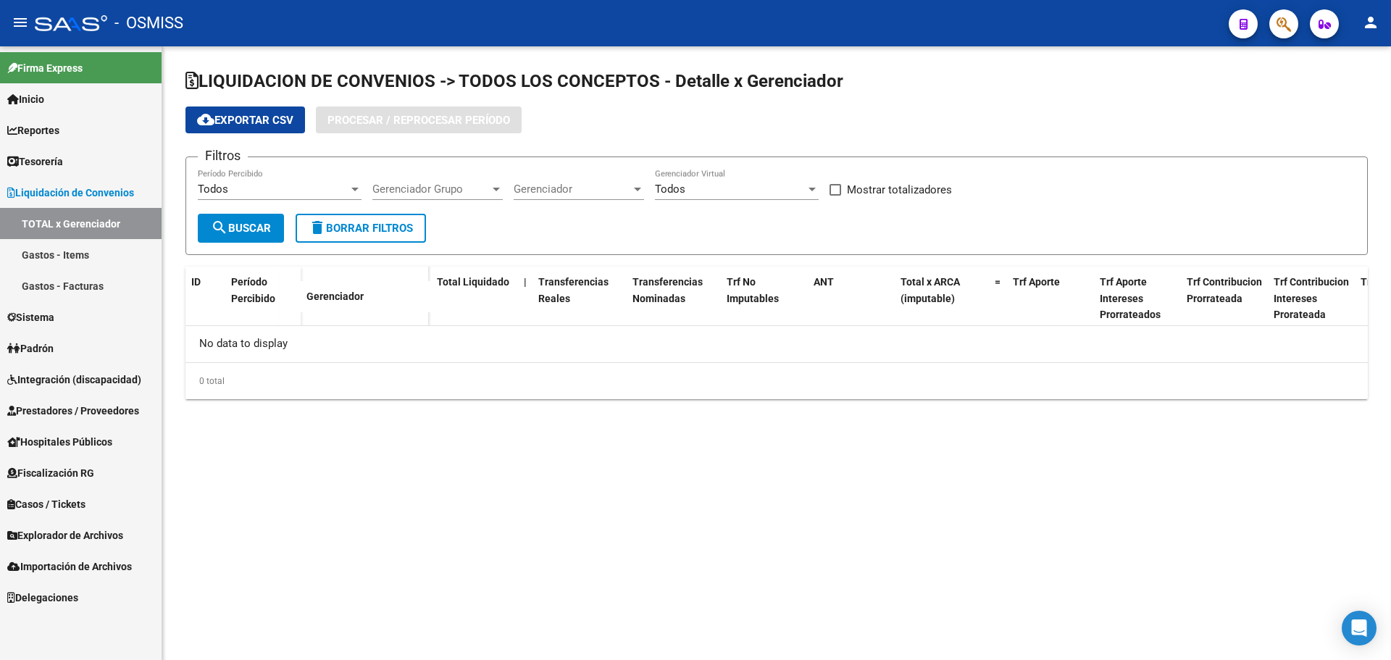
checkbox input "true"
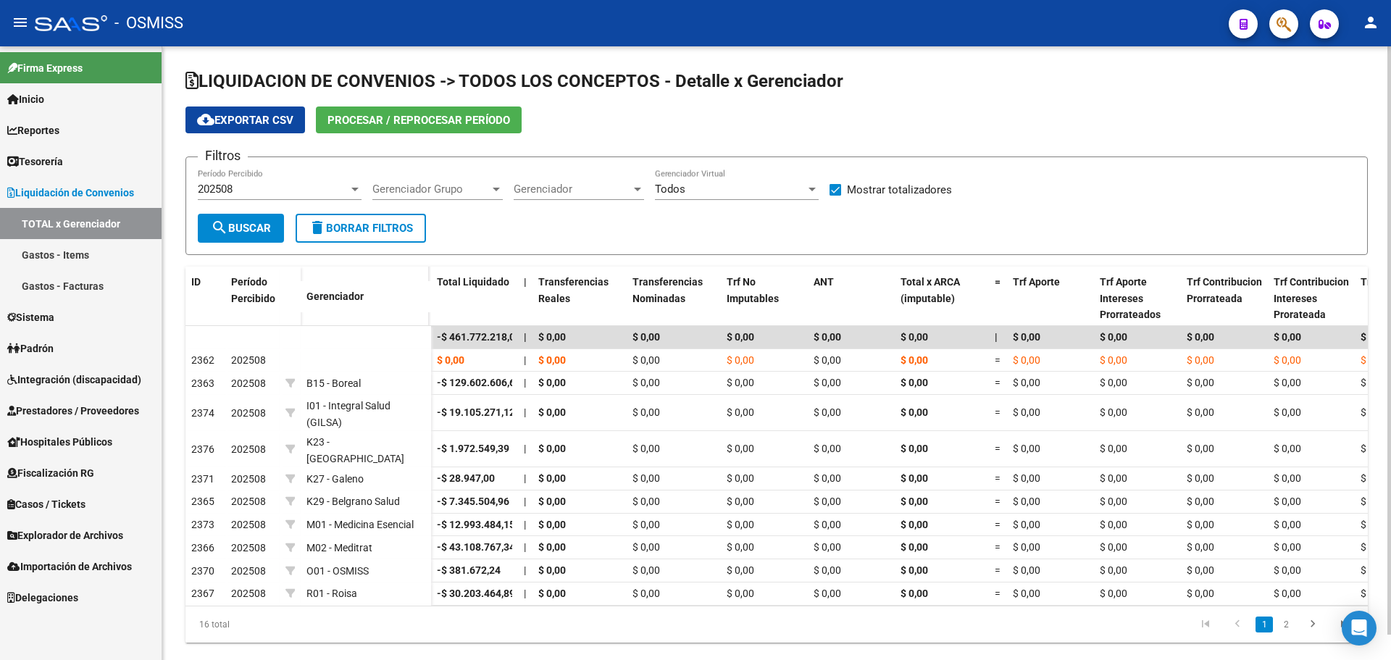
click at [353, 125] on span "Procesar / Reprocesar período" at bounding box center [418, 120] width 183 height 13
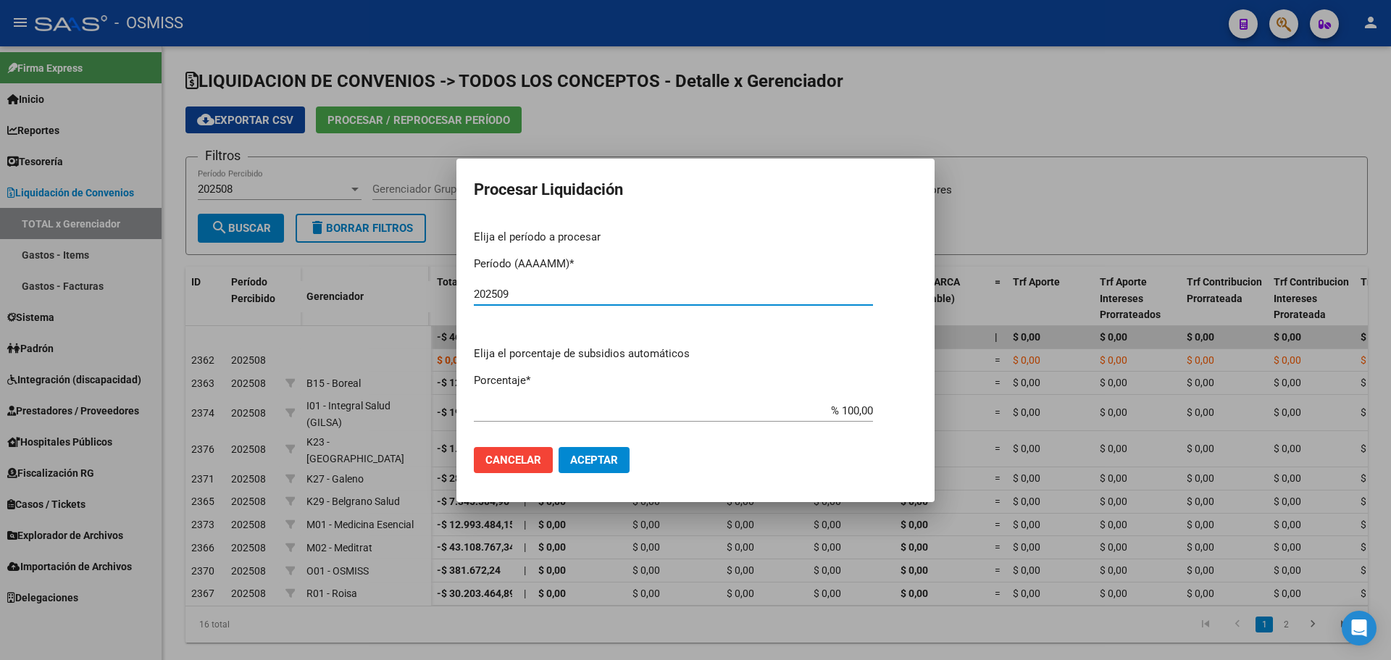
type input "202509"
click at [591, 457] on span "Aceptar" at bounding box center [594, 459] width 48 height 13
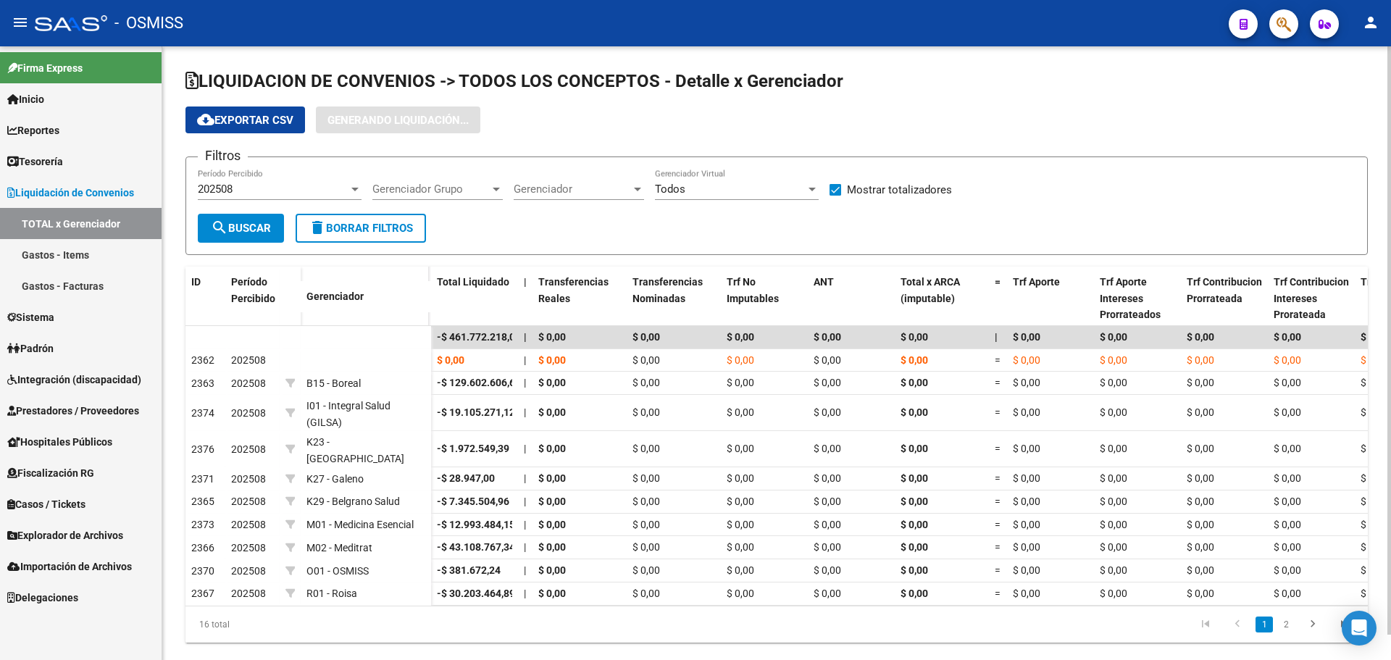
click at [624, 225] on form "Filtros 202508 Período Percibido Gerenciador Grupo Gerenciador Grupo Gerenciado…" at bounding box center [776, 205] width 1182 height 99
